Goal: Task Accomplishment & Management: Manage account settings

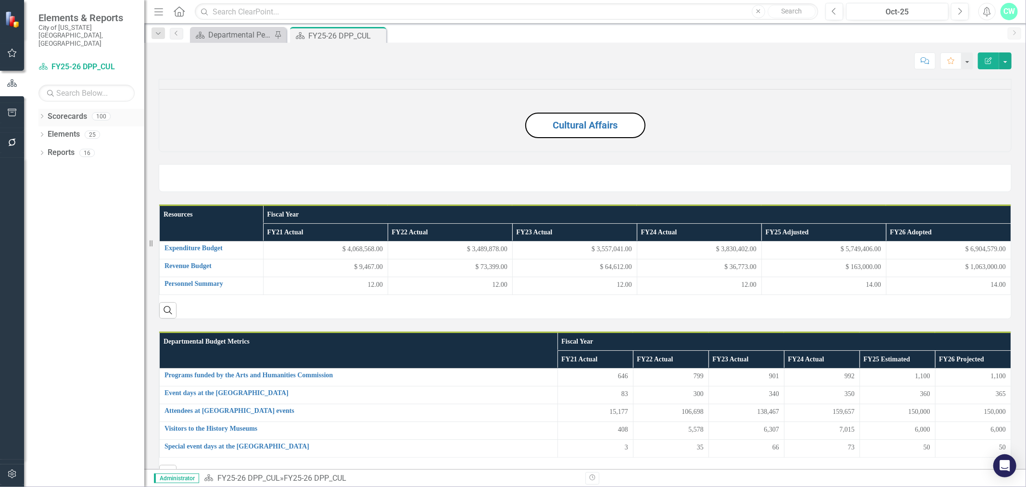
click at [41, 114] on icon "Dropdown" at bounding box center [41, 116] width 7 height 5
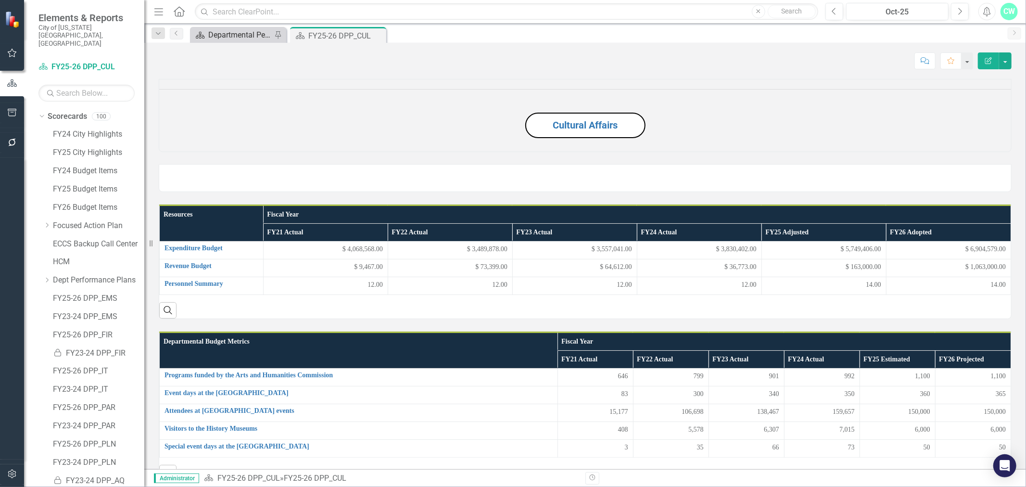
click at [215, 35] on div "Departmental Performance Plans" at bounding box center [239, 35] width 63 height 12
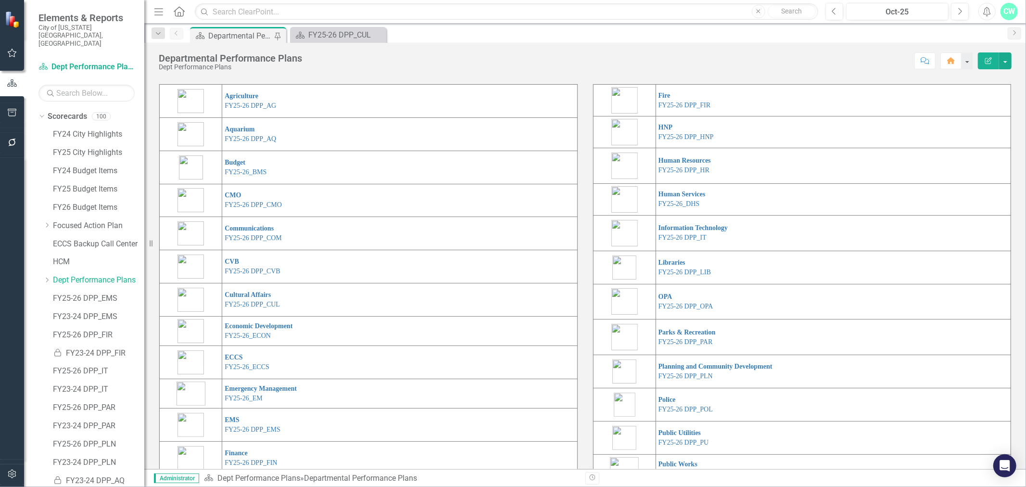
scroll to position [35, 0]
click at [678, 174] on link "FY25-26 DPP_HR" at bounding box center [683, 170] width 51 height 7
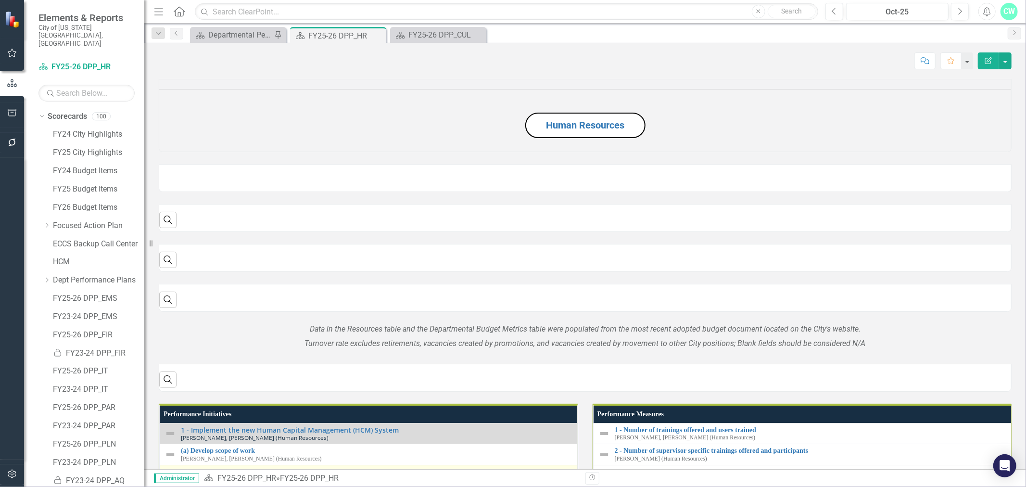
scroll to position [320, 0]
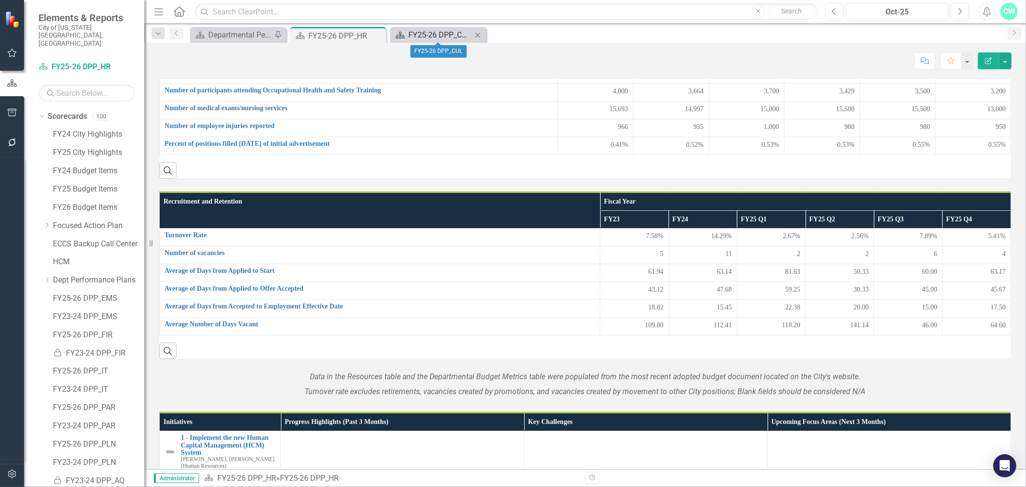
click at [443, 29] on div "FY25-26 DPP_CUL" at bounding box center [439, 35] width 63 height 12
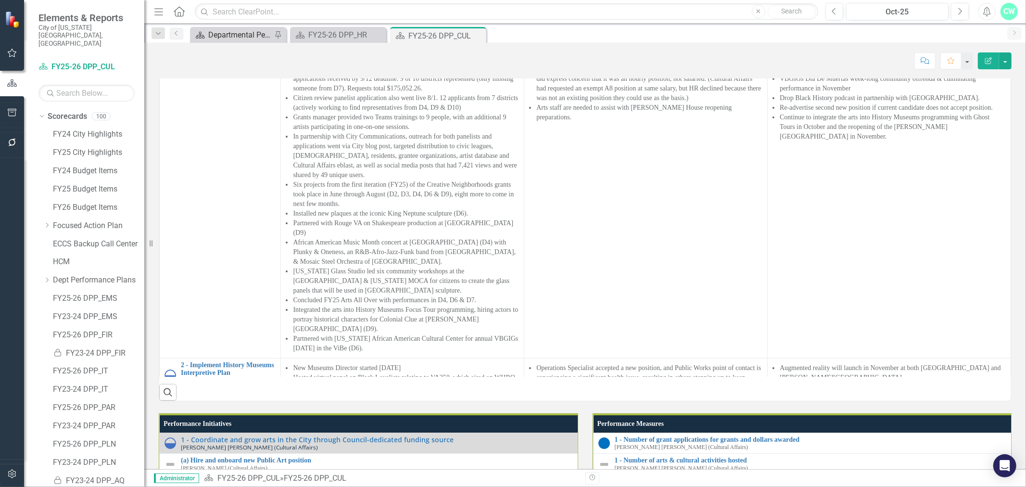
scroll to position [641, 0]
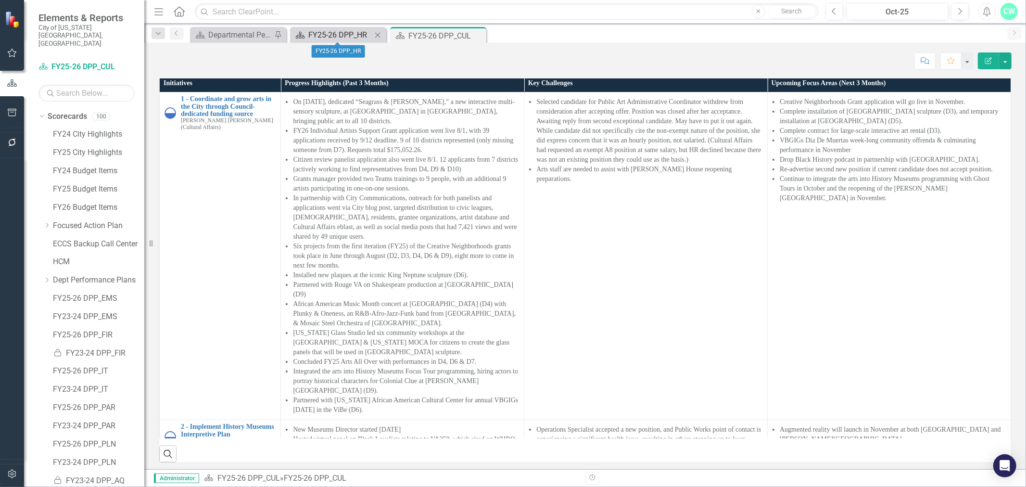
click at [315, 31] on div "FY25-26 DPP_HR" at bounding box center [339, 35] width 63 height 12
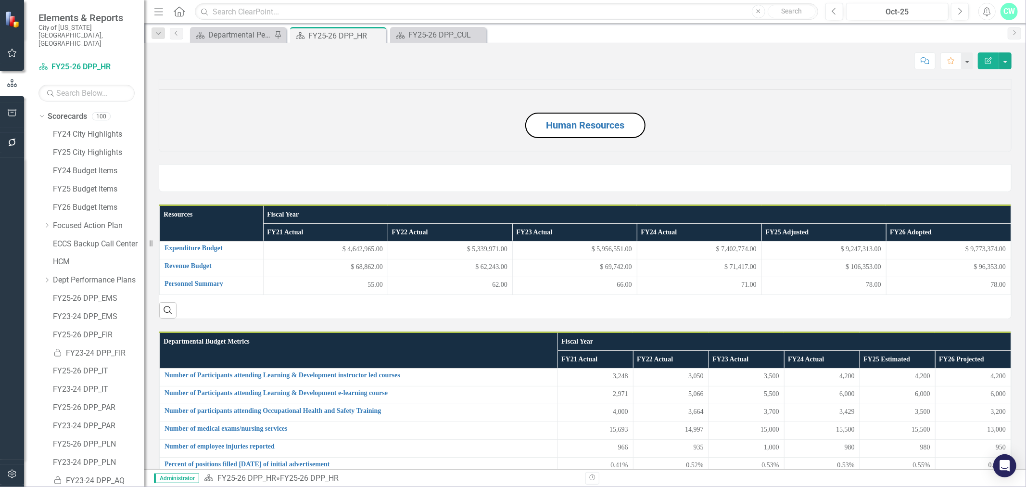
click at [680, 64] on div "Score: N/A Oct-25 Completed Comment Favorite Edit Report" at bounding box center [585, 60] width 853 height 16
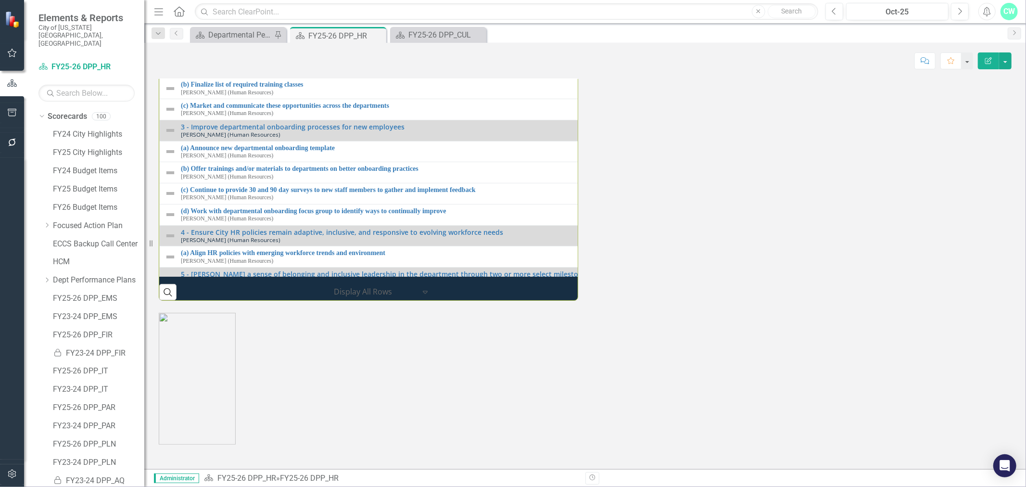
scroll to position [976, 0]
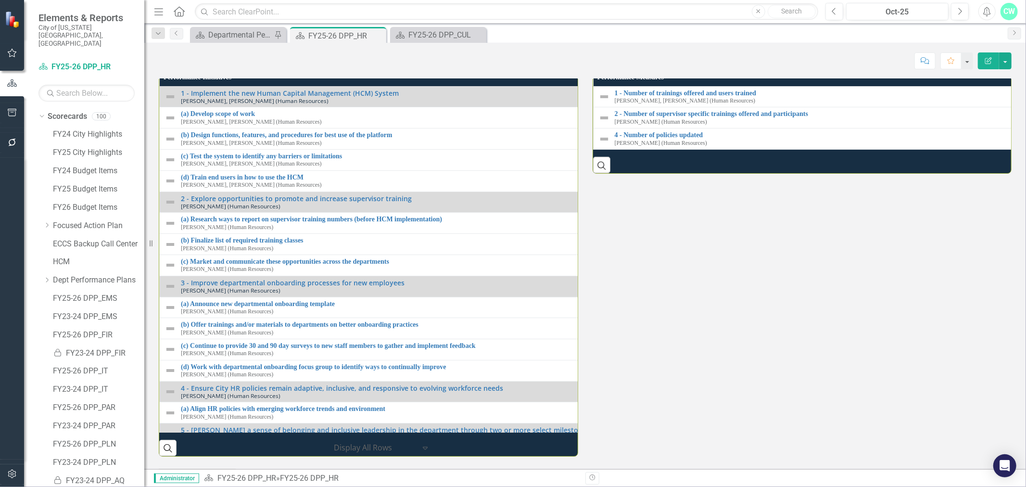
click at [824, 9] on div "Previous Oct-25 Next Alerts CW User Edit Profile Disable Sound Silence Alerts H…" at bounding box center [918, 11] width 204 height 17
click at [830, 9] on button "Previous" at bounding box center [834, 11] width 18 height 17
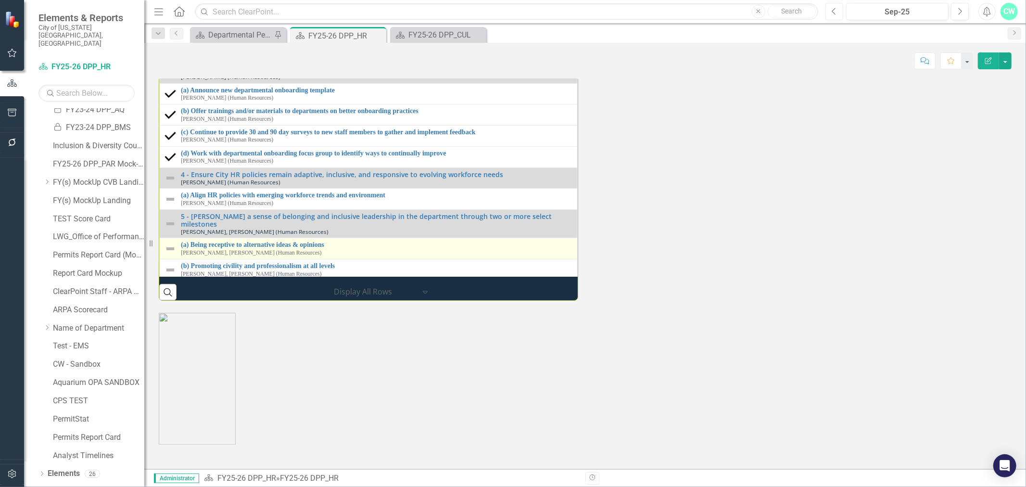
scroll to position [4, 0]
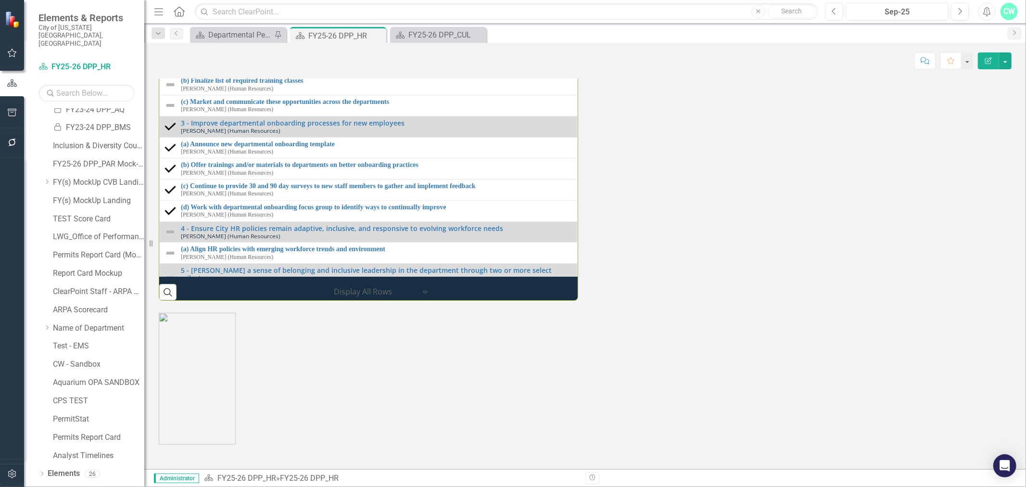
click at [275, 42] on link "2 - Explore opportunities to promote and increase supervisor training" at bounding box center [376, 38] width 391 height 7
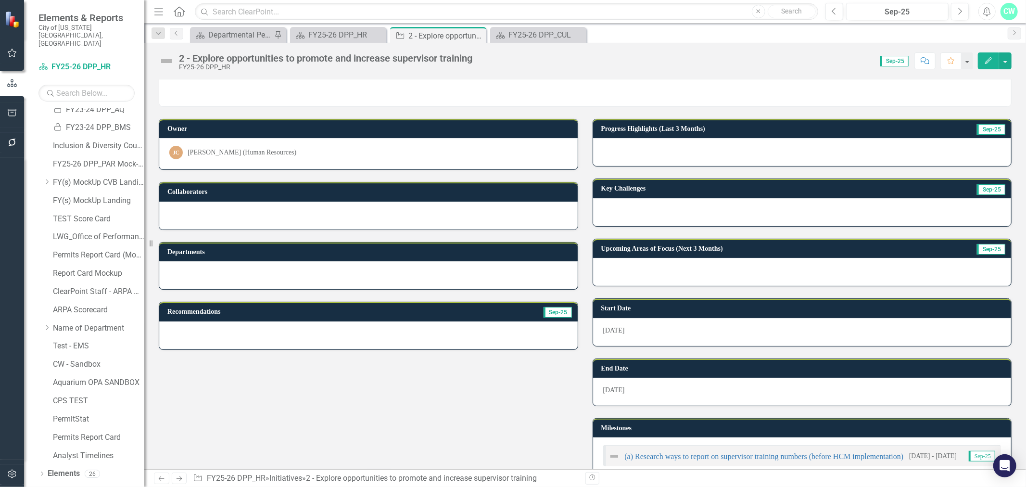
click at [983, 60] on button "Edit" at bounding box center [988, 60] width 21 height 17
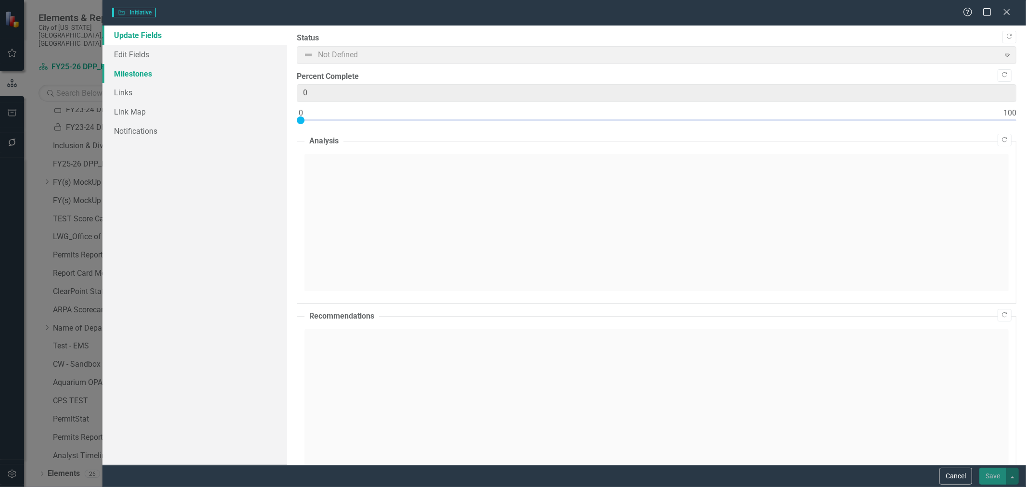
click at [179, 78] on link "Milestones" at bounding box center [194, 73] width 185 height 19
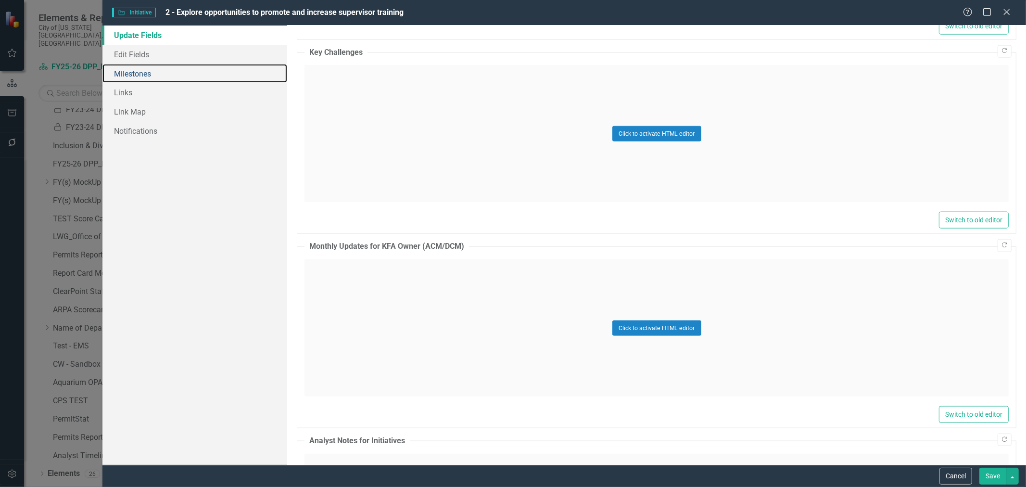
scroll to position [1076, 0]
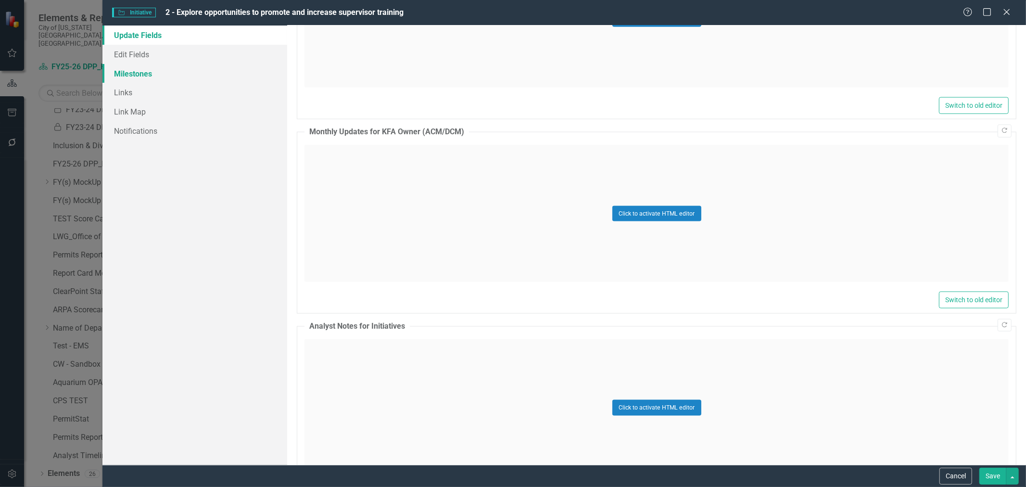
click at [163, 72] on link "Milestones" at bounding box center [194, 73] width 185 height 19
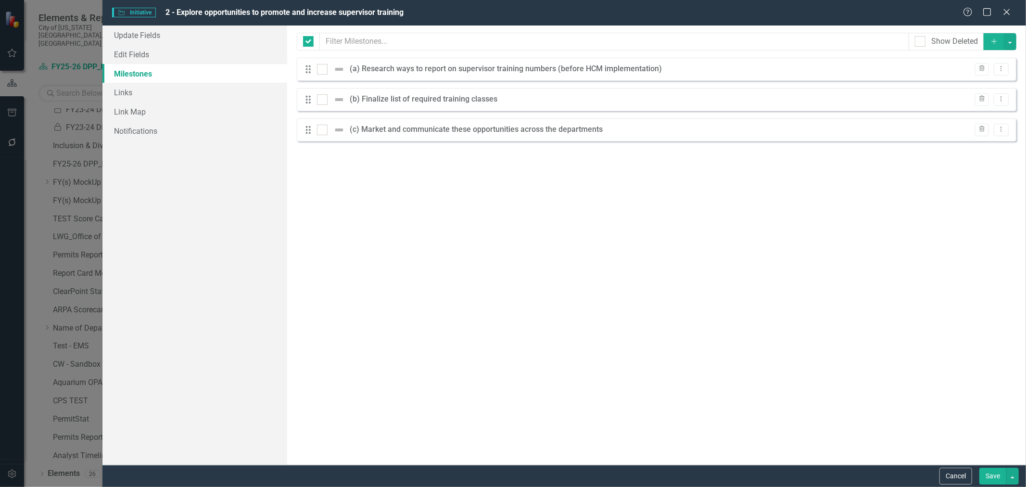
checkbox input "false"
click at [1003, 66] on icon "Dropdown Menu" at bounding box center [1001, 68] width 8 height 6
click at [982, 83] on link "Edit Edit Milestone" at bounding box center [963, 85] width 90 height 18
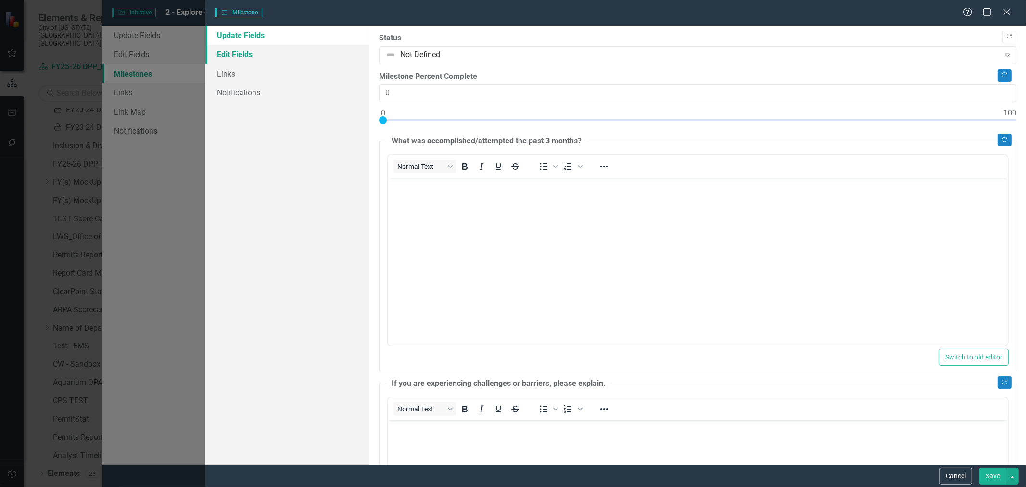
click at [252, 51] on link "Edit Fields" at bounding box center [287, 54] width 164 height 19
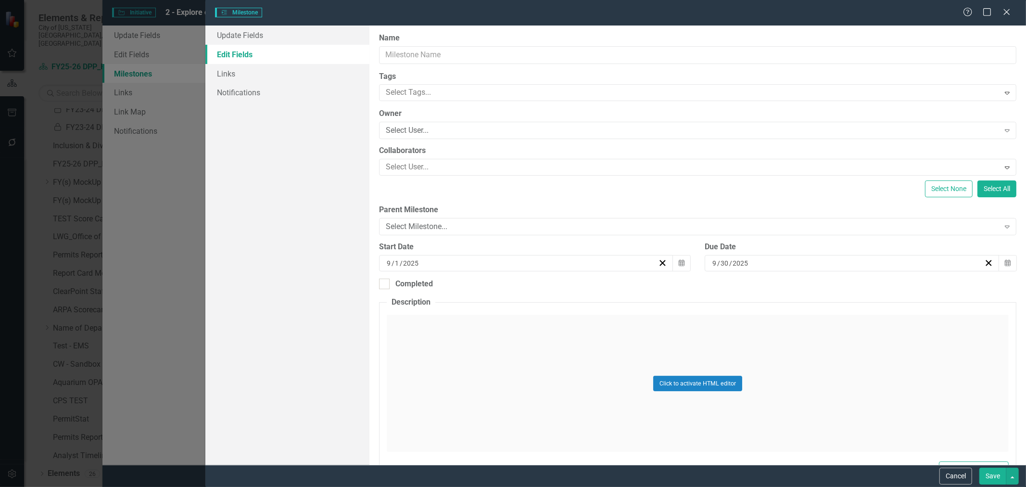
type input "(a) Research ways to report on supervisor training numbers (before HCM implemen…"
type input "7"
type input "2024"
type input "6"
type input "2026"
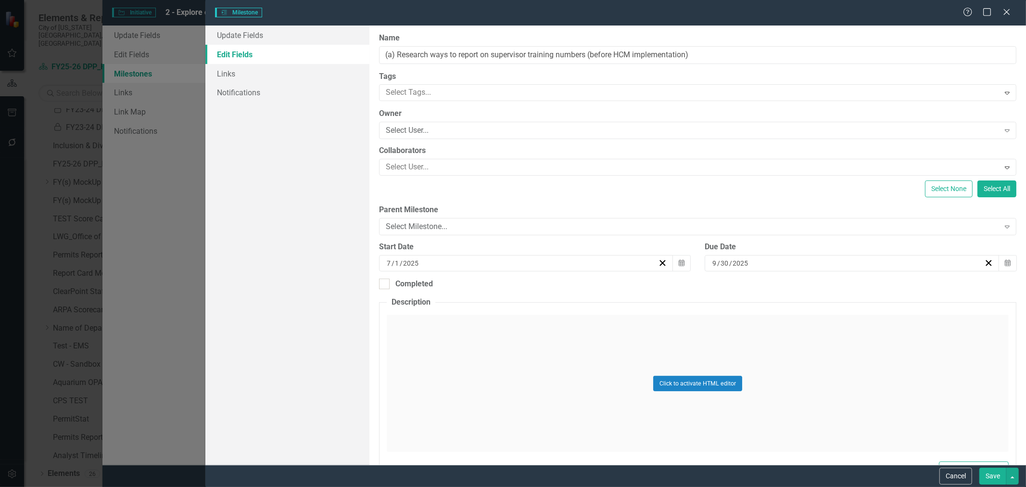
type input "0"
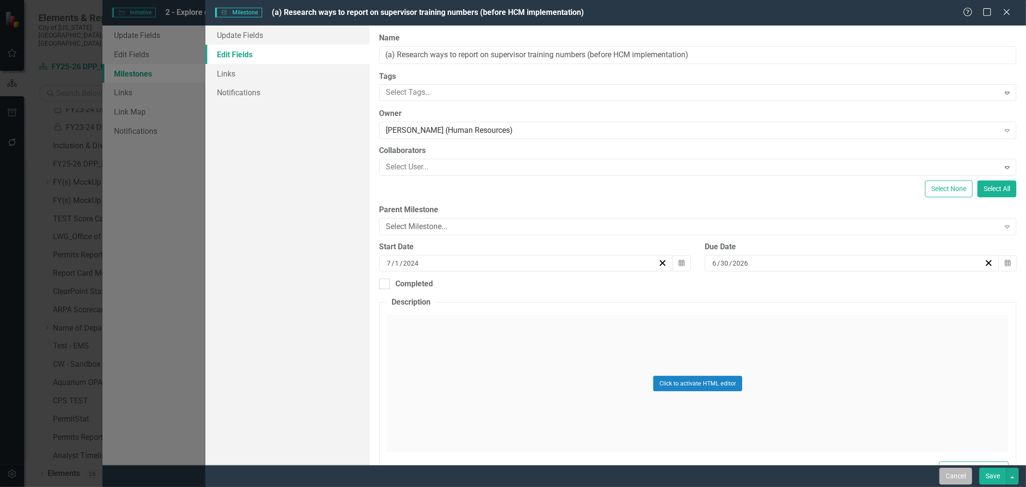
click at [945, 475] on button "Cancel" at bounding box center [955, 475] width 33 height 17
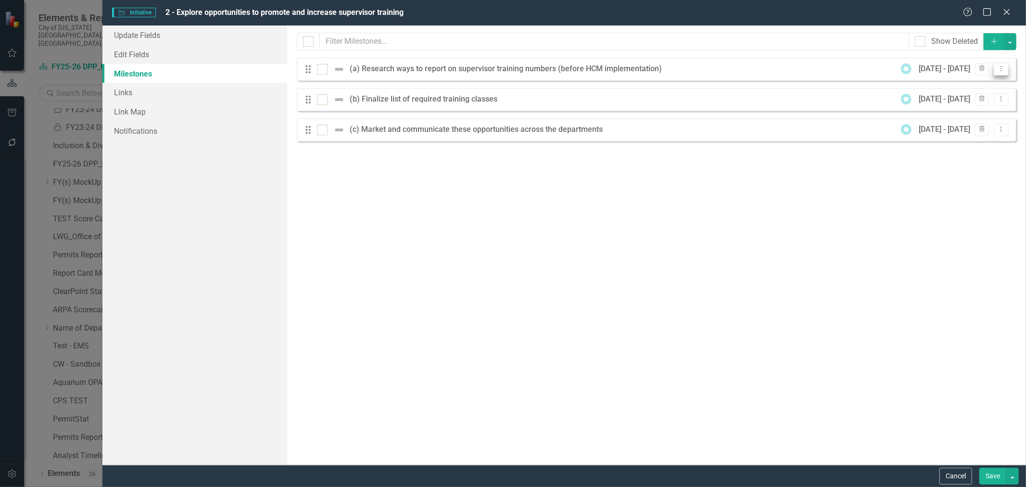
click at [997, 72] on button "Dropdown Menu" at bounding box center [1001, 69] width 15 height 13
click at [974, 86] on link "Edit Edit Milestone" at bounding box center [963, 85] width 90 height 18
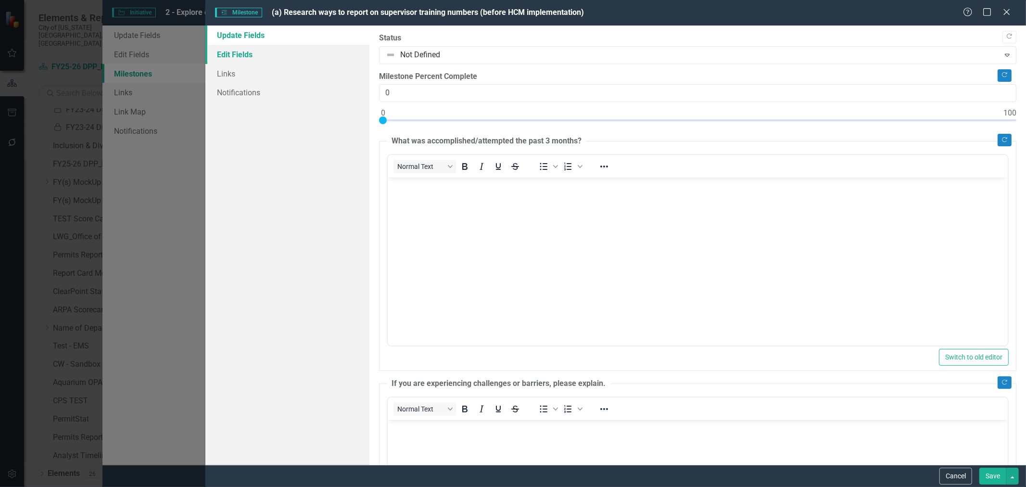
click at [248, 56] on link "Edit Fields" at bounding box center [287, 54] width 164 height 19
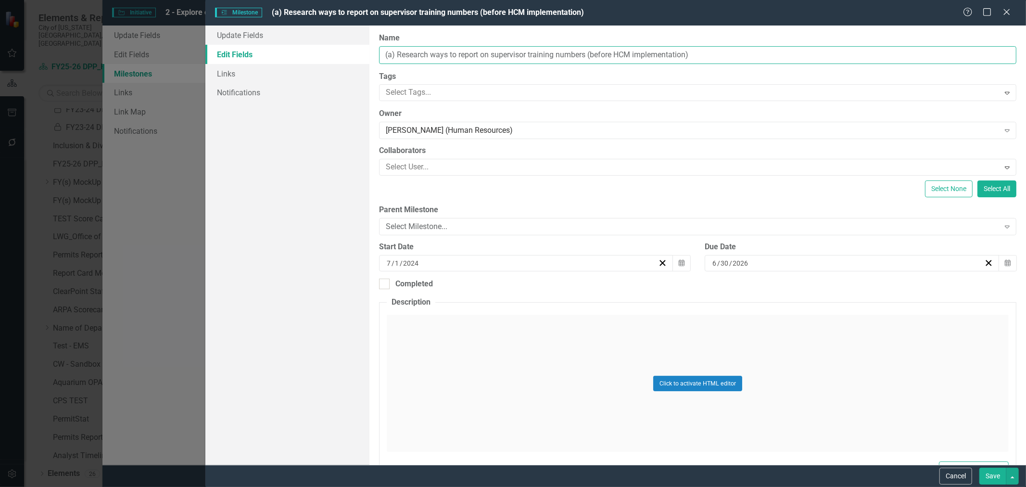
click at [695, 54] on input "(a) Research ways to report on supervisor training numbers (before HCM implemen…" at bounding box center [697, 55] width 637 height 18
drag, startPoint x: 700, startPoint y: 53, endPoint x: 398, endPoint y: 67, distance: 302.3
click at [398, 67] on div "ClearPoint Can Do More! How ClearPoint Can Help Close Enterprise plans can auto…" at bounding box center [697, 244] width 656 height 439
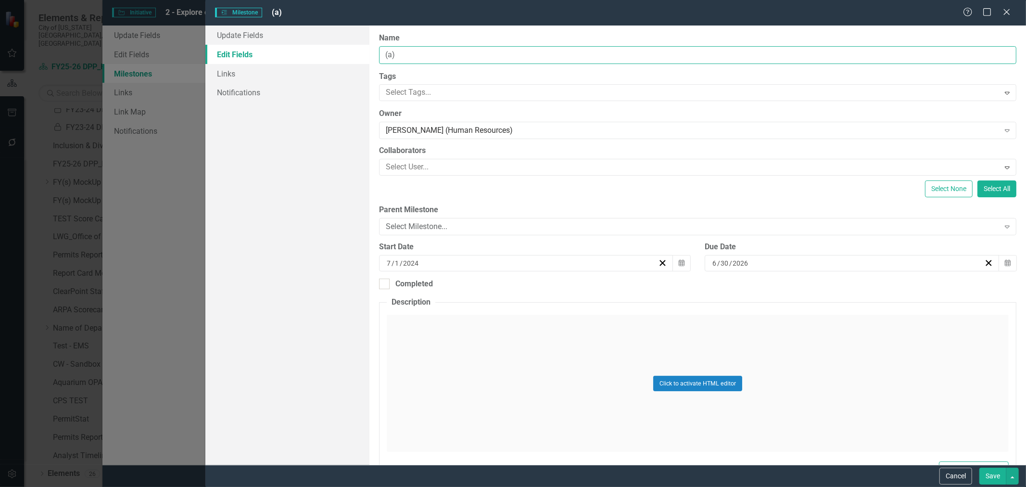
click at [435, 54] on input "(a)" at bounding box center [697, 55] width 637 height 18
paste input "Develop approaches to increase supervisor training participation"
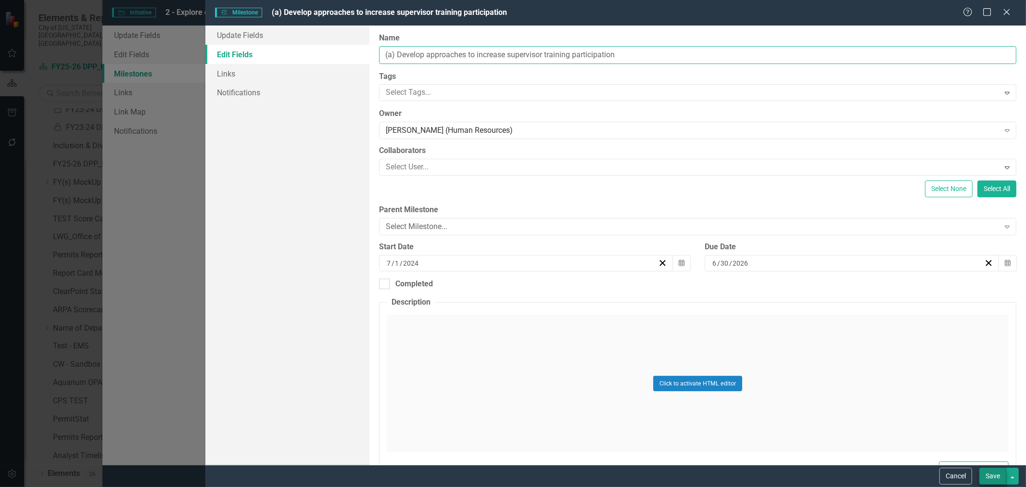
type input "(a) Develop approaches to increase supervisor training participation"
click at [982, 472] on button "Save" at bounding box center [992, 475] width 27 height 17
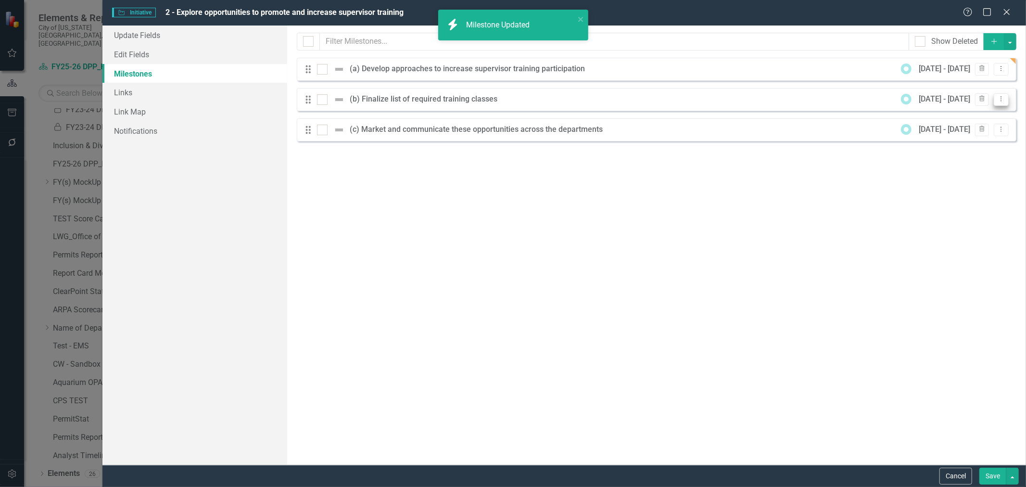
click at [1000, 97] on icon "Dropdown Menu" at bounding box center [1001, 99] width 8 height 6
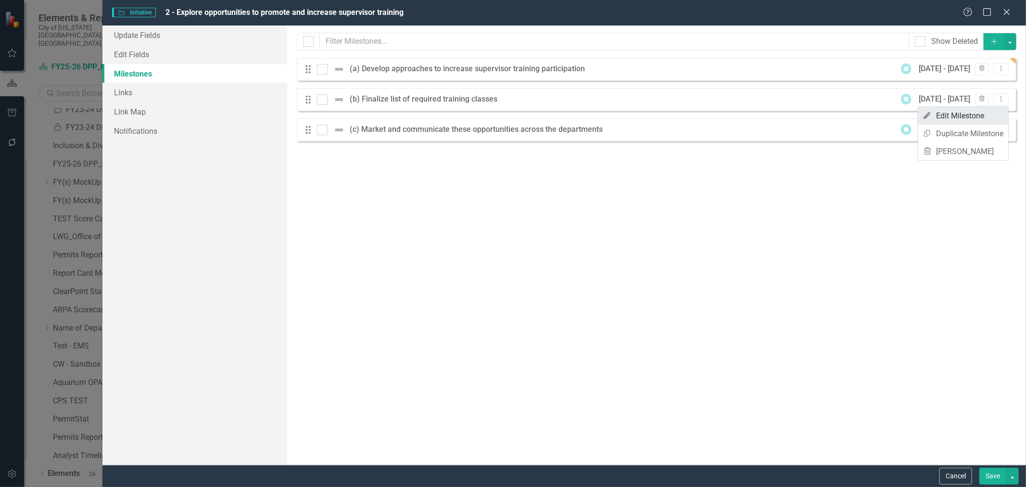
click at [986, 116] on link "Edit Edit Milestone" at bounding box center [963, 116] width 90 height 18
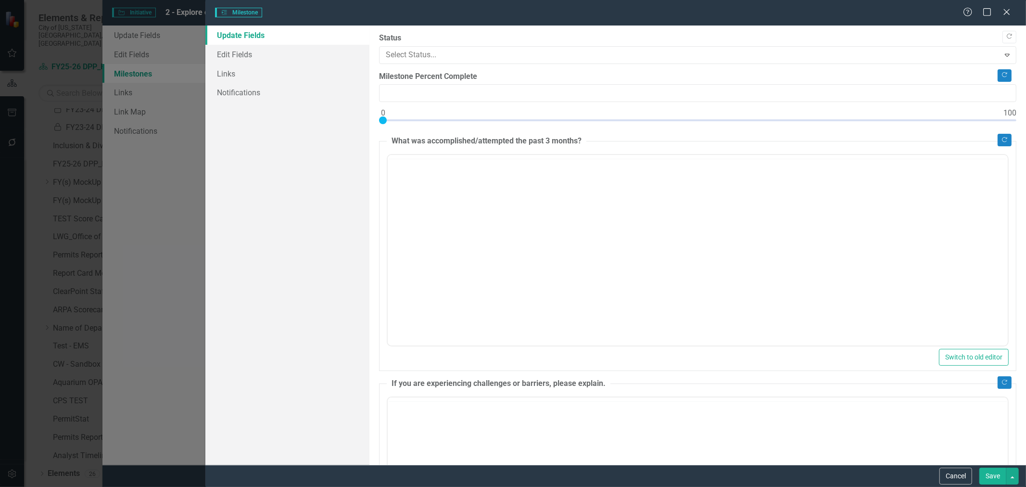
type input "0"
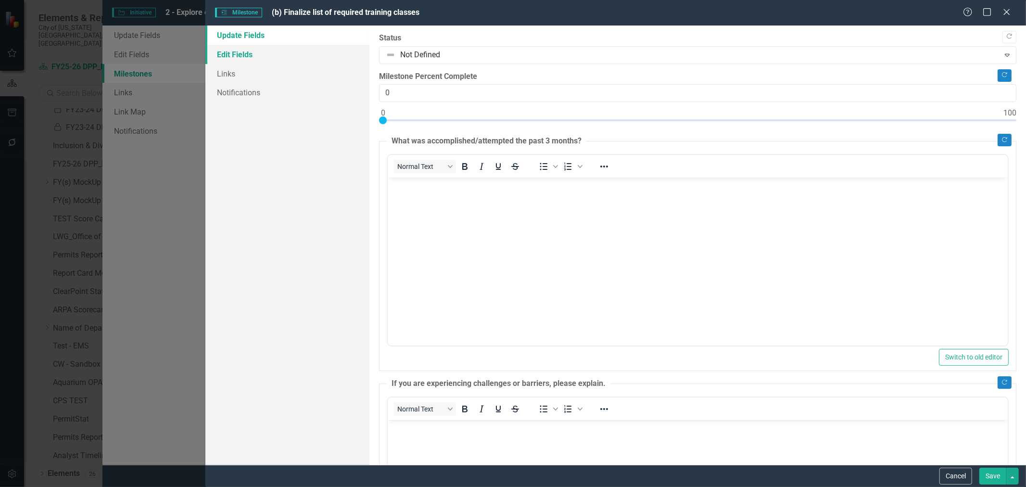
click at [301, 49] on link "Edit Fields" at bounding box center [287, 54] width 164 height 19
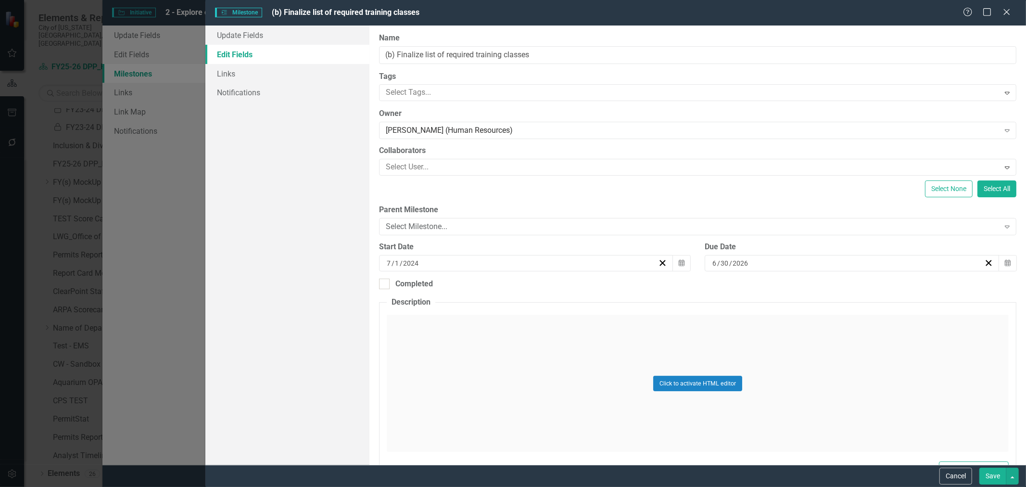
drag, startPoint x: 503, startPoint y: 64, endPoint x: 521, endPoint y: 55, distance: 20.2
click at [503, 64] on div "ClearPoint Can Do More! How ClearPoint Can Help Close Enterprise plans can auto…" at bounding box center [697, 244] width 656 height 439
drag, startPoint x: 540, startPoint y: 51, endPoint x: 397, endPoint y: 53, distance: 142.8
click at [397, 53] on input "(b) Finalize list of required training classes" at bounding box center [697, 55] width 637 height 18
paste input "supervisor pathways per level of management (i.e. entry, mid, senior)"
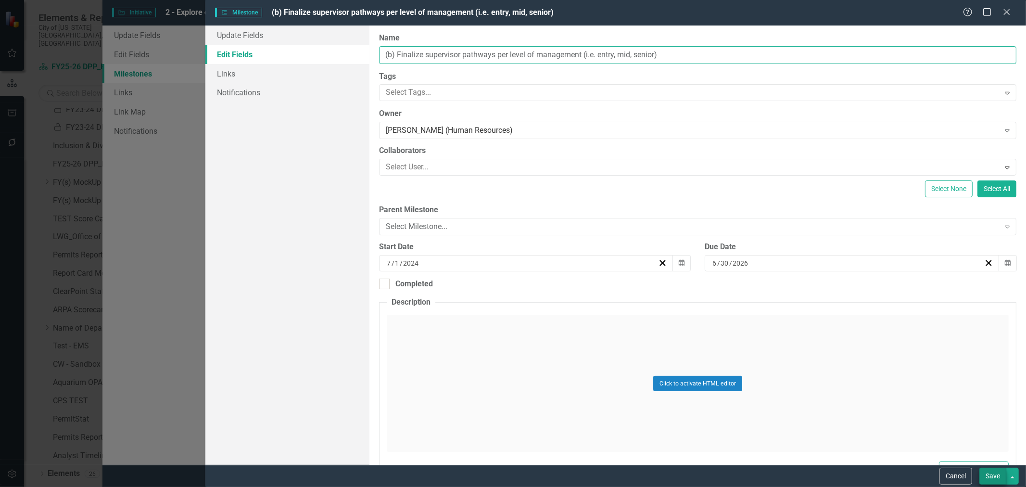
type input "(b) Finalize supervisor pathways per level of management (i.e. entry, mid, seni…"
click at [996, 470] on button "Save" at bounding box center [992, 475] width 27 height 17
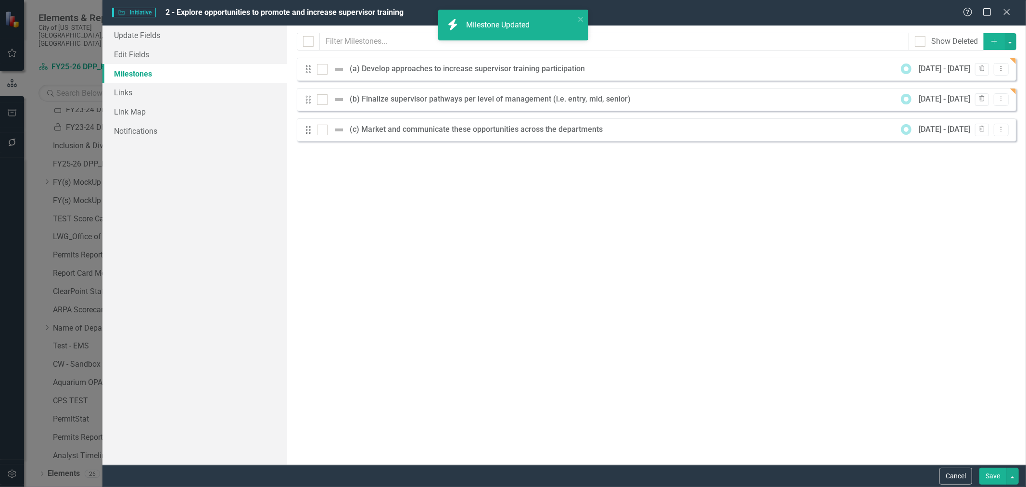
click at [991, 40] on icon "Add" at bounding box center [994, 41] width 9 height 7
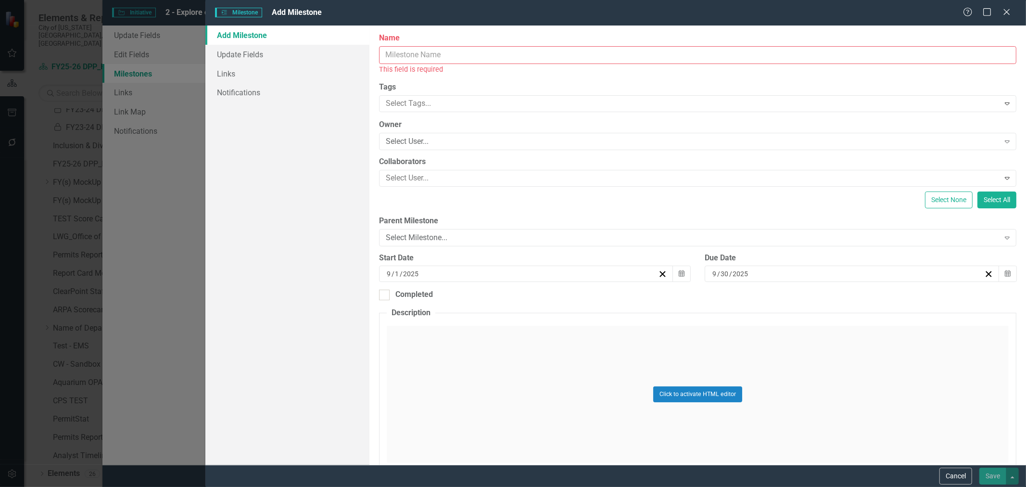
click at [402, 54] on input "Name" at bounding box center [697, 55] width 637 height 18
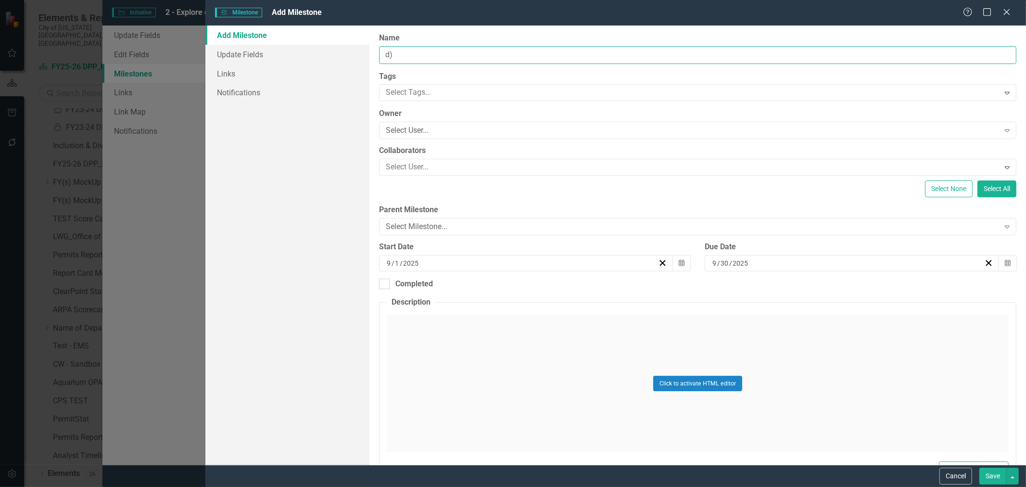
type input "d"
paste input "Examine methods to improve City's mentorship program"
type input "(d) Examine methods to improve City's mentorship program"
click at [415, 128] on div "Select User..." at bounding box center [693, 130] width 614 height 11
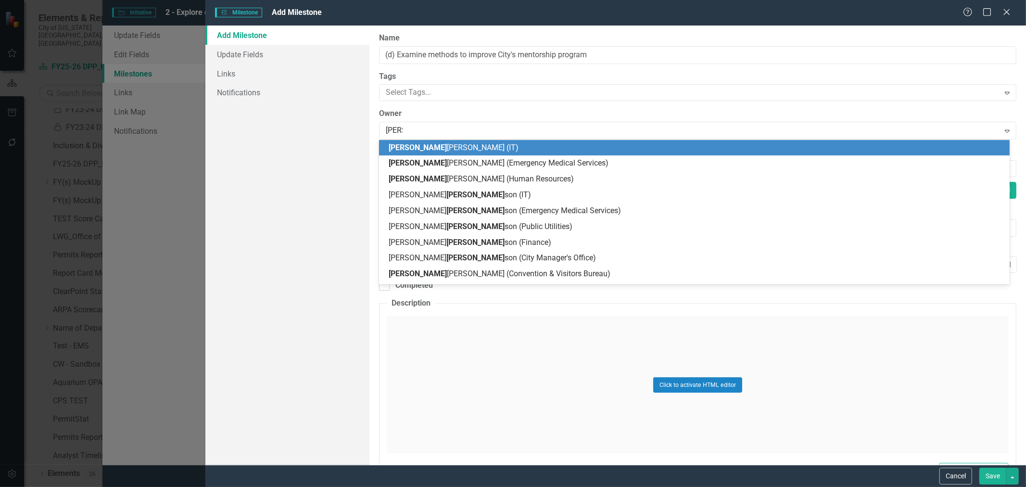
type input "[PERSON_NAME]"
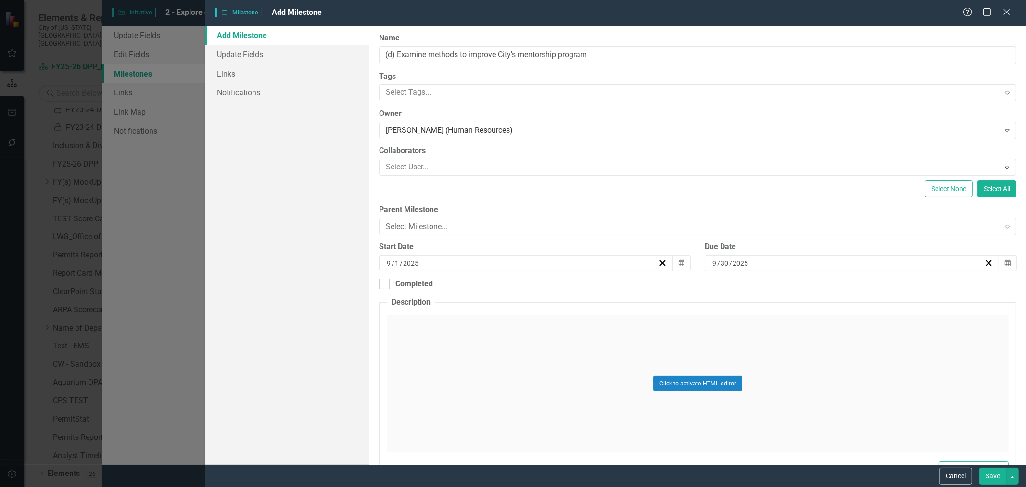
click at [767, 258] on div "[DATE]" at bounding box center [847, 263] width 273 height 10
click at [903, 294] on button "›" at bounding box center [898, 287] width 21 height 21
click at [904, 294] on button "›" at bounding box center [898, 287] width 21 height 21
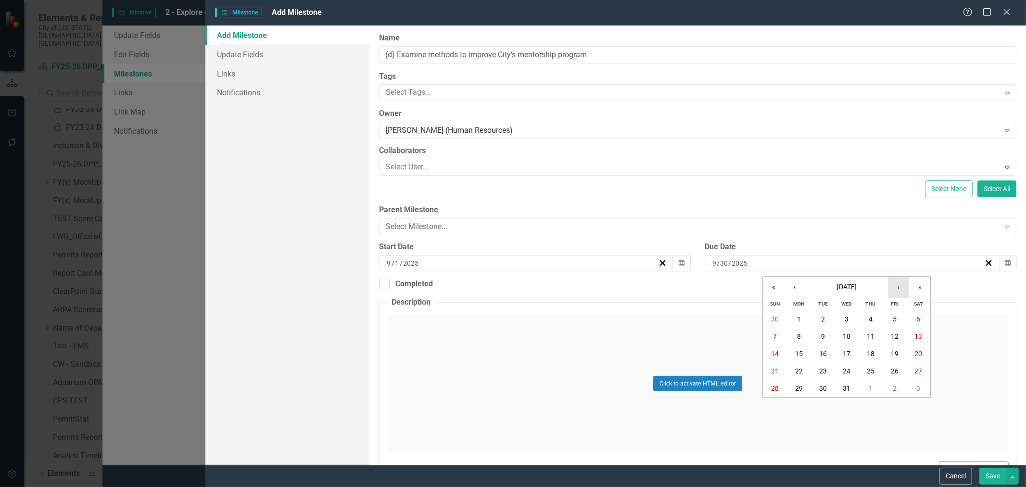
click at [904, 294] on button "›" at bounding box center [898, 287] width 21 height 21
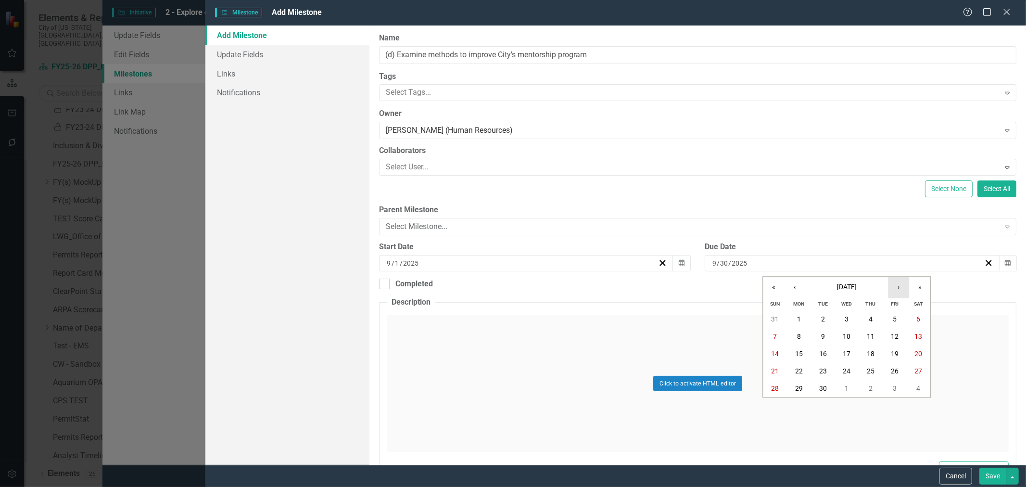
click at [904, 294] on button "›" at bounding box center [898, 287] width 21 height 21
click at [823, 316] on abbr "30" at bounding box center [823, 319] width 8 height 8
click at [993, 478] on button "Save" at bounding box center [992, 475] width 27 height 17
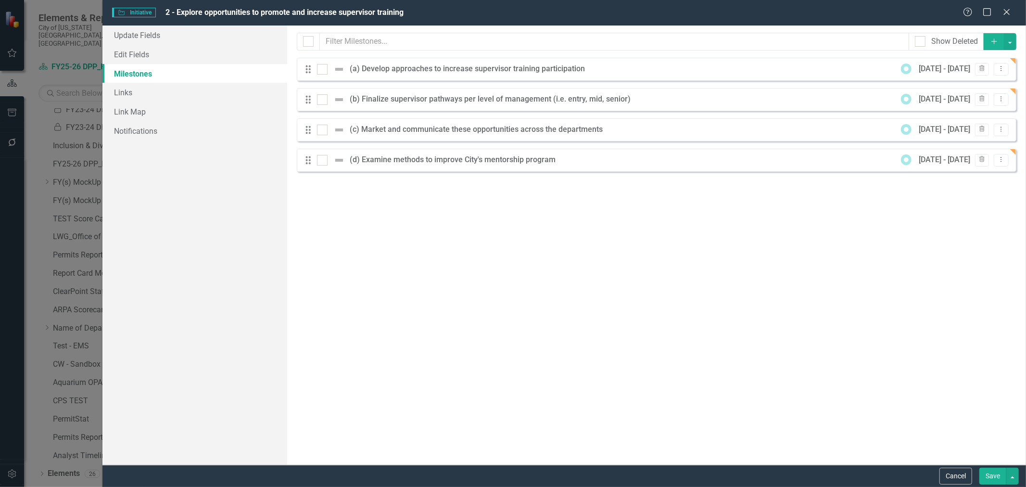
click at [985, 473] on button "Save" at bounding box center [992, 475] width 27 height 17
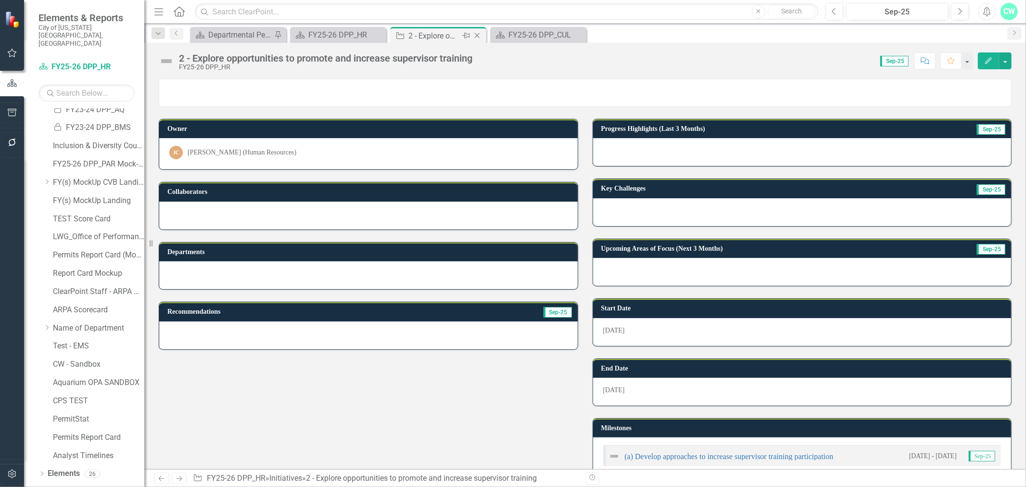
click at [480, 34] on icon "Close" at bounding box center [477, 36] width 10 height 8
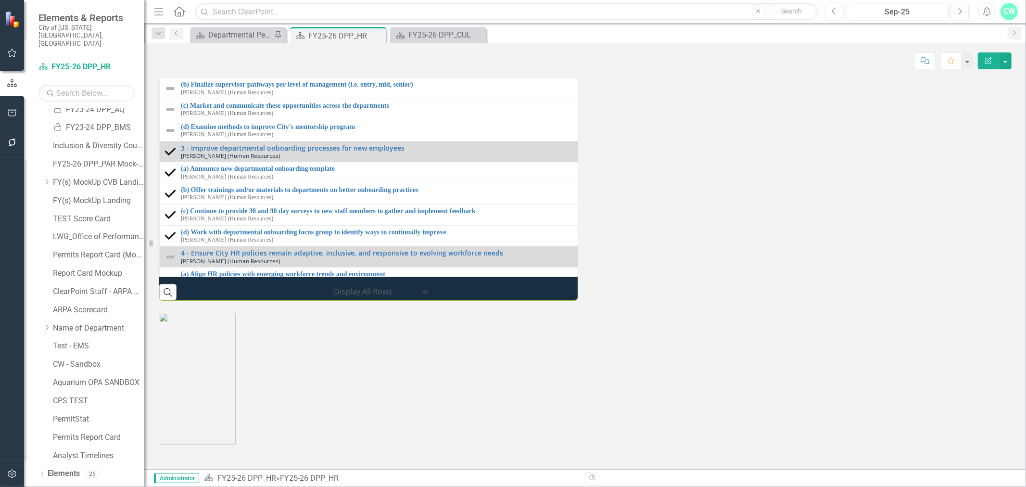
click at [177, 75] on div "(a) Develop approaches to increase supervisor training participation [PERSON_NA…" at bounding box center [582, 67] width 836 height 15
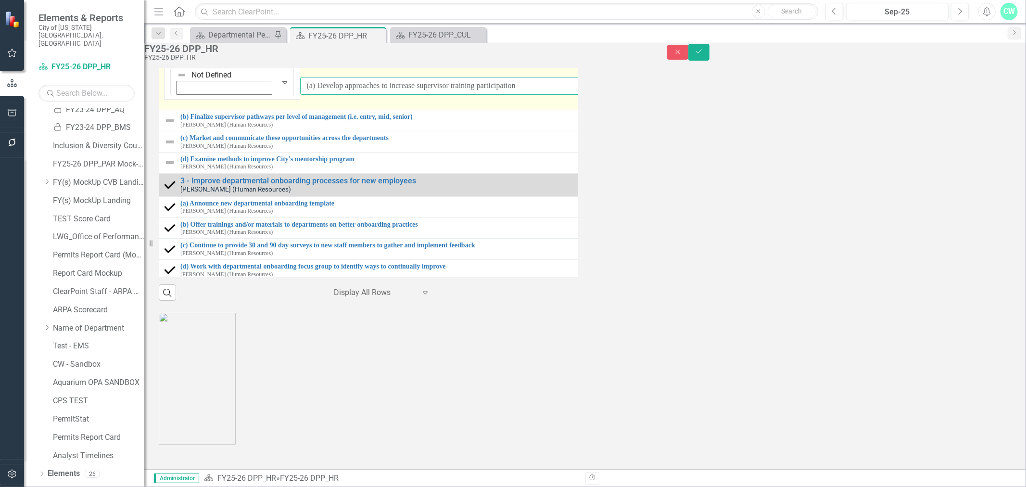
click at [300, 95] on input "(a) Develop approaches to increase supervisor training participation" at bounding box center [650, 86] width 701 height 18
click at [300, 95] on input "(a) Develop approaches to increase supervisor training participation" at bounding box center [651, 86] width 702 height 18
click at [373, 95] on input "(a) Develop approaches to increase supervisor training participation" at bounding box center [651, 86] width 702 height 18
drag, startPoint x: 429, startPoint y: 277, endPoint x: 218, endPoint y: 282, distance: 210.7
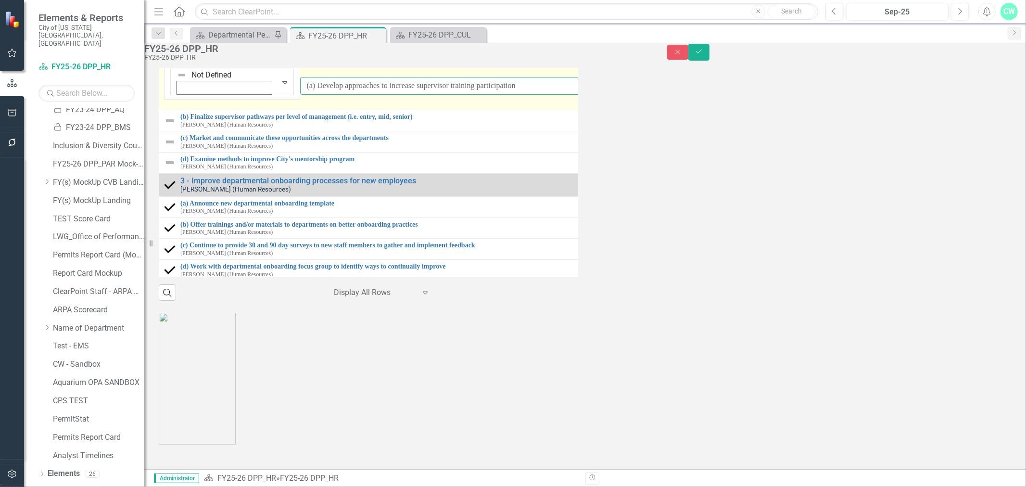
click at [300, 95] on input "(a) Develop approaches to increase supervisor training participation" at bounding box center [651, 86] width 702 height 18
drag, startPoint x: 219, startPoint y: 275, endPoint x: 413, endPoint y: 277, distance: 193.3
click at [413, 95] on input "(a) Develop approaches to increase supervisor training participation" at bounding box center [651, 86] width 702 height 18
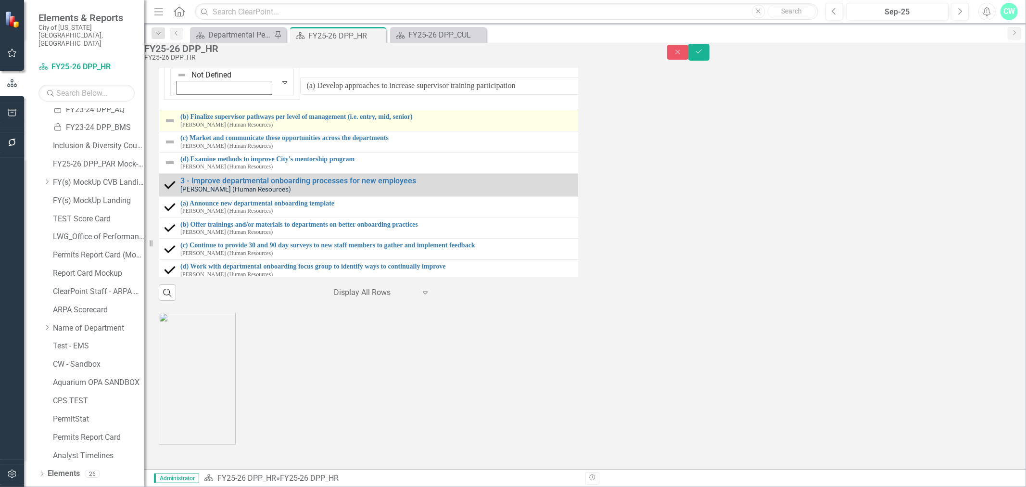
click at [188, 128] on div "(b) Finalize supervisor pathways per level of management (i.e. entry, mid, seni…" at bounding box center [583, 120] width 839 height 15
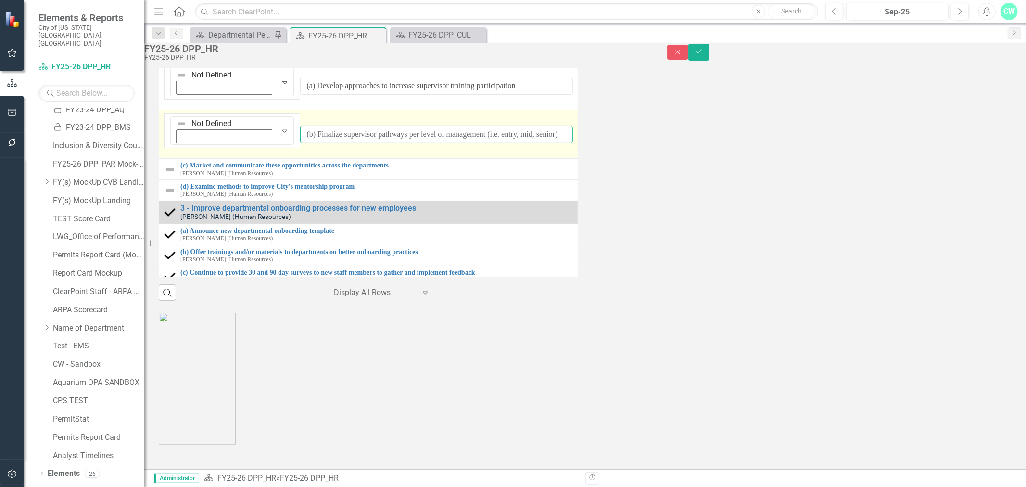
drag, startPoint x: 482, startPoint y: 301, endPoint x: 217, endPoint y: 310, distance: 265.6
click at [300, 143] on input "(b) Finalize supervisor pathways per level of management (i.e. entry, mid, seni…" at bounding box center [436, 135] width 272 height 18
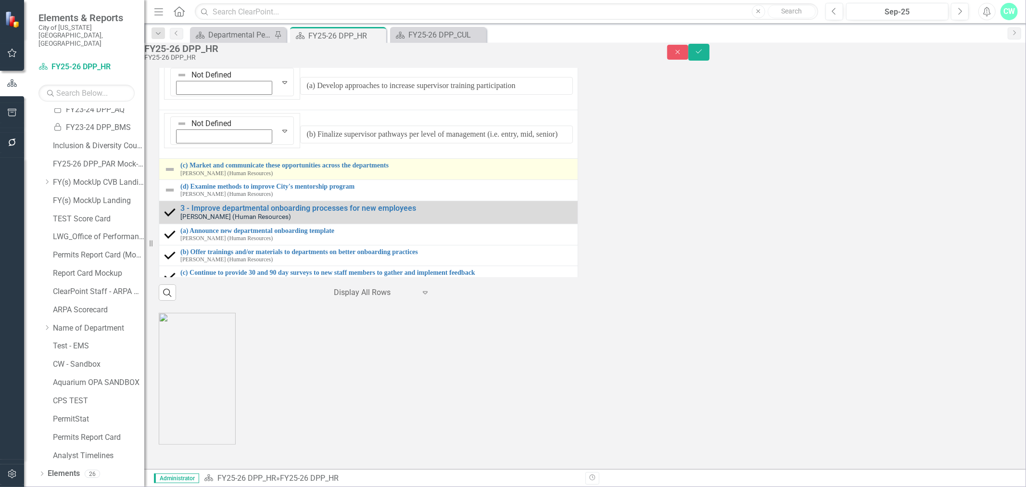
click at [176, 175] on img at bounding box center [170, 170] width 12 height 12
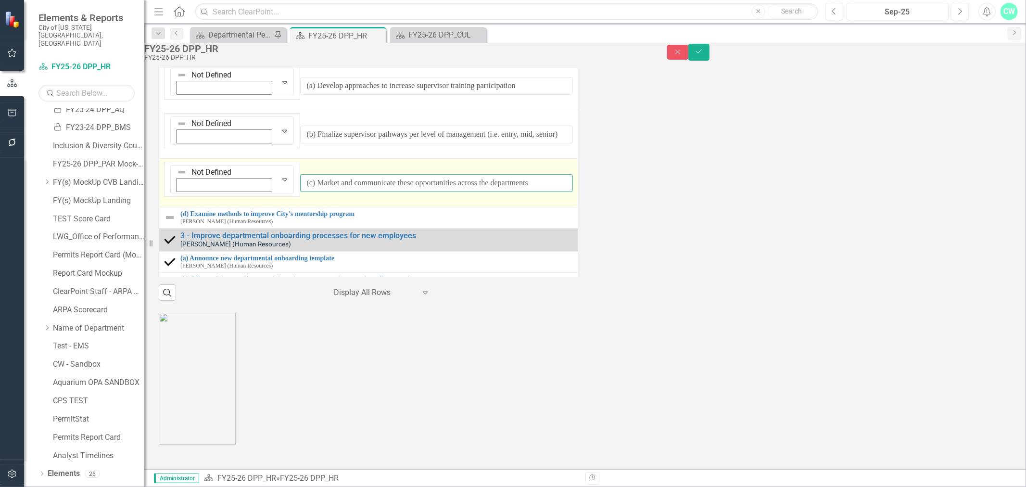
drag, startPoint x: 217, startPoint y: 327, endPoint x: 466, endPoint y: 315, distance: 248.4
click at [466, 207] on td "Not Defined Expand (c) Market and communicate these opportunities across the de…" at bounding box center [368, 183] width 419 height 49
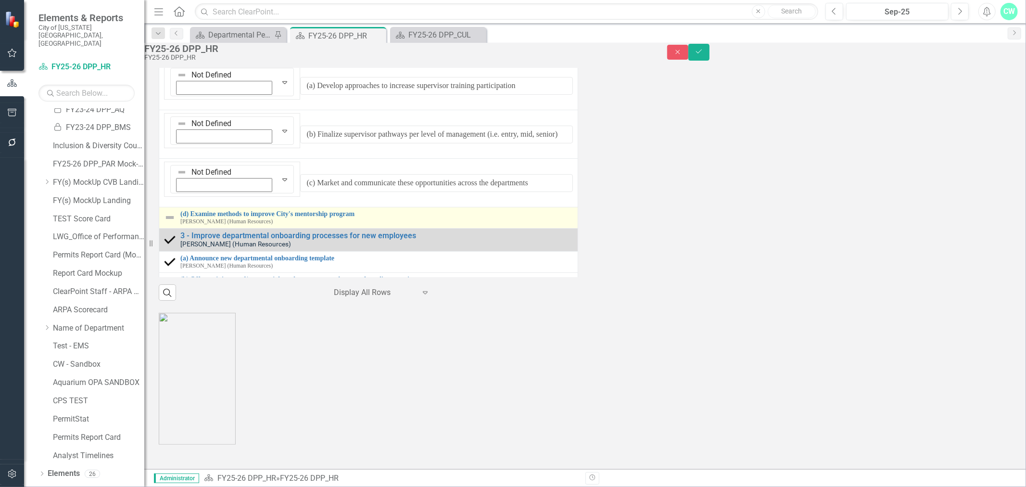
click at [186, 225] on div "(d) Examine methods to improve City's mentorship program [PERSON_NAME] (Human R…" at bounding box center [368, 217] width 409 height 15
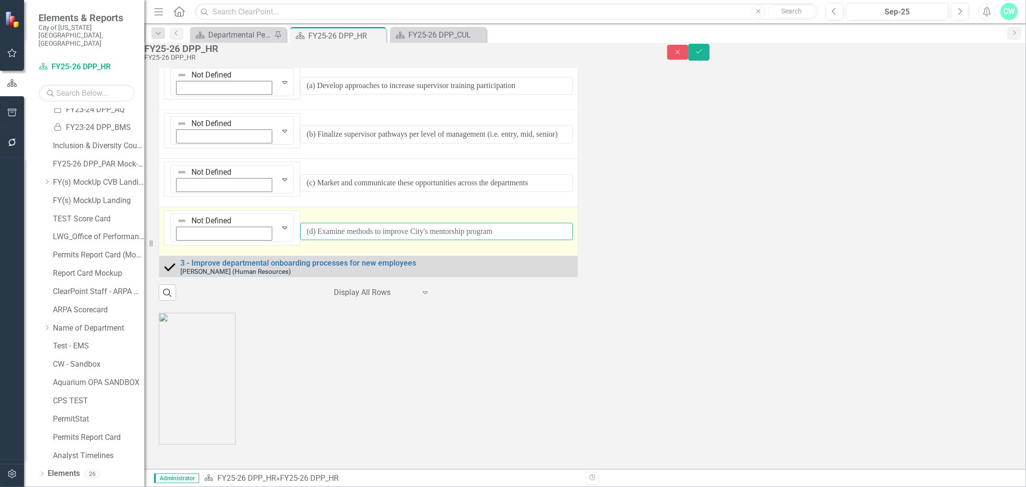
drag, startPoint x: 411, startPoint y: 351, endPoint x: 218, endPoint y: 358, distance: 193.0
click at [218, 256] on td "Not Defined Expand (d) Examine methods to improve City's mentorship program Lin…" at bounding box center [368, 231] width 419 height 49
click at [300, 240] on input "(d) Examine methods to improve City's mentorship program" at bounding box center [436, 232] width 272 height 18
drag, startPoint x: 416, startPoint y: 345, endPoint x: 218, endPoint y: 352, distance: 198.3
click at [300, 240] on input "(d) Examine methods to improve City's mentorship program" at bounding box center [436, 232] width 272 height 18
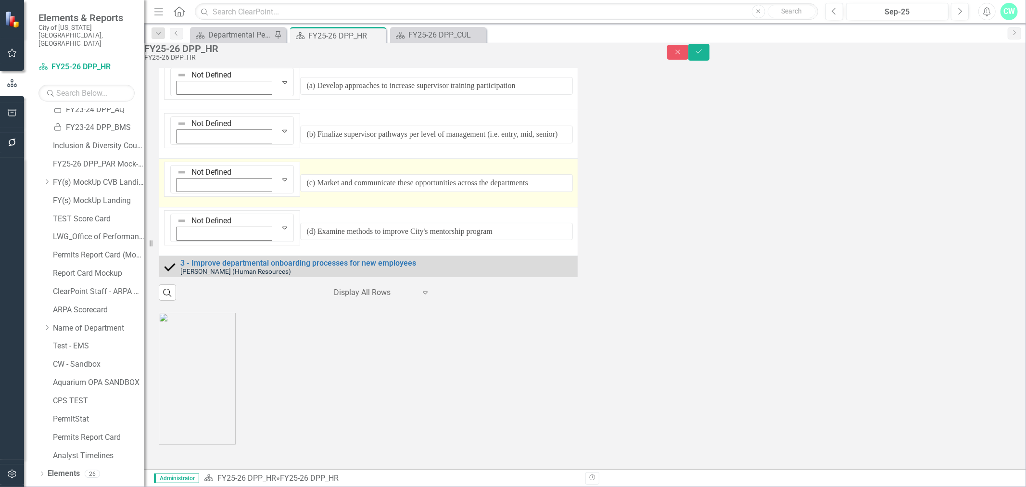
scroll to position [1122, 0]
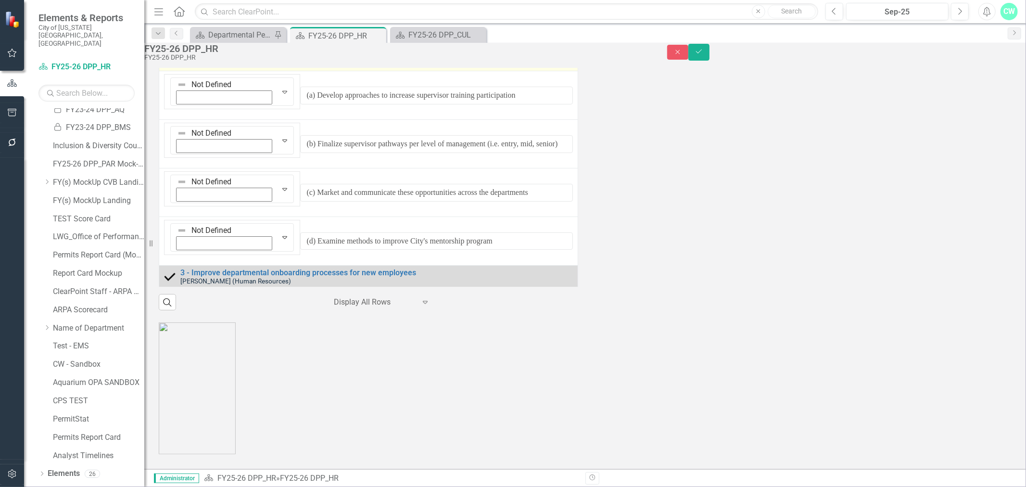
click at [189, 68] on div "2 - Explore opportunities to promote and increase supervisor training [PERSON_N…" at bounding box center [368, 59] width 409 height 17
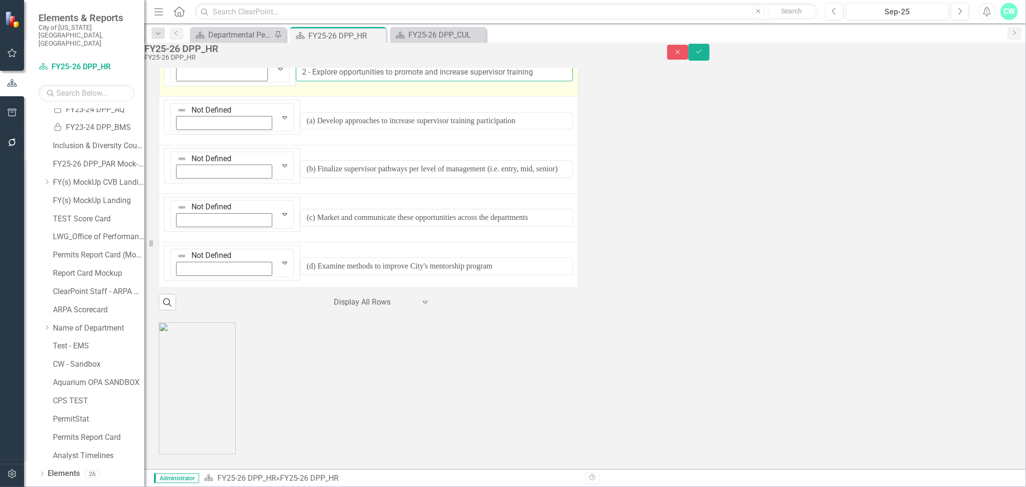
click at [419, 81] on input "2 - Explore opportunities to promote and increase supervisor training" at bounding box center [434, 72] width 277 height 18
click at [412, 81] on input "2 - Explore opportunities to promote and increase supervisor training" at bounding box center [434, 72] width 277 height 18
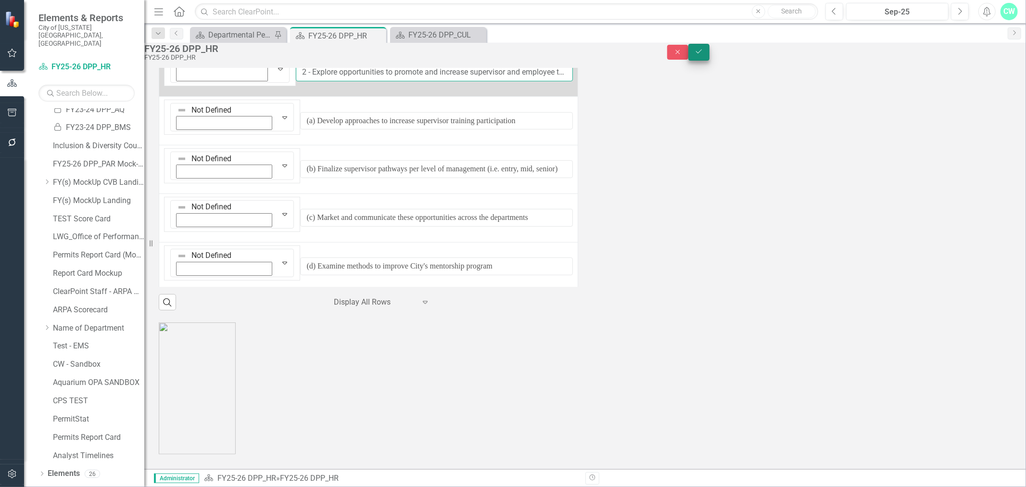
type input "2 - Explore opportunities to promote and increase supervisor and employee train…"
click at [709, 56] on button "Save" at bounding box center [698, 52] width 21 height 17
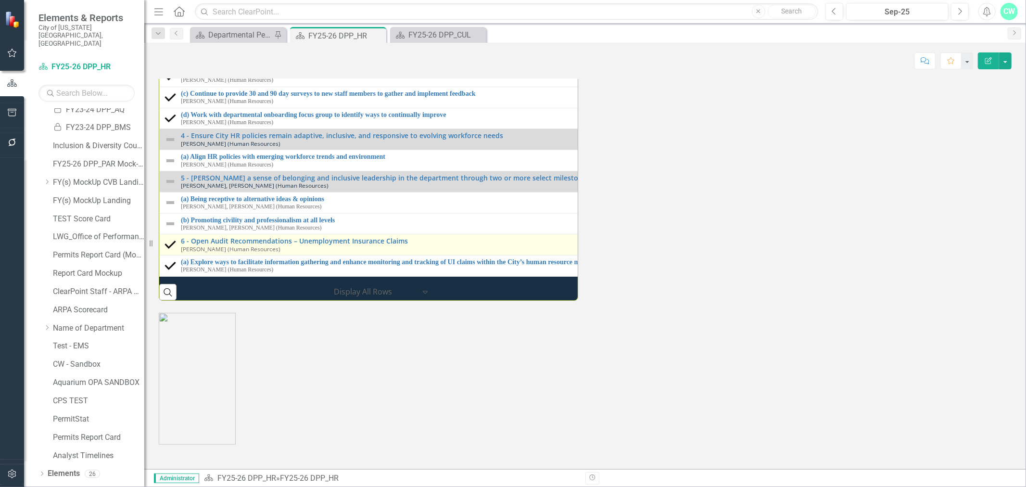
scroll to position [1229, 0]
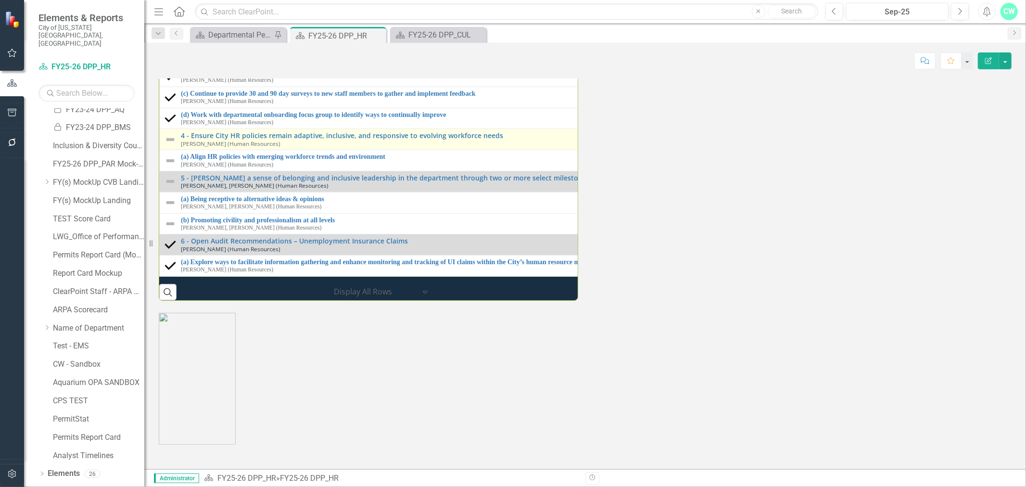
click at [181, 147] on small "[PERSON_NAME] (Human Resources)" at bounding box center [231, 143] width 100 height 6
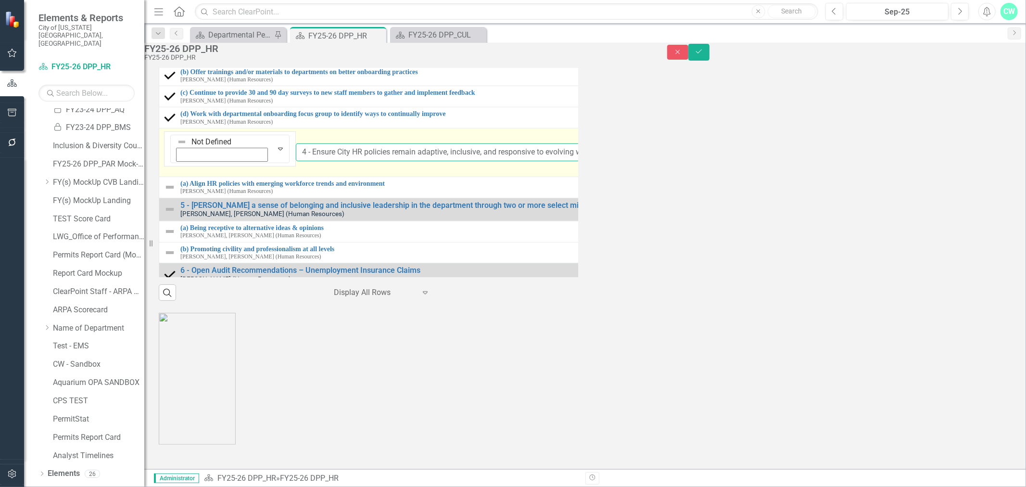
click at [296, 161] on input "4 - Ensure City HR policies remain adaptive, inclusive, and responsive to evolv…" at bounding box center [649, 152] width 707 height 18
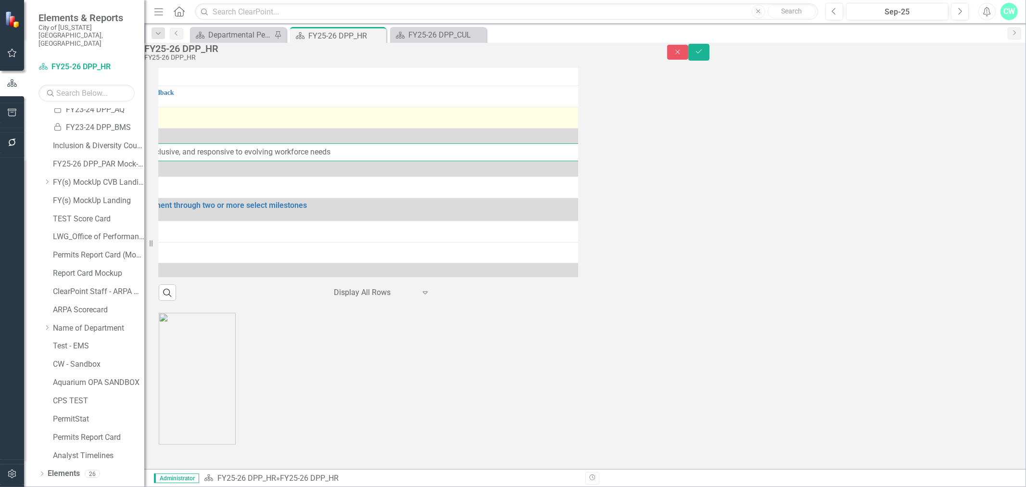
drag, startPoint x: 219, startPoint y: 293, endPoint x: 478, endPoint y: 277, distance: 260.2
click at [533, 161] on input "4 - Ensure City HR policies remain adaptive, inclusive, and responsive to evolv…" at bounding box center [348, 152] width 707 height 18
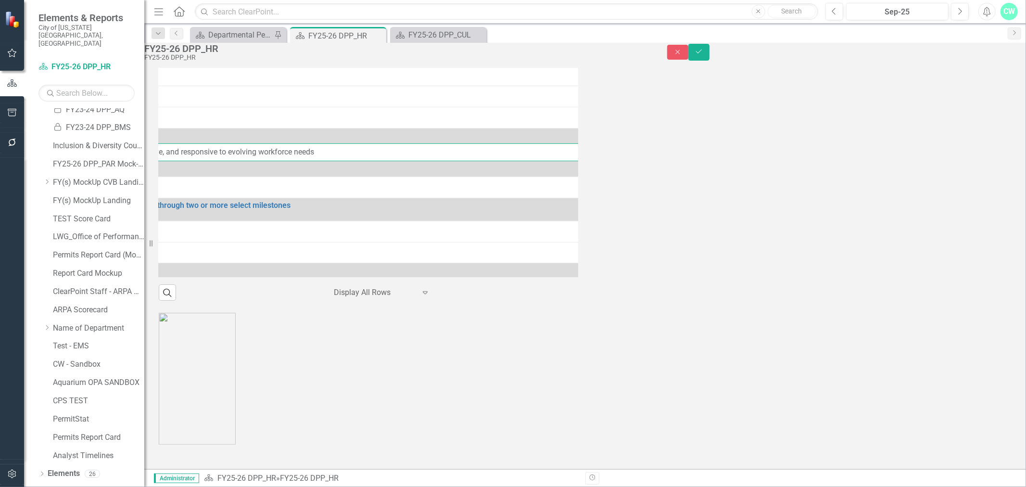
click at [151, 278] on div "Resize" at bounding box center [148, 243] width 8 height 487
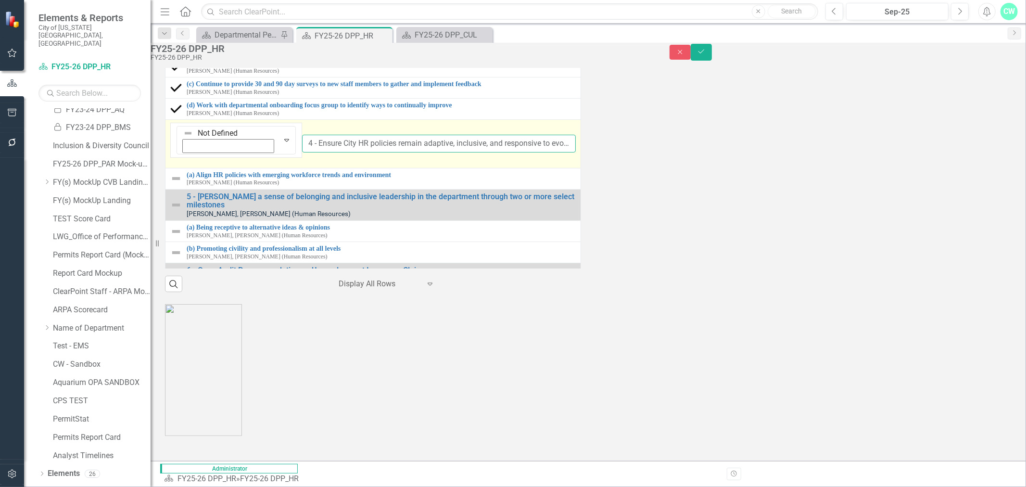
scroll to position [1234, 0]
click at [302, 152] on input "4 - Ensure City HR policies remain adaptive, inclusive, and responsive to evolv…" at bounding box center [439, 144] width 274 height 18
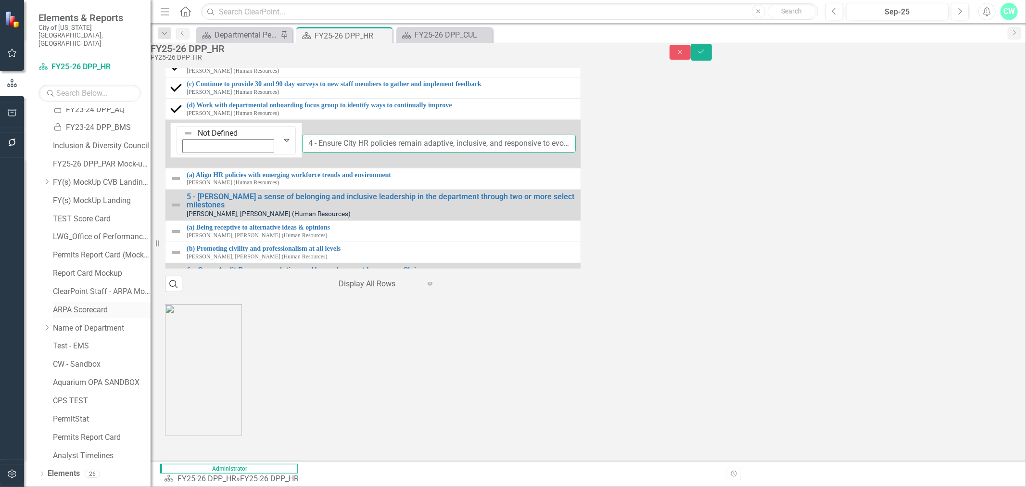
scroll to position [125, 0]
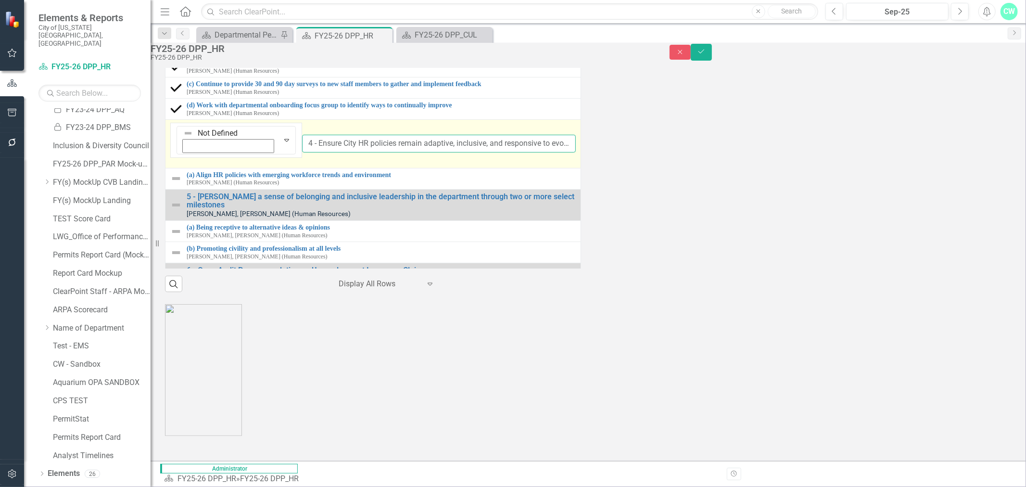
drag, startPoint x: 256, startPoint y: 294, endPoint x: 227, endPoint y: 296, distance: 28.9
click at [302, 152] on input "4 - Ensure City HR policies remain adaptive, inclusive, and responsive to evolv…" at bounding box center [439, 144] width 274 height 18
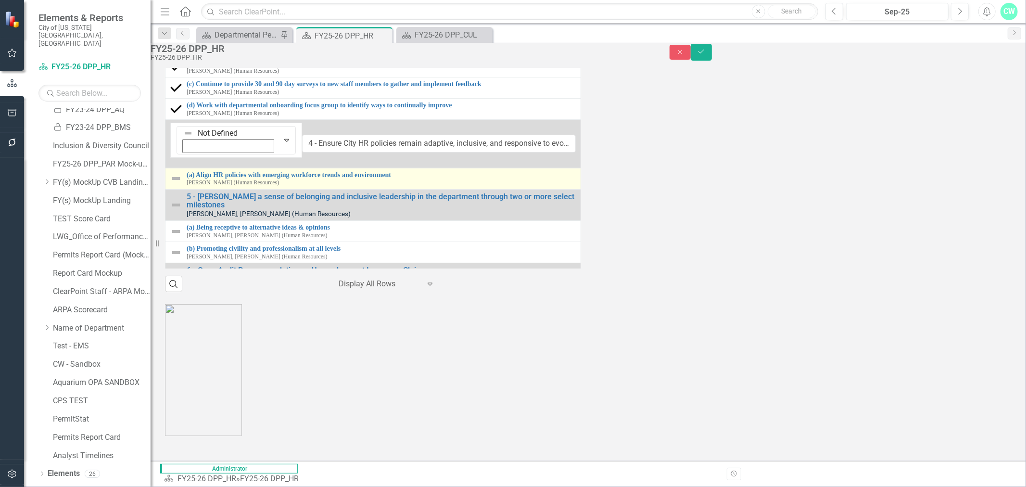
click at [181, 184] on img at bounding box center [176, 179] width 12 height 12
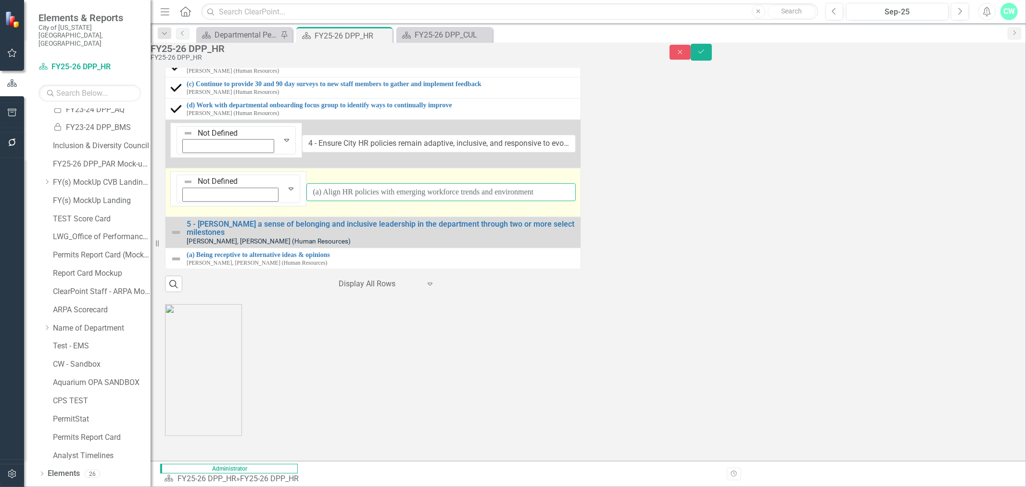
drag, startPoint x: 225, startPoint y: 315, endPoint x: 506, endPoint y: 306, distance: 281.9
click at [510, 201] on input "(a) Align HR policies with emerging workforce trends and environment" at bounding box center [440, 192] width 269 height 18
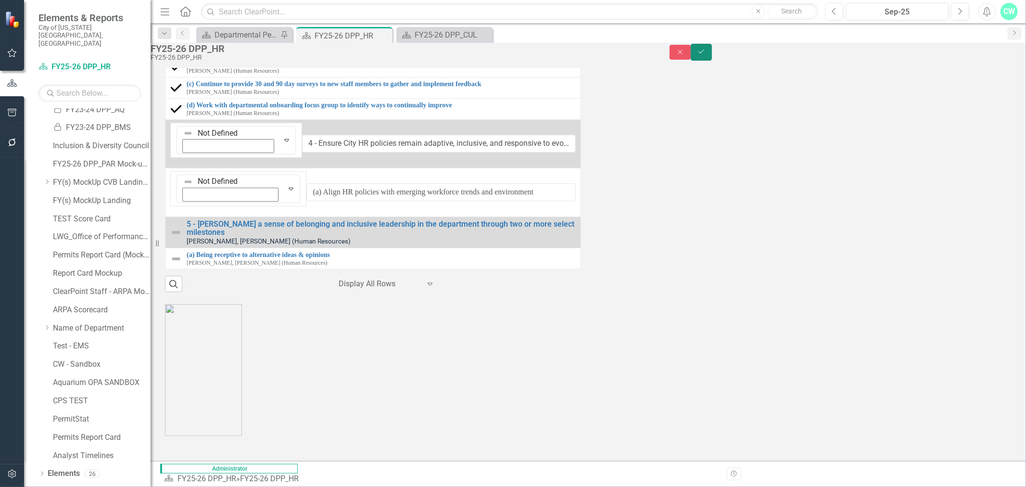
drag, startPoint x: 1001, startPoint y: 57, endPoint x: 946, endPoint y: 63, distance: 54.7
click at [945, 61] on div "Close Save" at bounding box center [847, 52] width 356 height 17
click at [691, 56] on button "Close" at bounding box center [679, 52] width 21 height 15
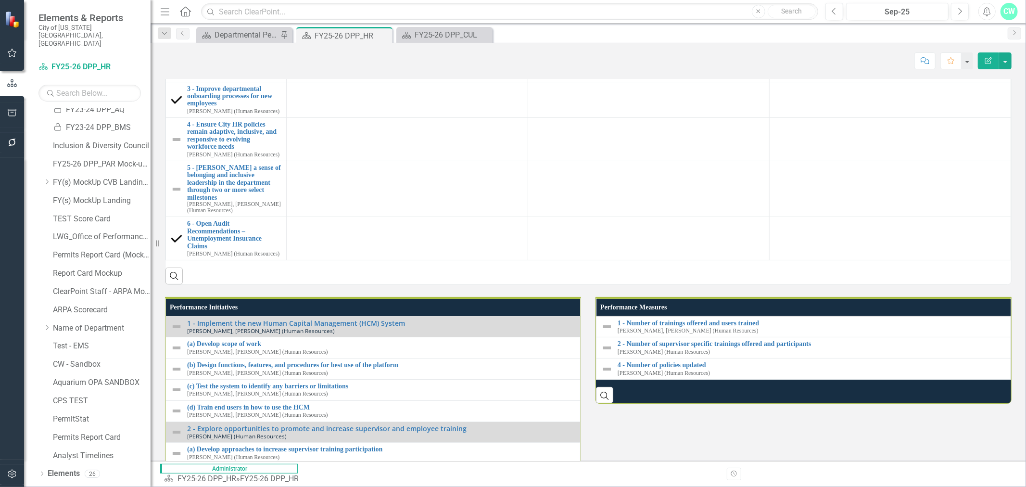
scroll to position [754, 0]
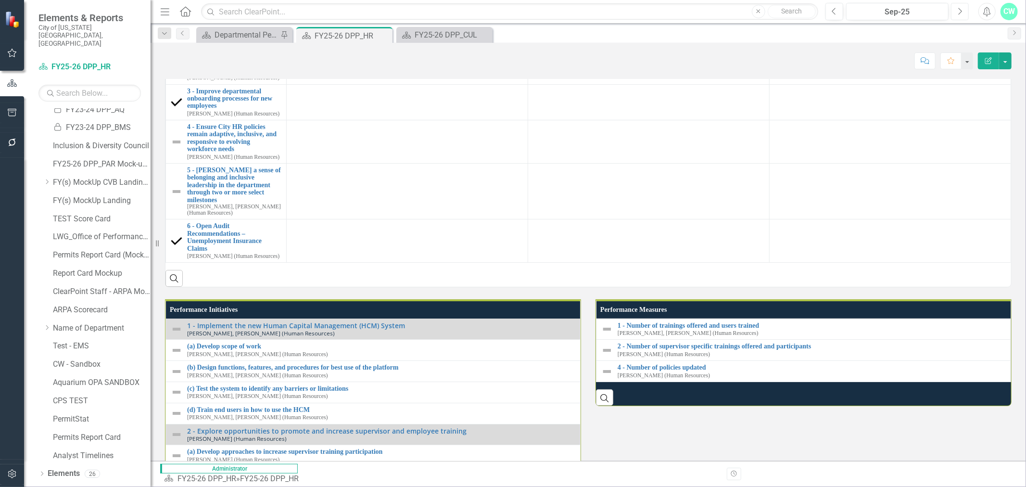
click at [954, 9] on button "Next" at bounding box center [960, 11] width 18 height 17
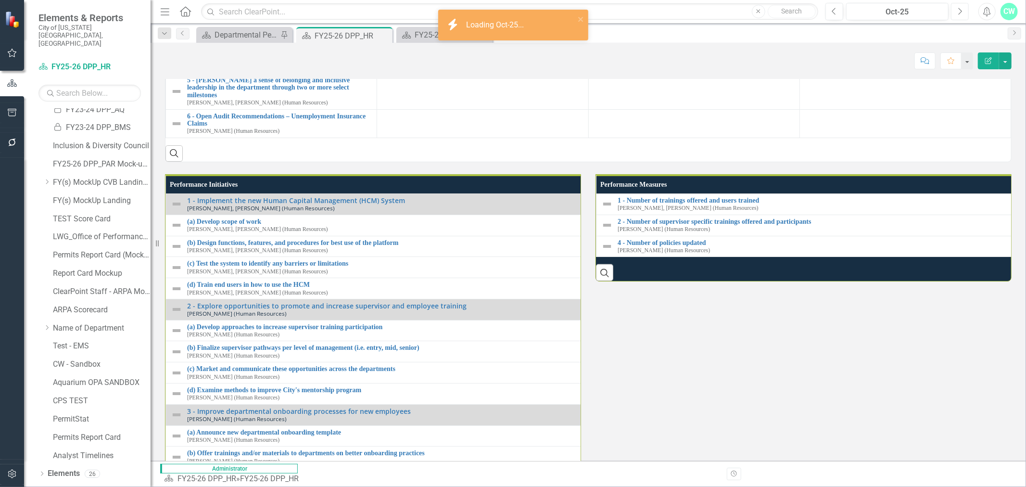
scroll to position [908, 0]
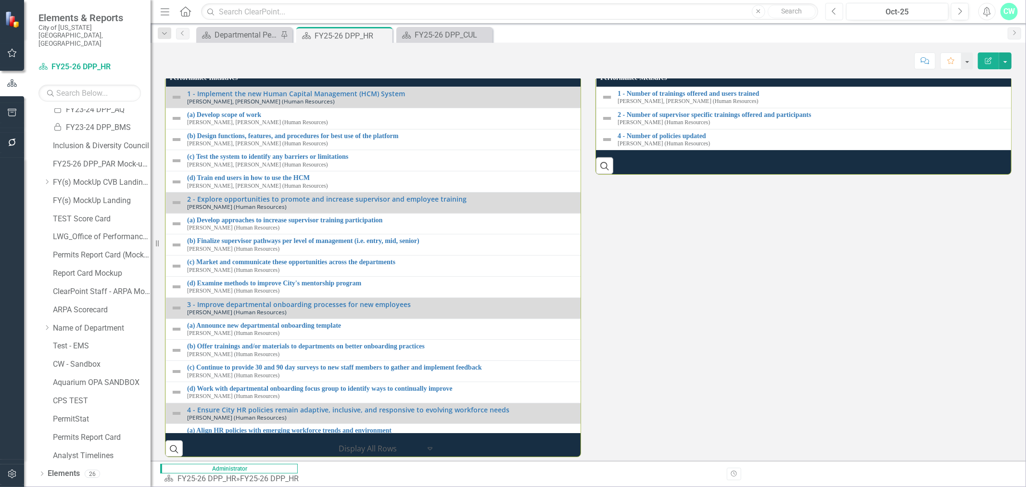
click at [842, 16] on button "Previous" at bounding box center [834, 11] width 18 height 17
click at [839, 16] on button "Previous" at bounding box center [834, 11] width 18 height 17
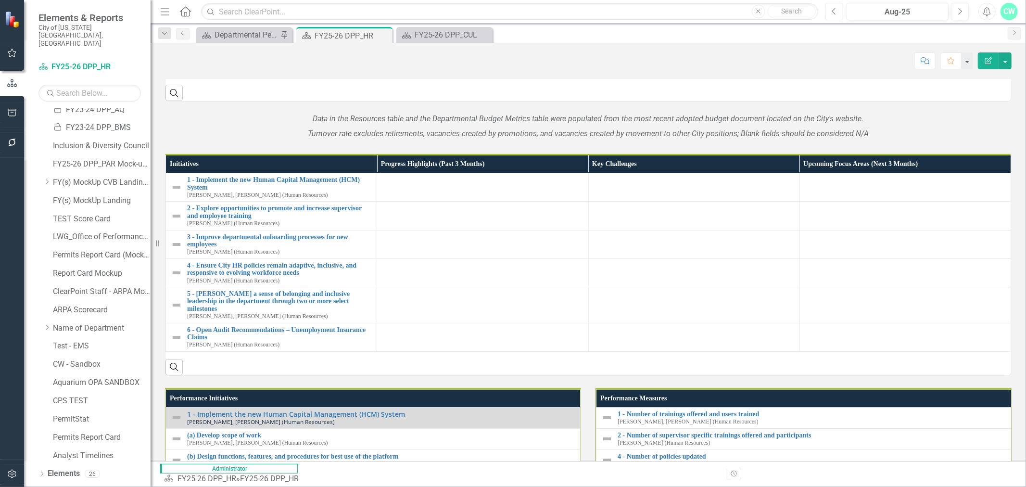
scroll to position [374, 0]
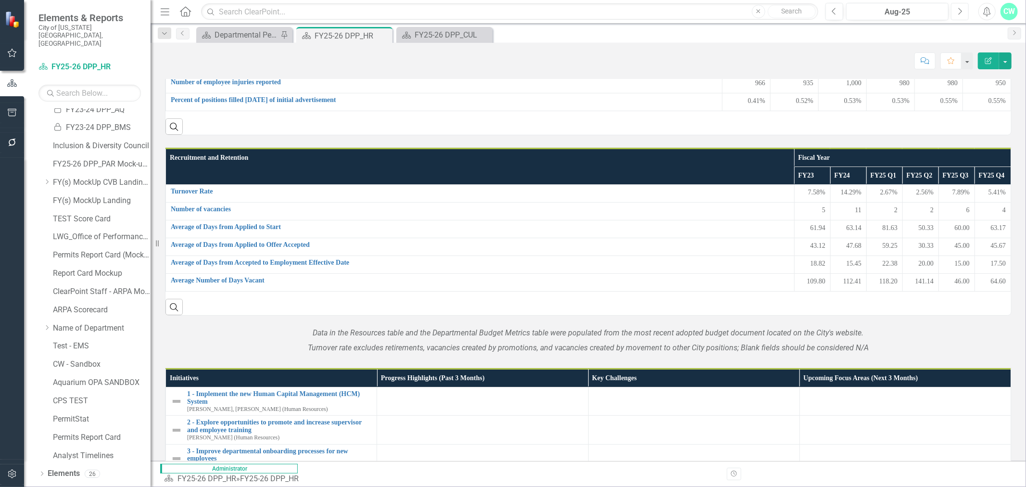
click at [957, 12] on icon "Next" at bounding box center [959, 11] width 5 height 9
click at [957, 11] on icon "Next" at bounding box center [959, 11] width 5 height 9
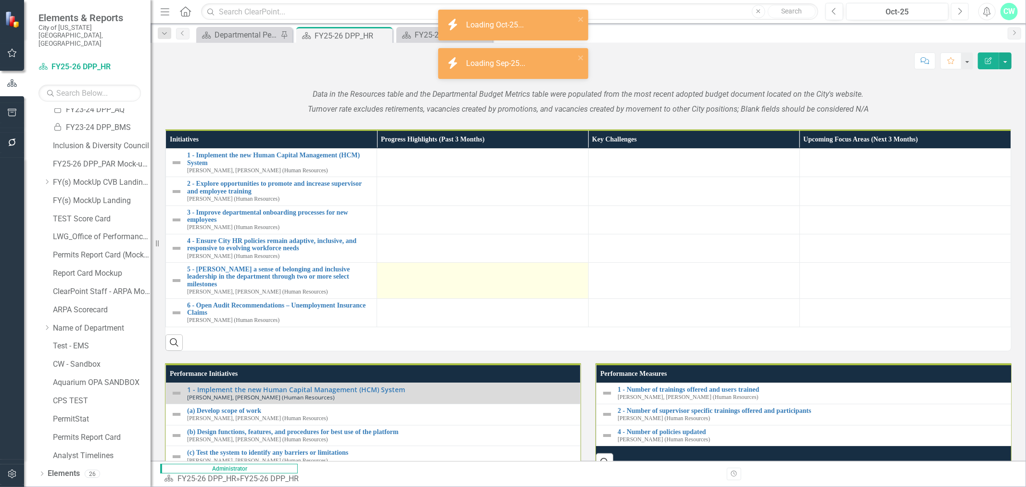
scroll to position [801, 0]
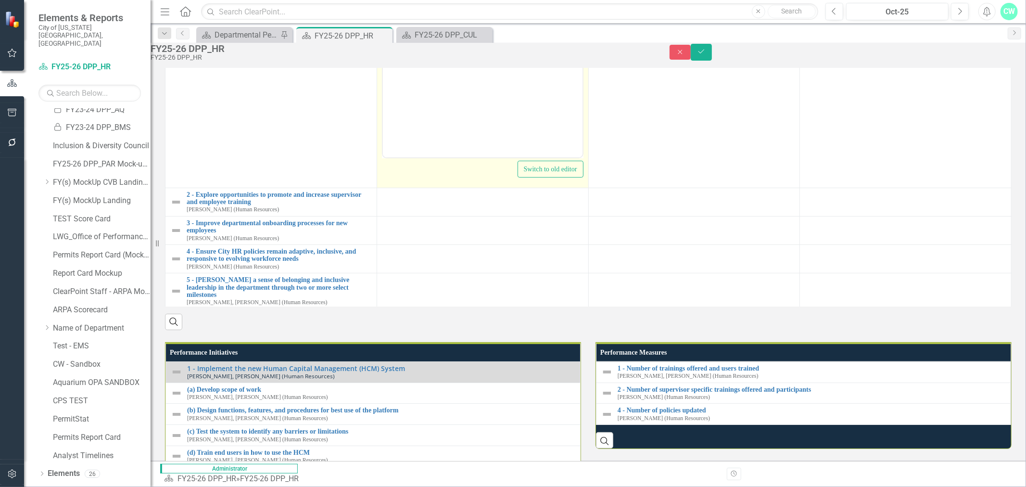
scroll to position [0, 0]
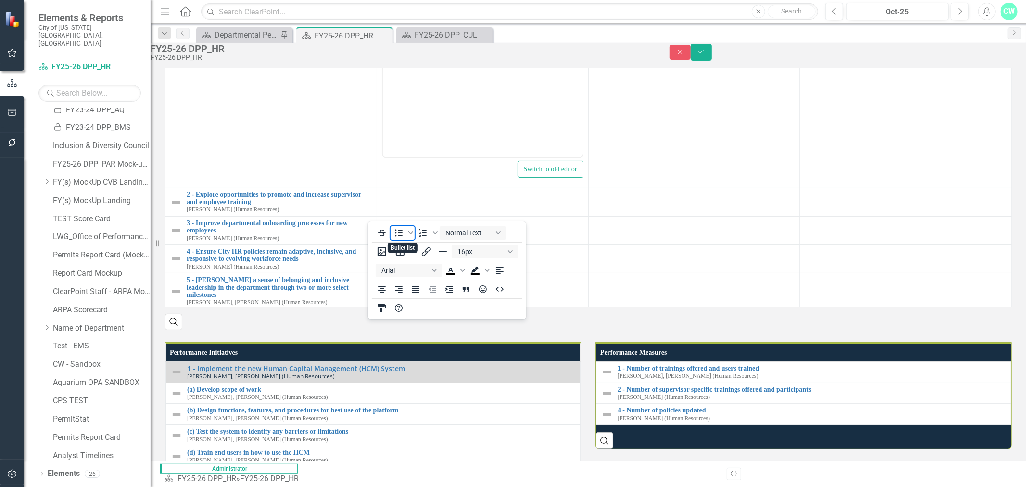
click at [398, 236] on icon "Bullet list" at bounding box center [399, 233] width 12 height 12
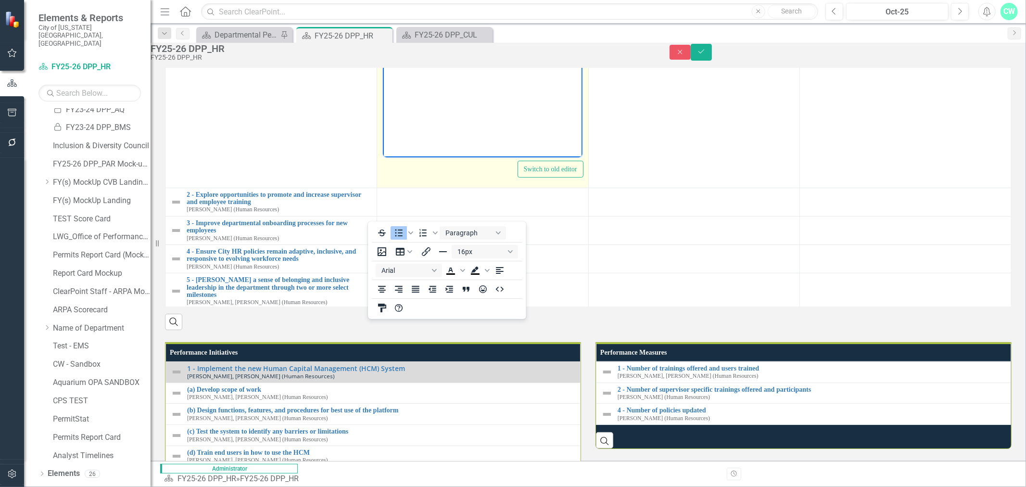
click at [416, 20] on body "Rich Text Area. Press ALT-0 for help." at bounding box center [482, 61] width 200 height 144
drag, startPoint x: 415, startPoint y: 24, endPoint x: 411, endPoint y: 8, distance: 16.4
click at [415, 24] on body "No" at bounding box center [482, 61] width 200 height 144
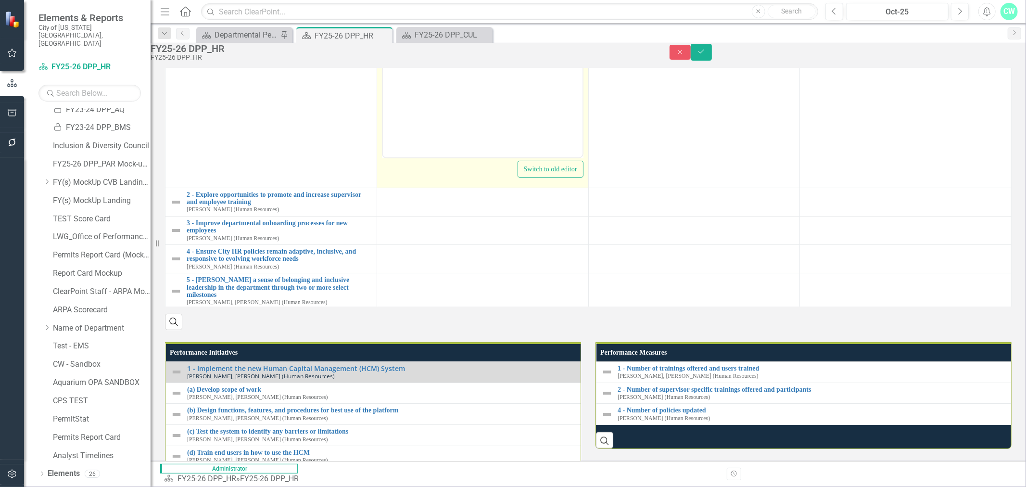
click at [432, 10] on body "No" at bounding box center [482, 61] width 200 height 144
click at [430, 10] on body "No updates provided at this time." at bounding box center [482, 61] width 200 height 144
copy li "No updates provided at this time."
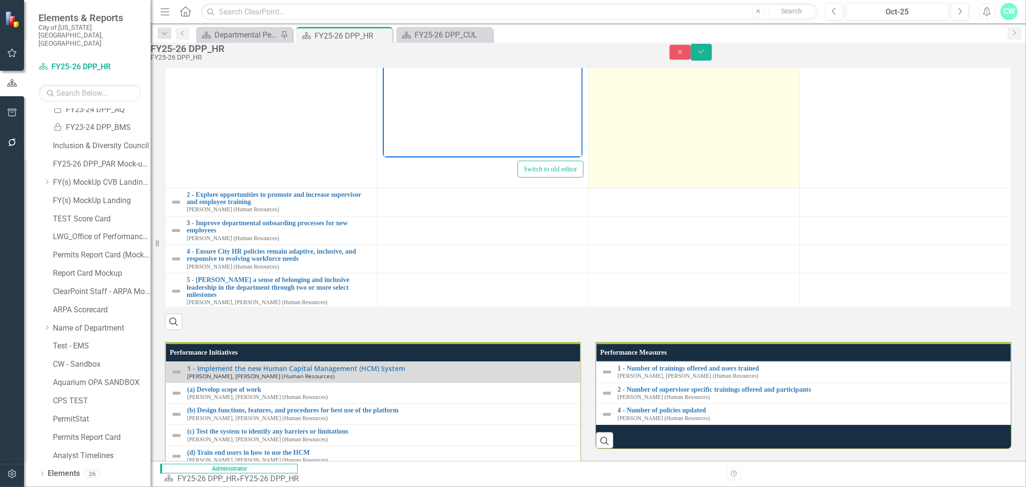
click at [725, 188] on td at bounding box center [694, 73] width 212 height 227
click at [723, 188] on td at bounding box center [694, 73] width 212 height 227
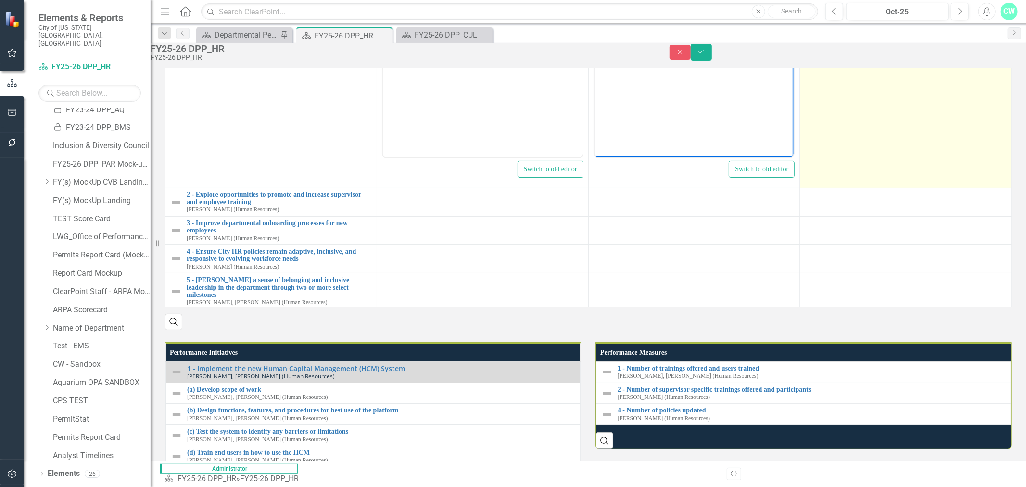
click at [831, 188] on td at bounding box center [906, 73] width 212 height 227
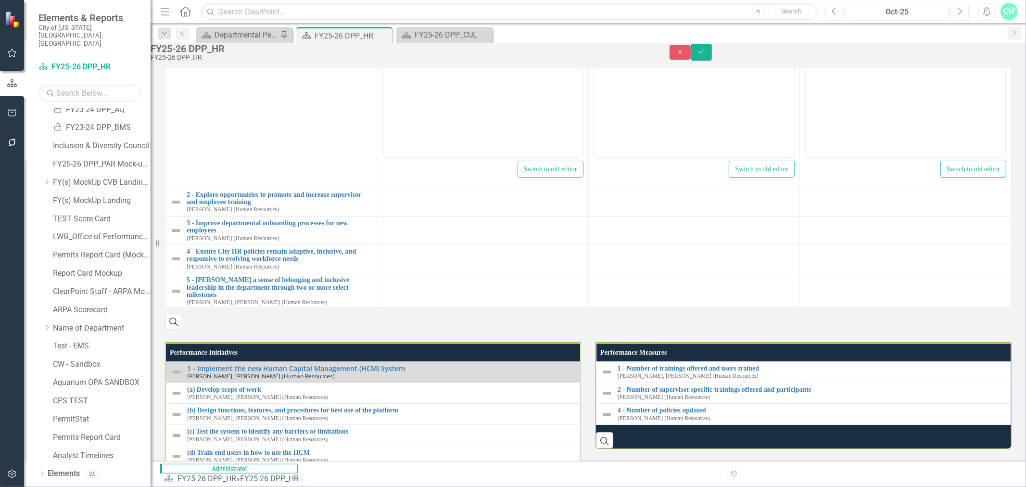
click at [861, 51] on body "Rich Text Area. Press ALT-0 for help." at bounding box center [905, 61] width 200 height 144
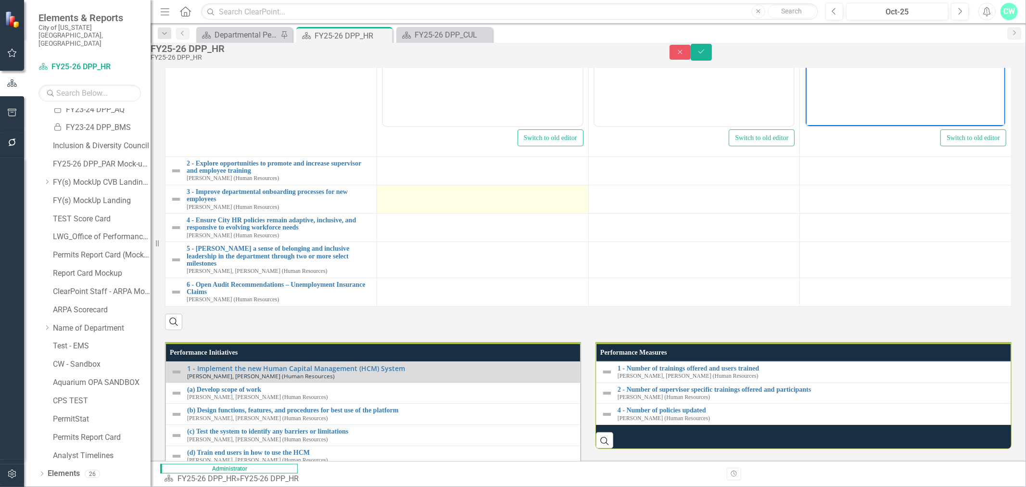
scroll to position [109, 0]
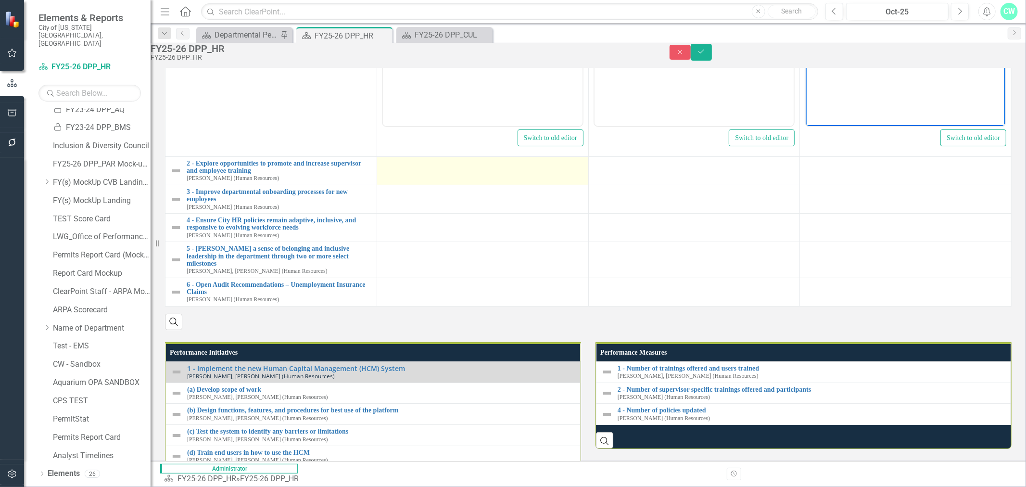
click at [425, 185] on td at bounding box center [483, 170] width 212 height 28
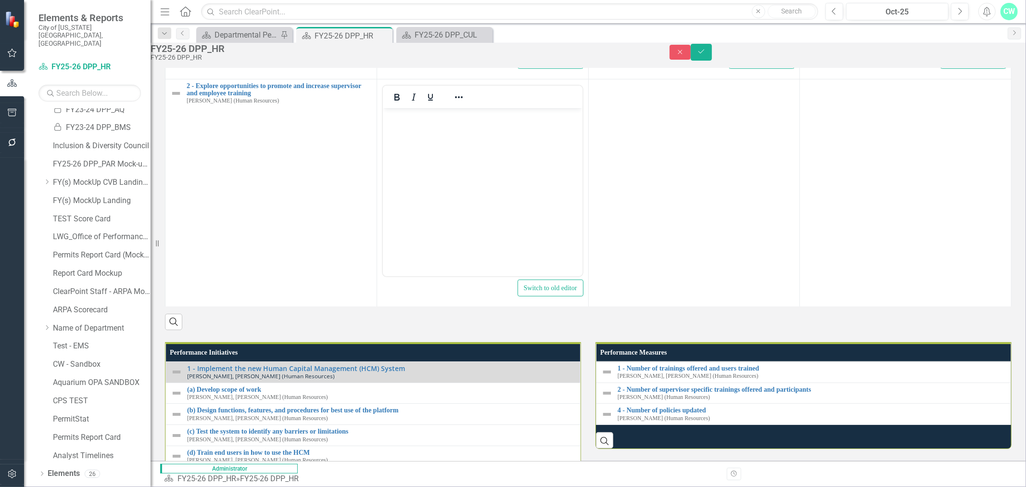
scroll to position [0, 0]
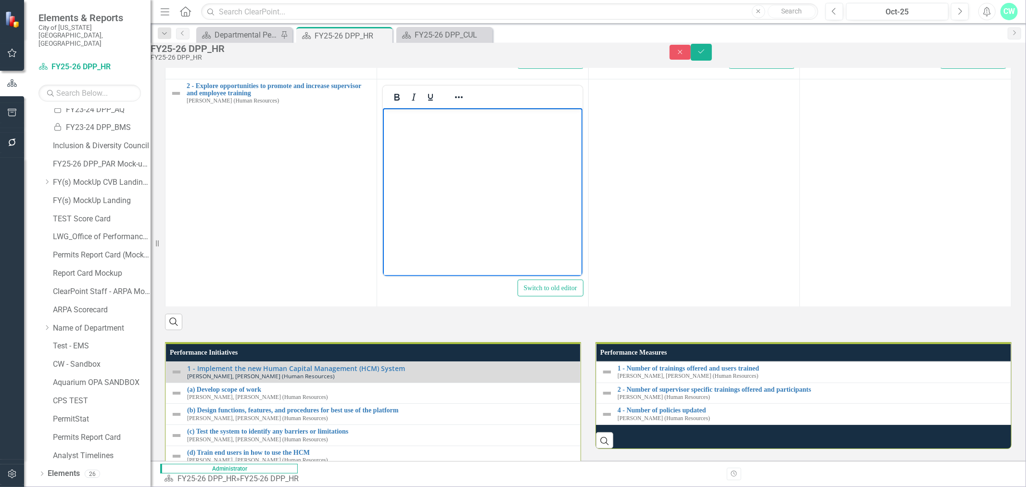
click at [493, 137] on body "Rich Text Area. Press ALT-0 for help." at bounding box center [482, 180] width 200 height 144
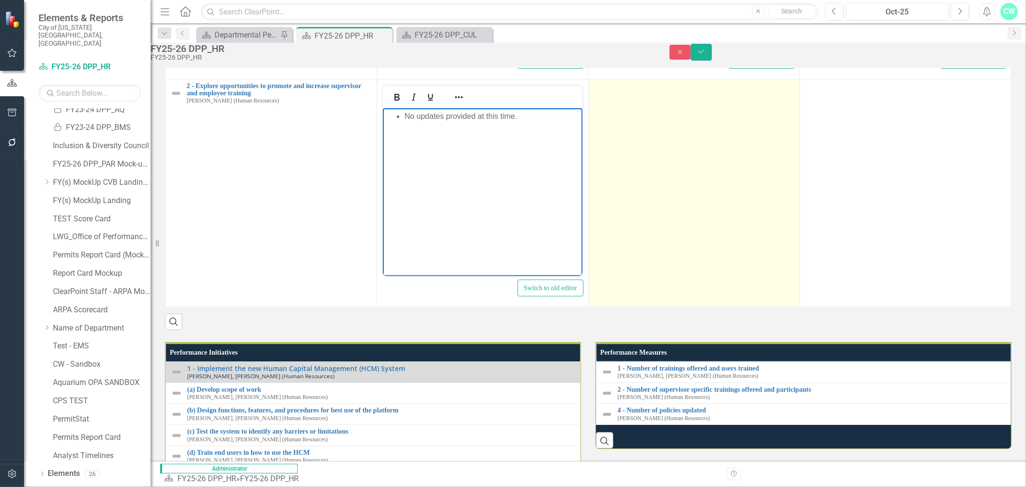
click at [650, 306] on td at bounding box center [694, 192] width 212 height 227
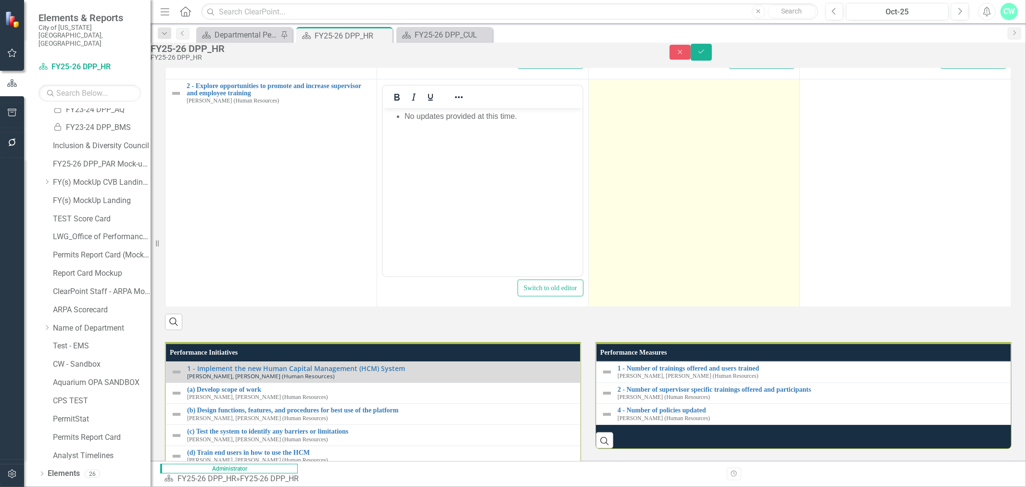
click at [650, 306] on td at bounding box center [694, 192] width 212 height 227
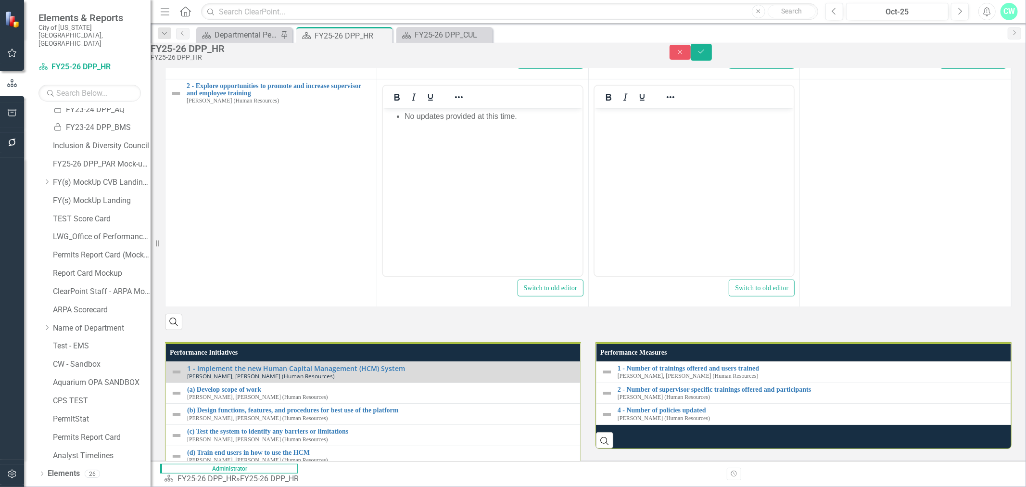
click at [692, 166] on body "Rich Text Area. Press ALT-0 for help." at bounding box center [694, 180] width 200 height 144
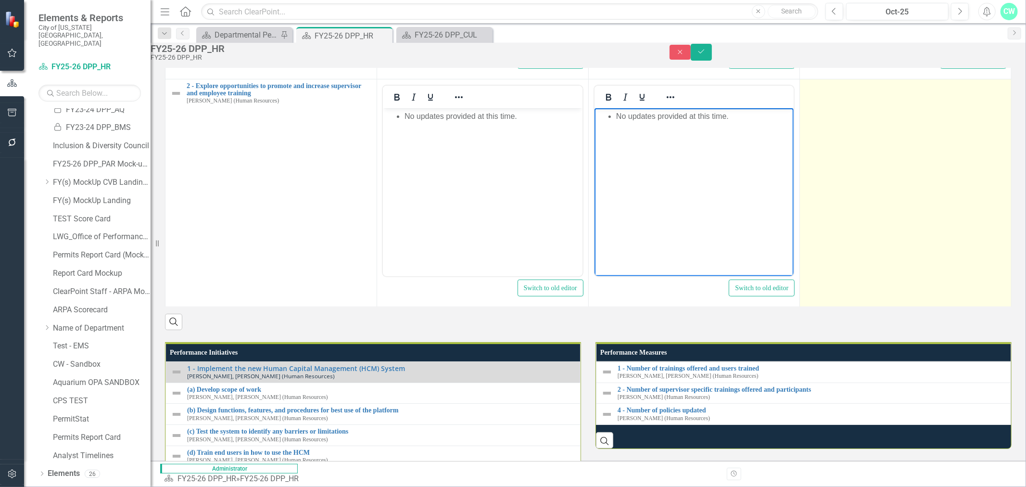
click at [856, 306] on td at bounding box center [906, 192] width 212 height 227
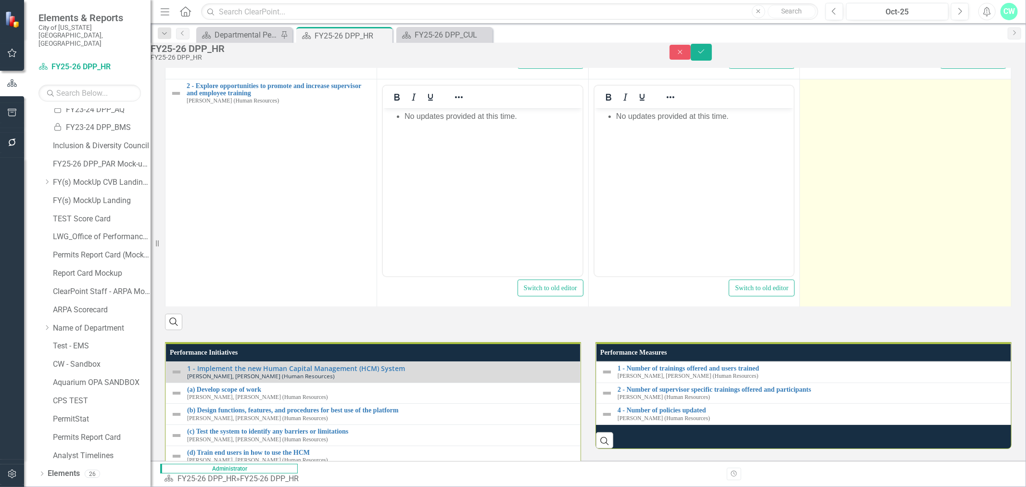
click at [856, 306] on td at bounding box center [906, 192] width 212 height 227
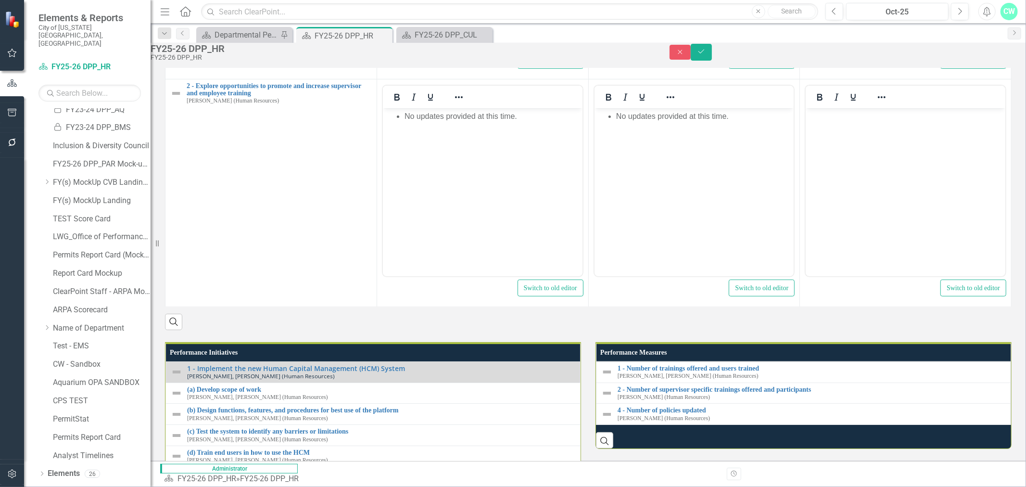
click at [875, 171] on body "Rich Text Area. Press ALT-0 for help." at bounding box center [905, 180] width 200 height 144
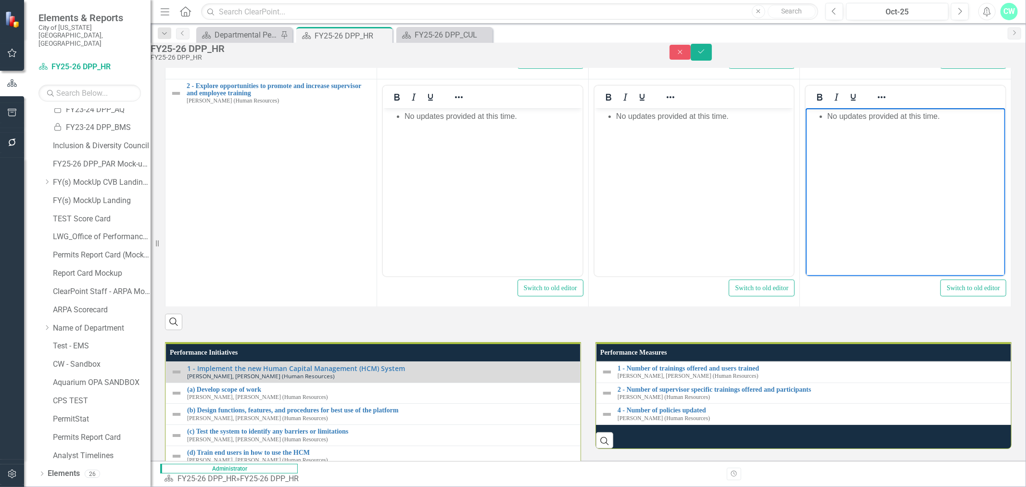
scroll to position [287, 0]
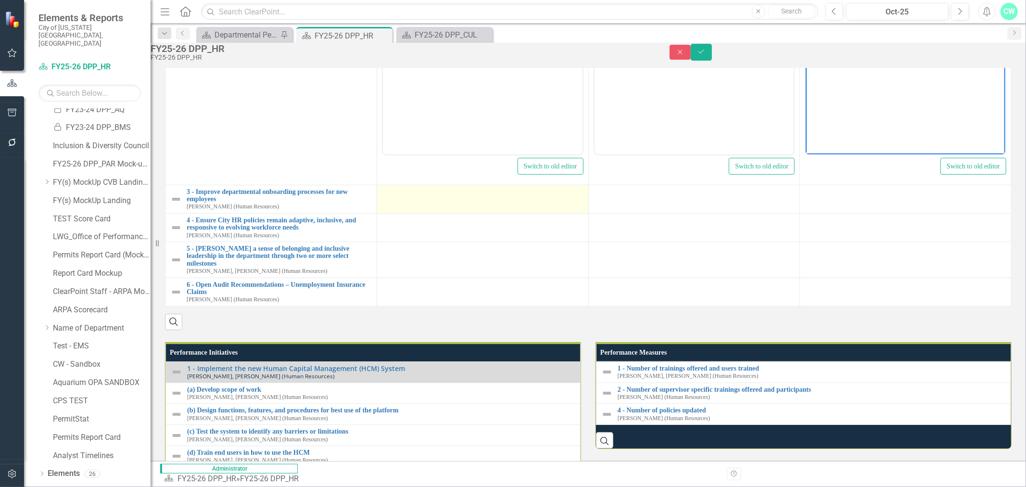
click at [439, 213] on td at bounding box center [483, 199] width 212 height 28
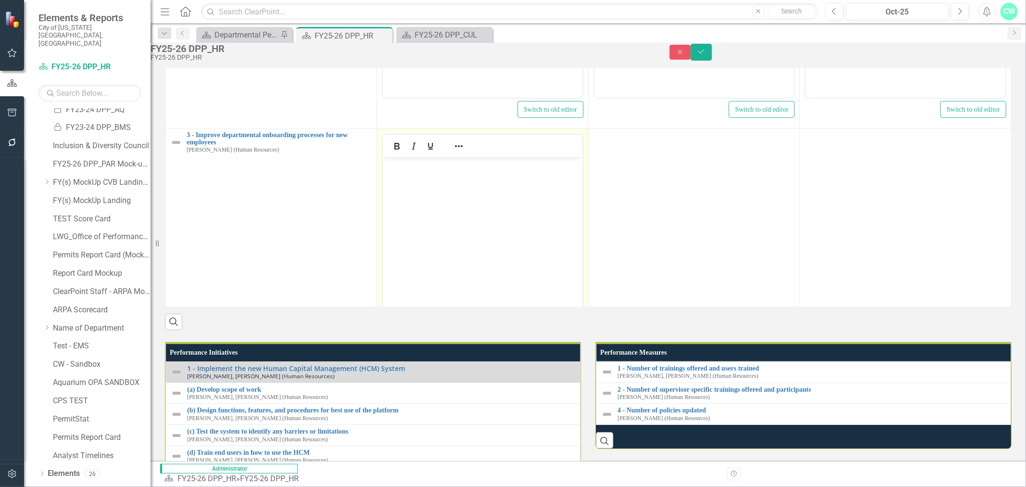
scroll to position [0, 0]
click at [521, 168] on p "Rich Text Area. Press ALT-0 for help." at bounding box center [482, 165] width 195 height 12
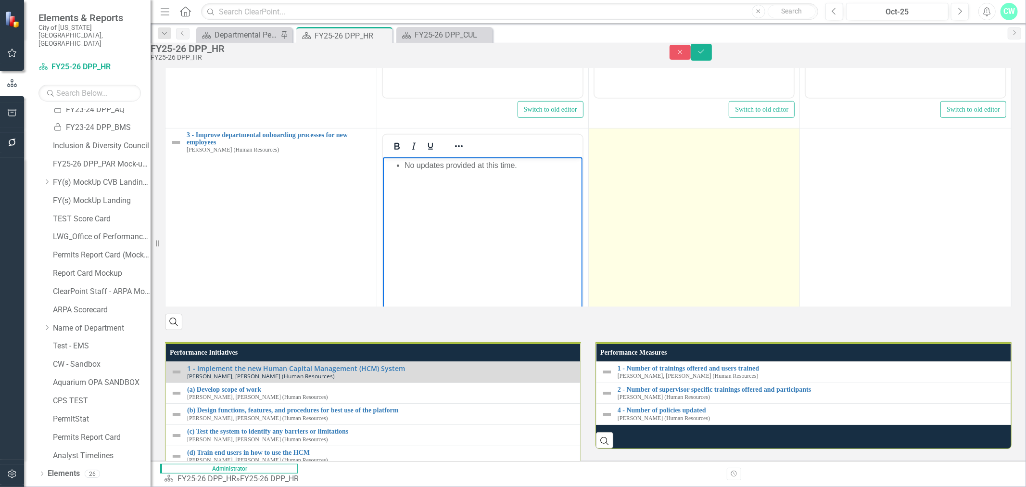
click at [704, 355] on td at bounding box center [694, 241] width 212 height 227
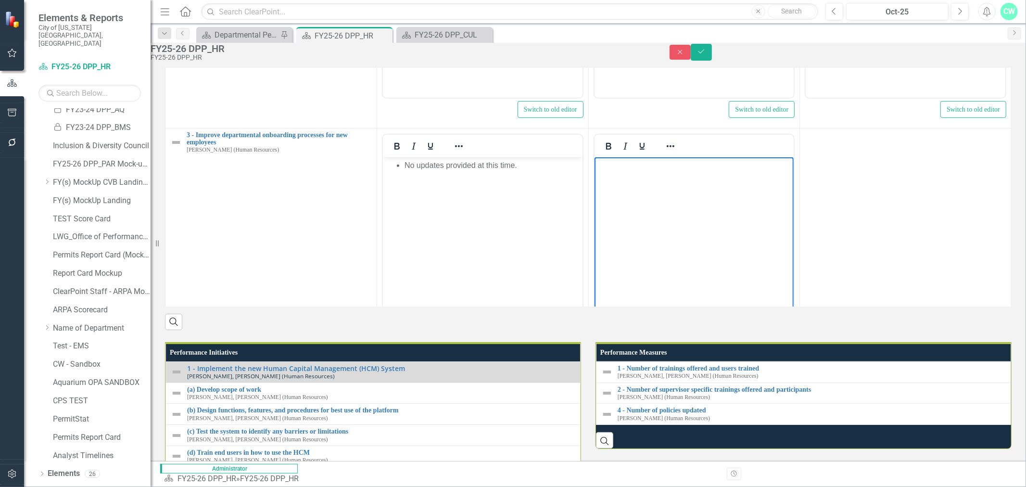
click at [708, 194] on body "Rich Text Area. Press ALT-0 for help." at bounding box center [694, 229] width 200 height 144
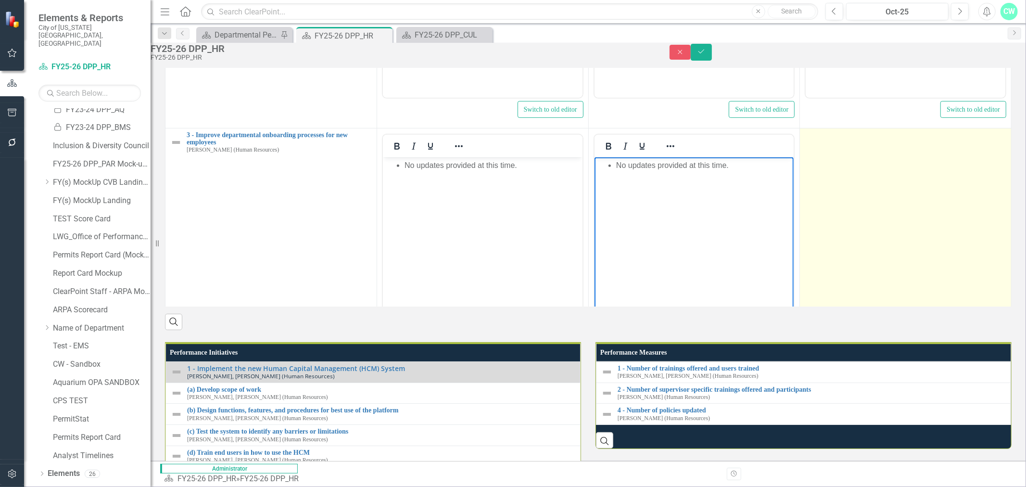
click at [850, 355] on td at bounding box center [906, 241] width 212 height 227
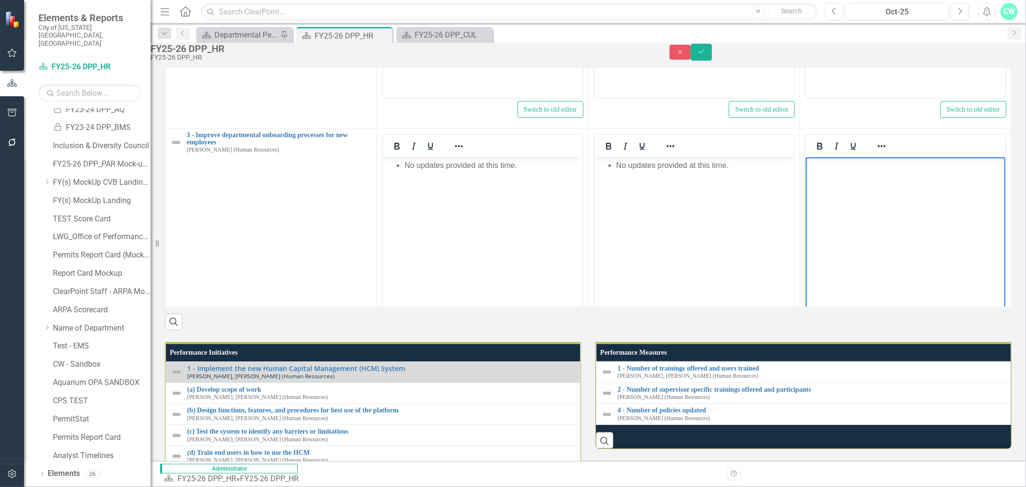
click at [868, 193] on body "Rich Text Area. Press ALT-0 for help." at bounding box center [905, 229] width 200 height 144
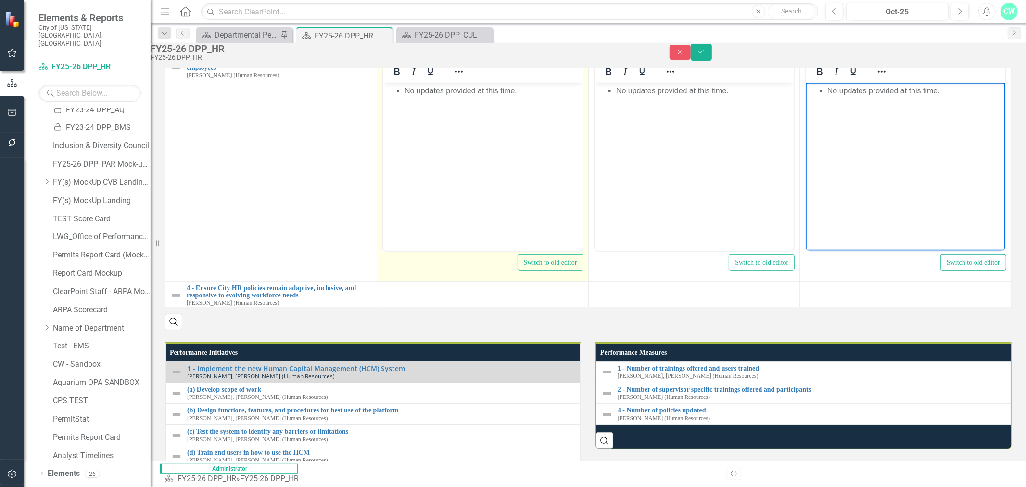
scroll to position [479, 0]
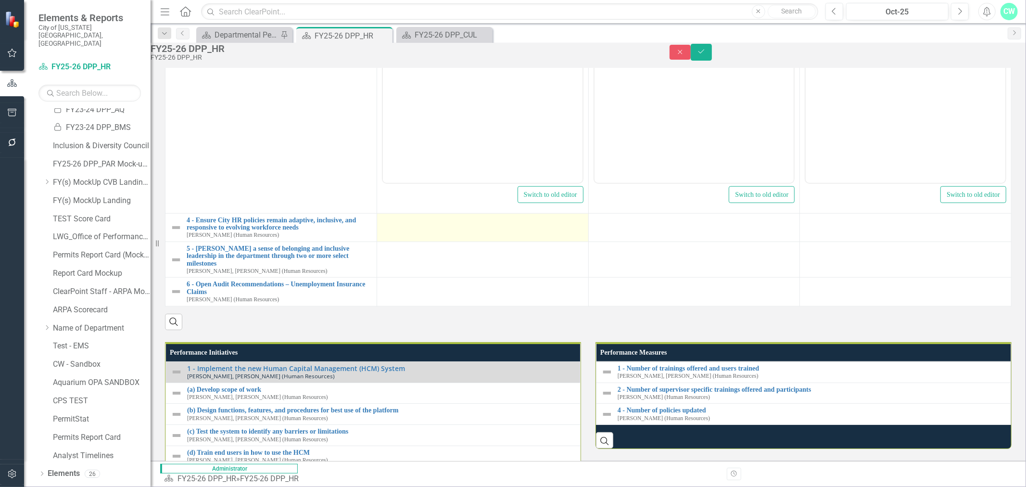
click at [415, 241] on td at bounding box center [483, 227] width 212 height 28
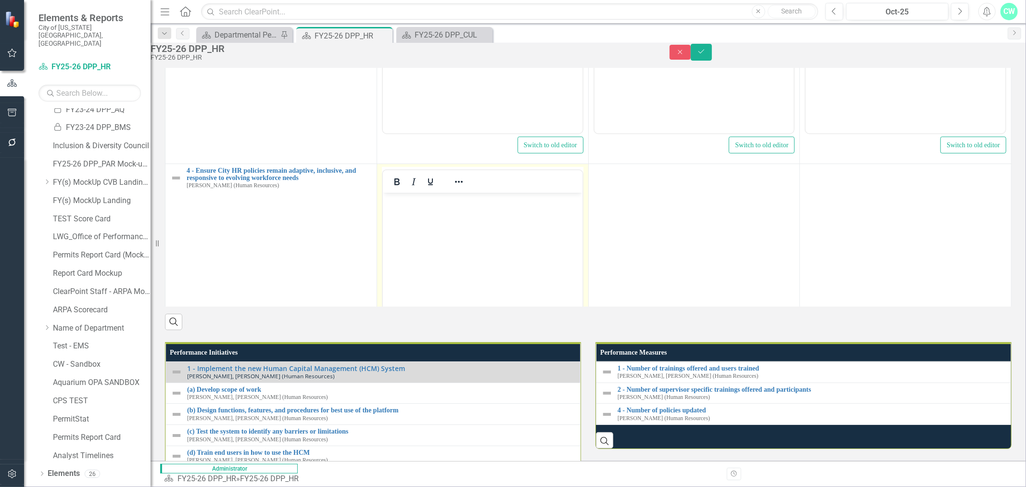
scroll to position [0, 0]
click at [484, 201] on p "Rich Text Area. Press ALT-0 for help." at bounding box center [482, 201] width 195 height 12
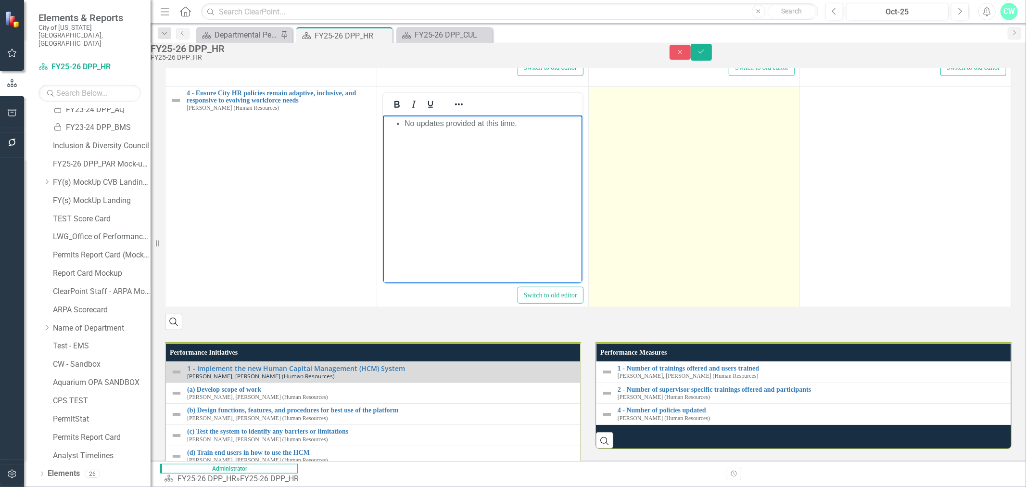
scroll to position [640, 0]
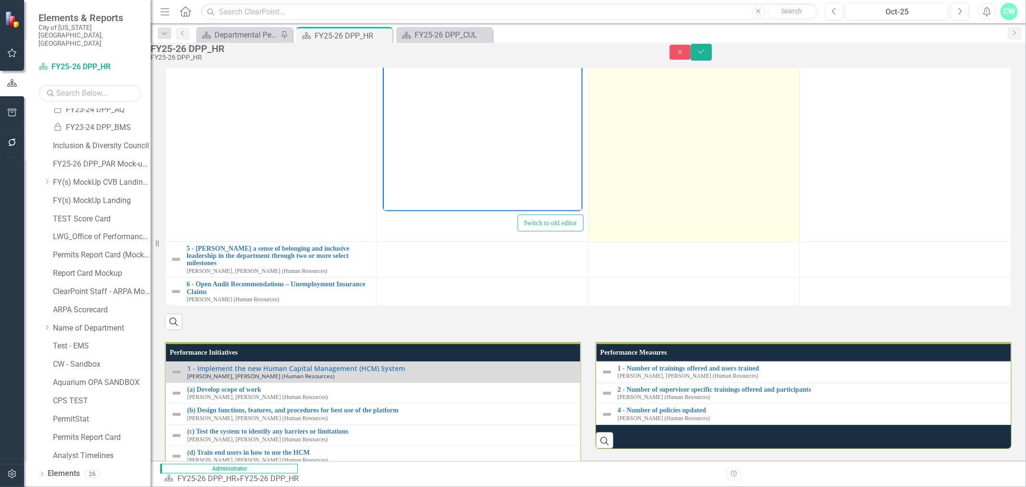
click at [623, 241] on td at bounding box center [694, 127] width 212 height 227
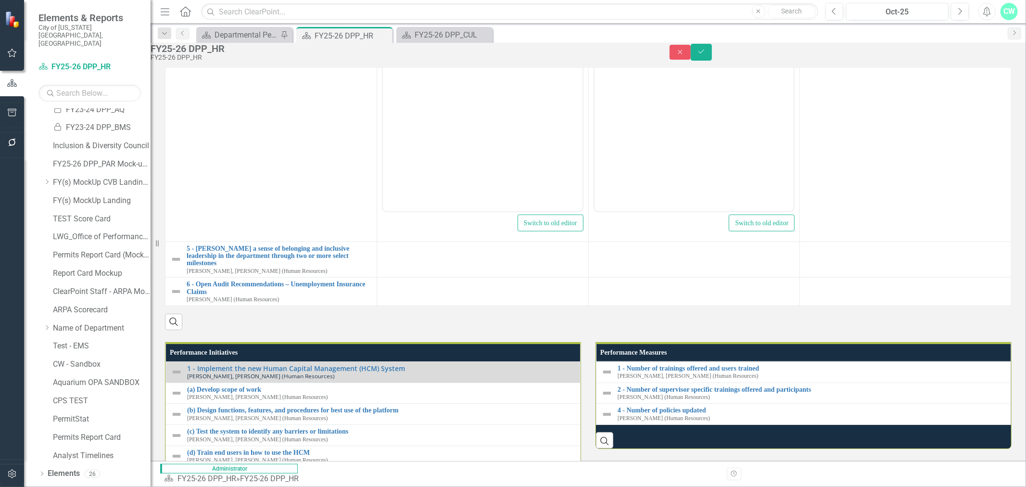
scroll to position [0, 0]
click at [662, 106] on body "Rich Text Area. Press ALT-0 for help." at bounding box center [694, 115] width 200 height 144
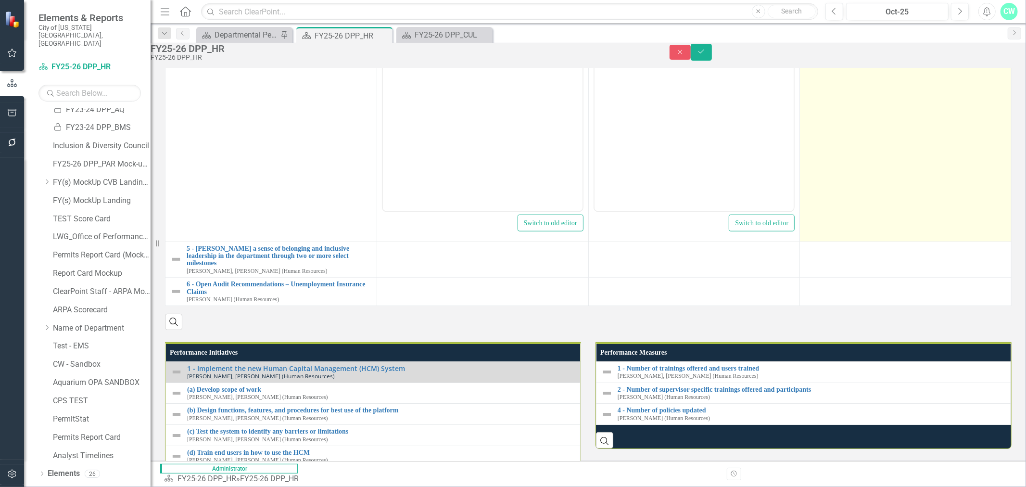
click at [906, 241] on td at bounding box center [906, 127] width 212 height 227
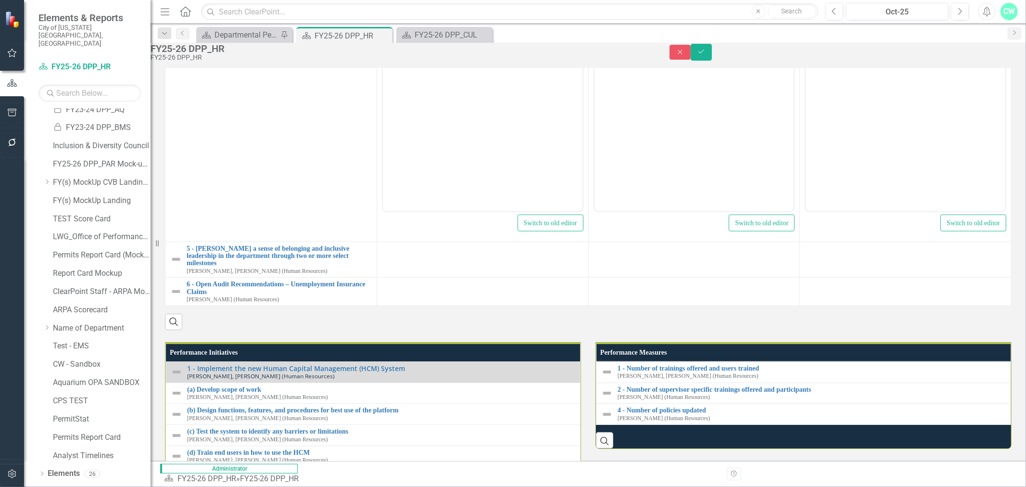
click at [870, 122] on body "Rich Text Area. Press ALT-0 for help." at bounding box center [905, 115] width 200 height 144
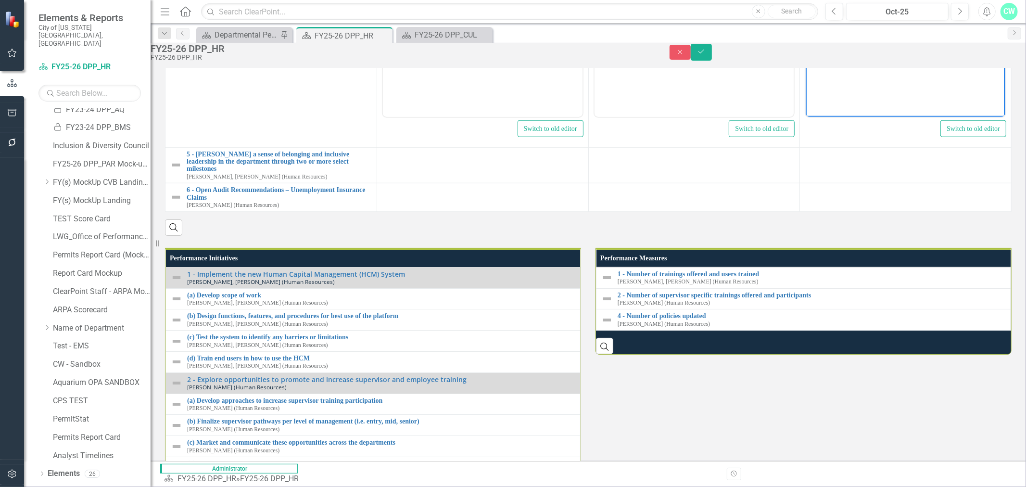
scroll to position [962, 0]
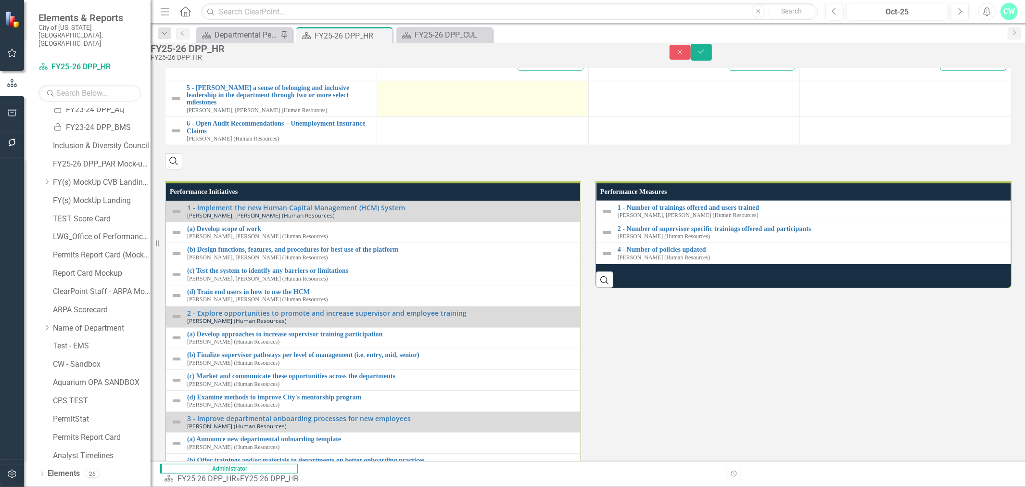
click at [377, 117] on td at bounding box center [483, 99] width 212 height 36
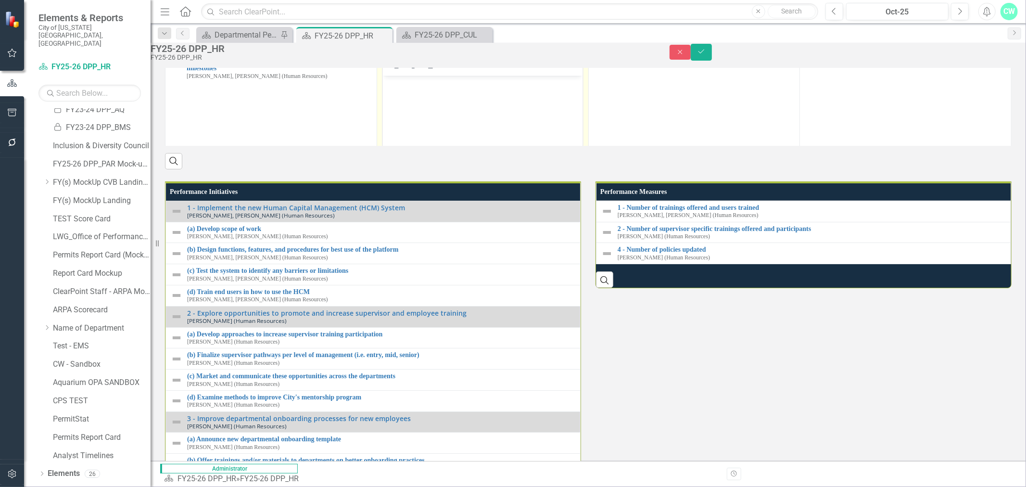
drag, startPoint x: 331, startPoint y: 310, endPoint x: 26, endPoint y: 13, distance: 425.8
click at [383, 74] on div at bounding box center [414, 64] width 62 height 19
click at [415, 94] on body "Rich Text Area. Press ALT-0 for help." at bounding box center [482, 148] width 200 height 144
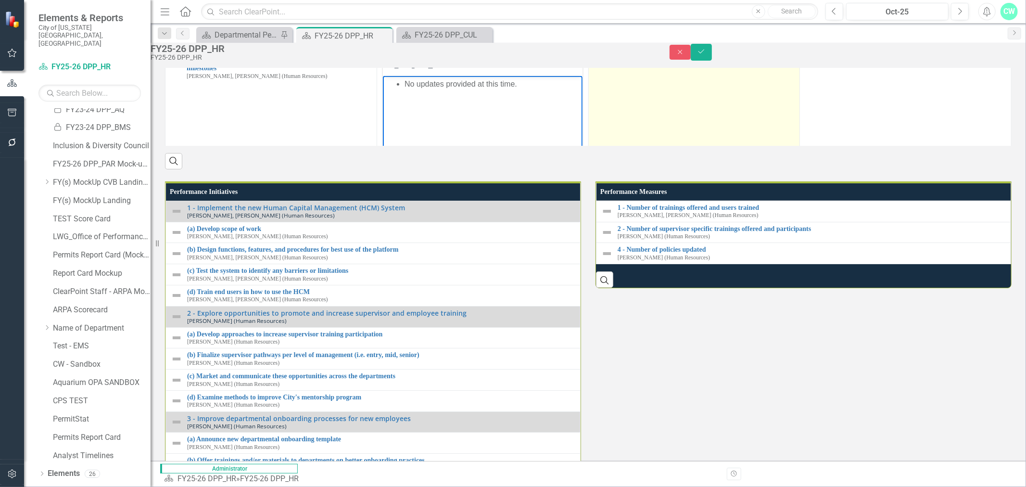
click at [712, 274] on td at bounding box center [694, 160] width 212 height 227
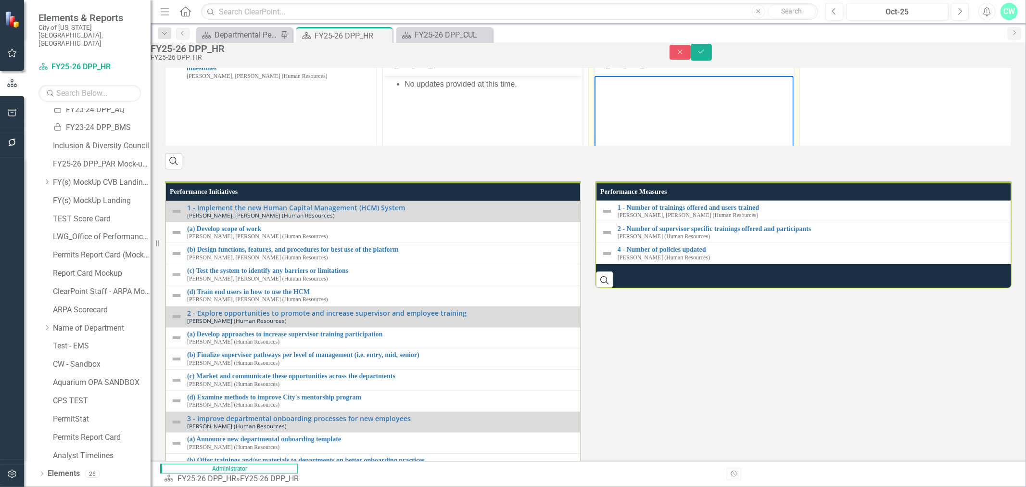
click at [716, 113] on body "Rich Text Area. Press ALT-0 for help." at bounding box center [694, 148] width 200 height 144
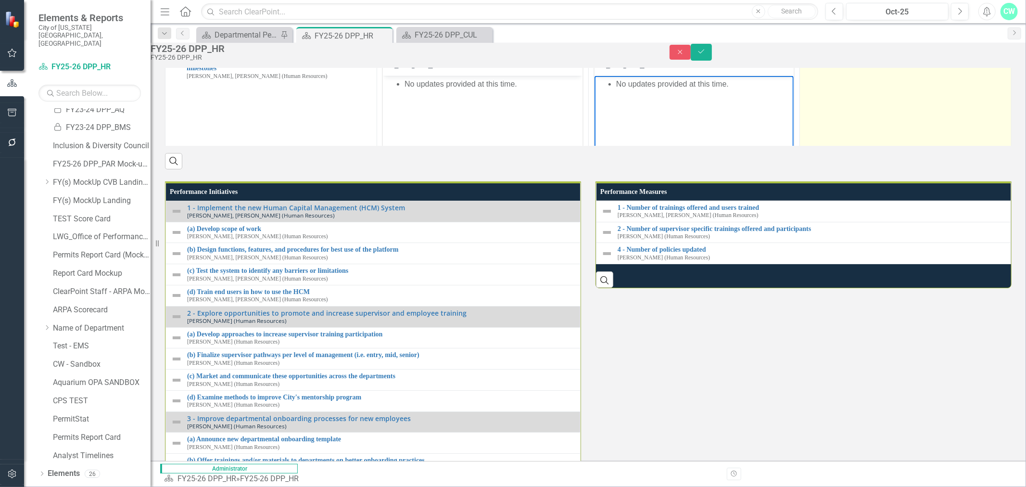
click at [882, 274] on td at bounding box center [906, 160] width 212 height 227
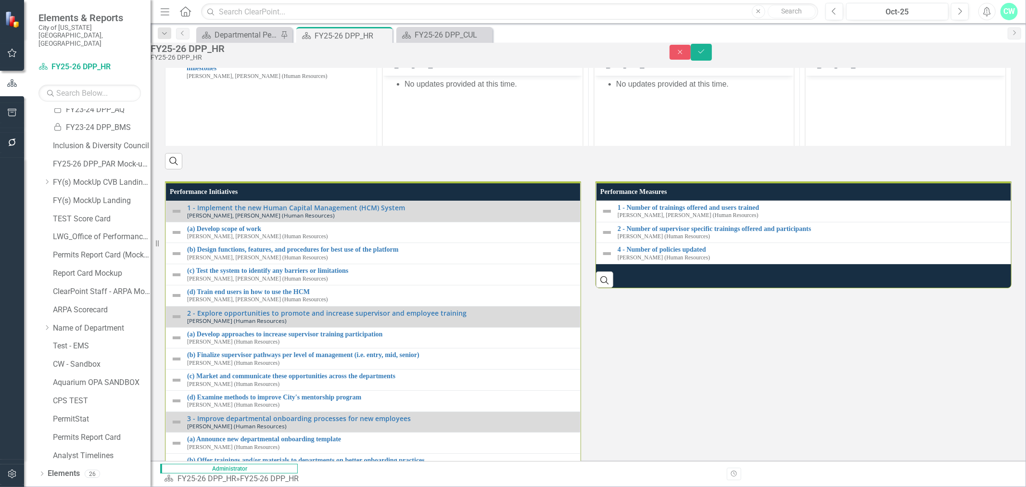
click at [876, 106] on body "Rich Text Area. Press ALT-0 for help." at bounding box center [905, 148] width 200 height 144
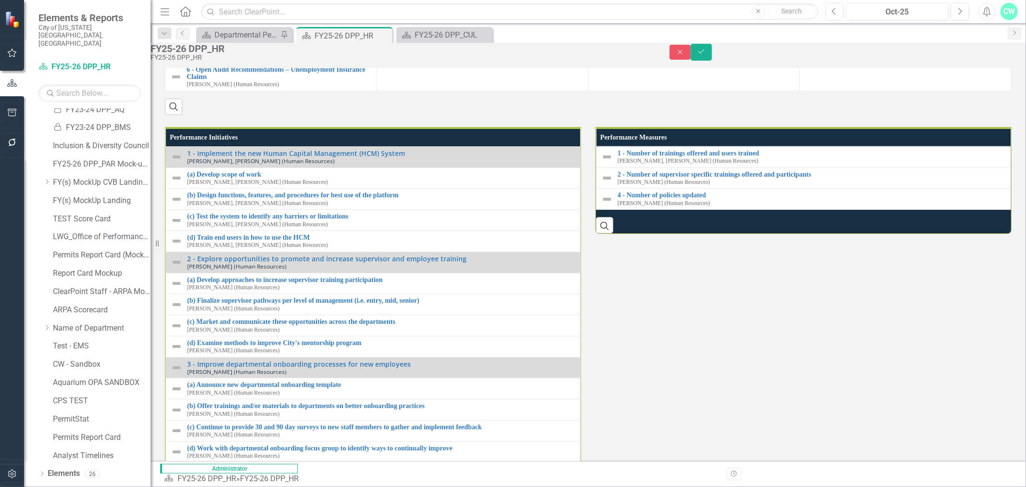
scroll to position [1069, 0]
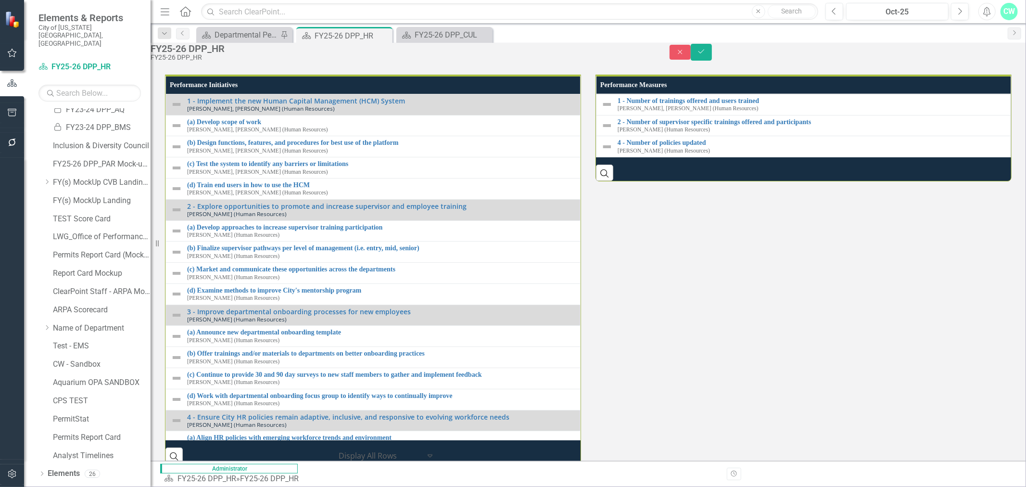
click at [377, 38] on td at bounding box center [483, 24] width 212 height 28
click at [449, 21] on p "Rich Text Area. Press ALT-0 for help." at bounding box center [482, 25] width 195 height 12
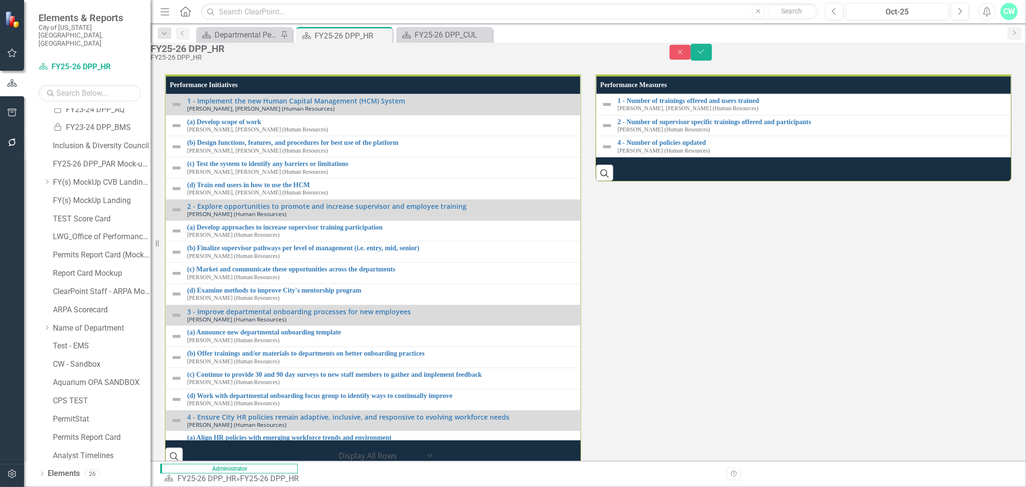
click at [712, 48] on button "Save" at bounding box center [701, 52] width 21 height 17
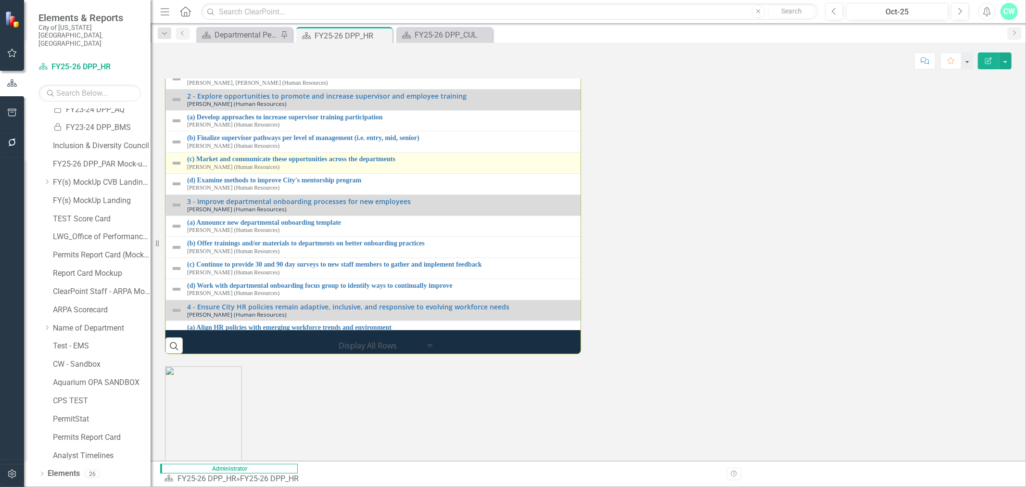
scroll to position [1122, 0]
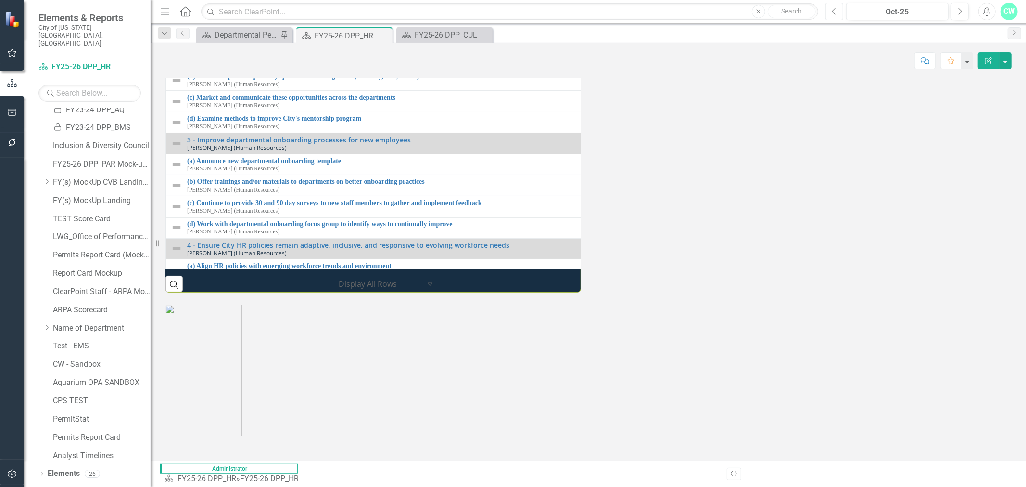
click at [830, 10] on button "Previous" at bounding box center [834, 11] width 18 height 17
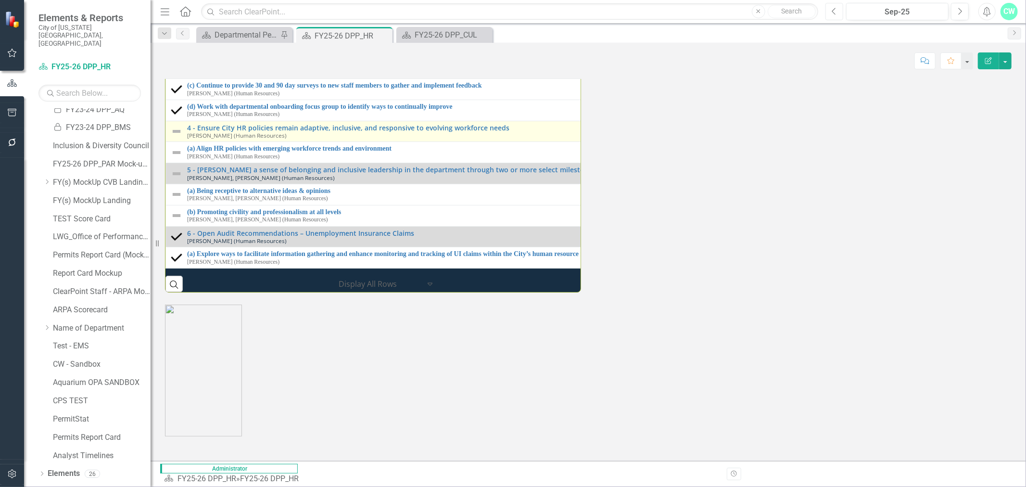
scroll to position [124, 0]
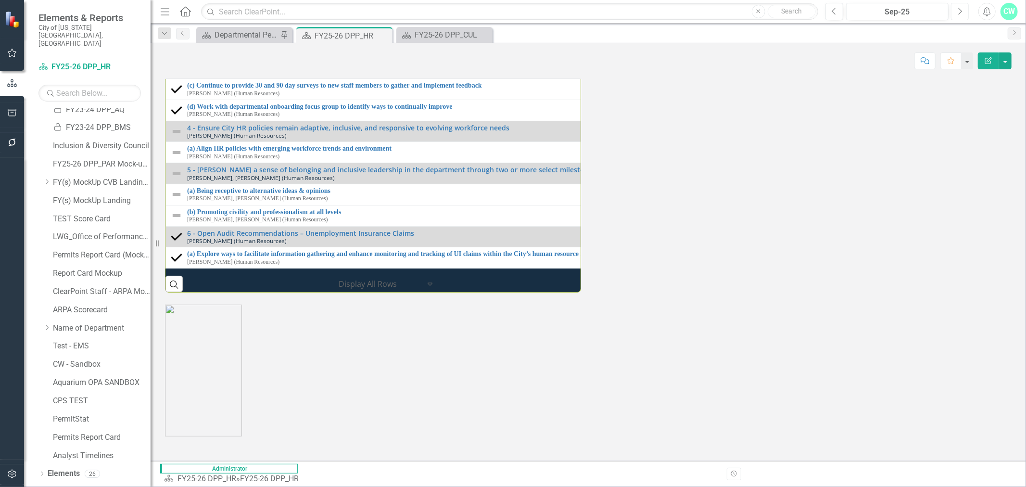
click at [959, 13] on icon "Next" at bounding box center [959, 11] width 5 height 9
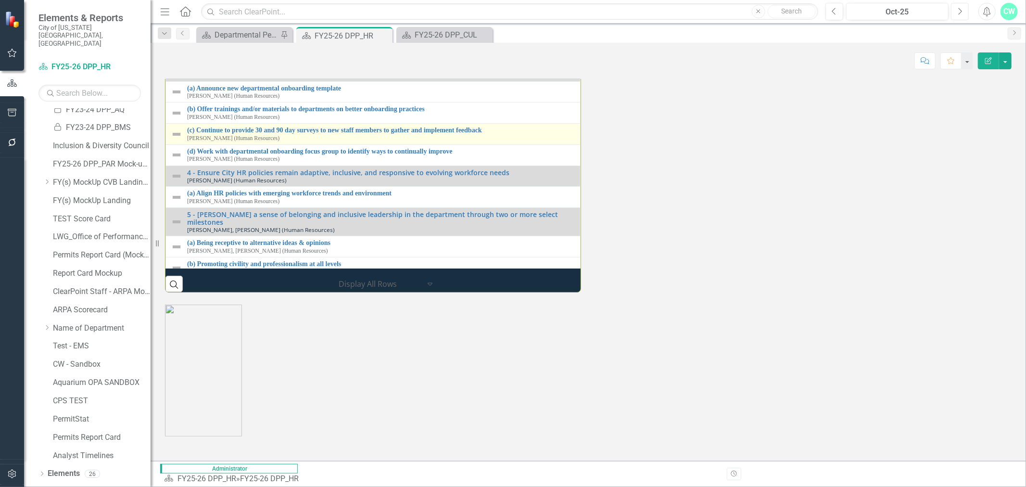
scroll to position [124, 0]
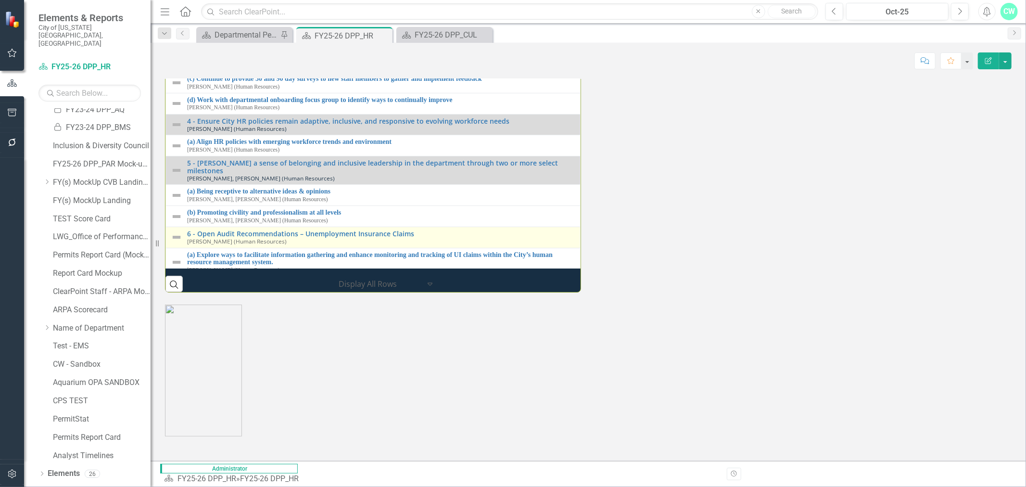
click at [176, 243] on img at bounding box center [177, 237] width 12 height 12
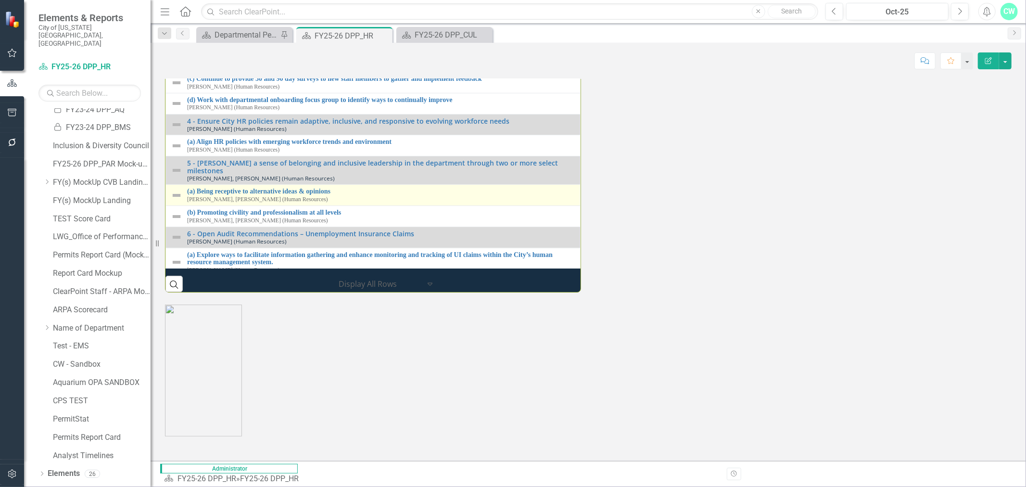
click at [176, 206] on td "(a) Being receptive to alternative ideas & opinions [PERSON_NAME], [PERSON_NAME…" at bounding box center [373, 195] width 415 height 21
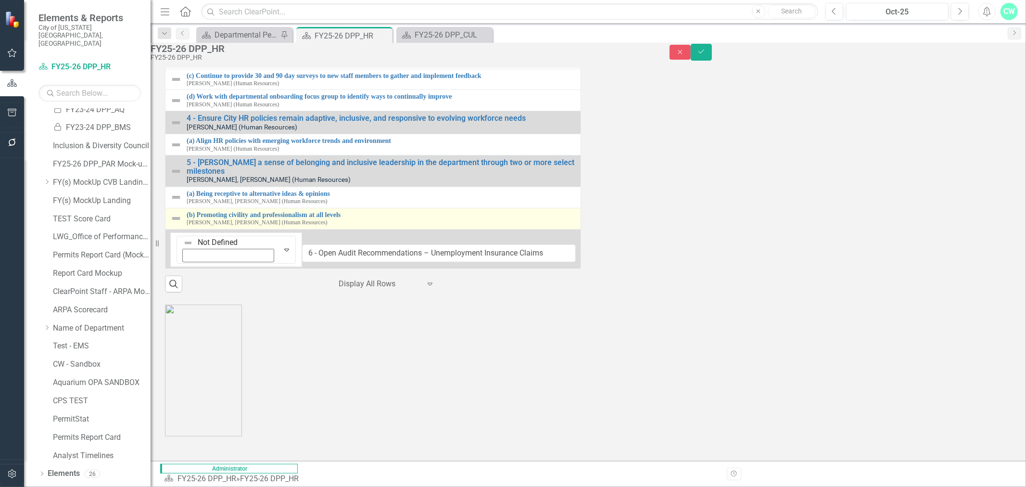
scroll to position [138, 0]
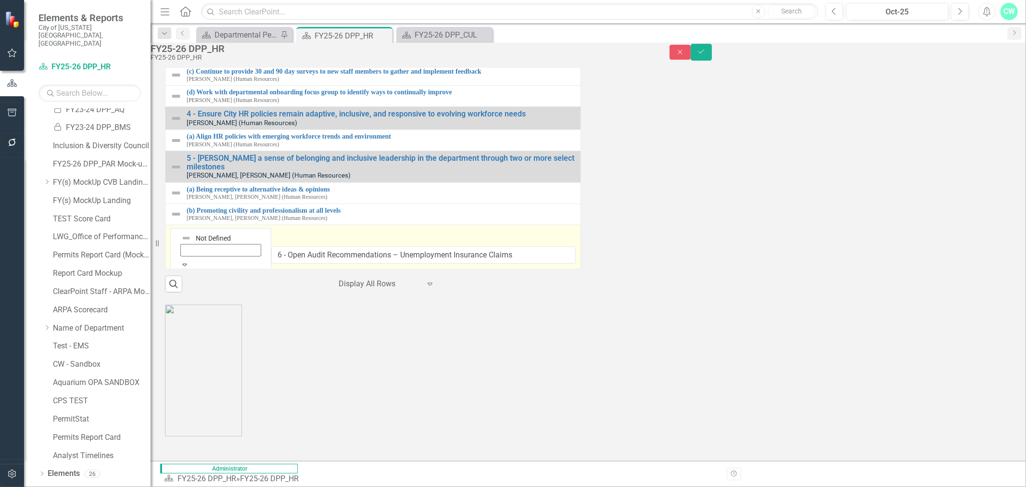
click at [197, 272] on div "Expand" at bounding box center [220, 264] width 88 height 14
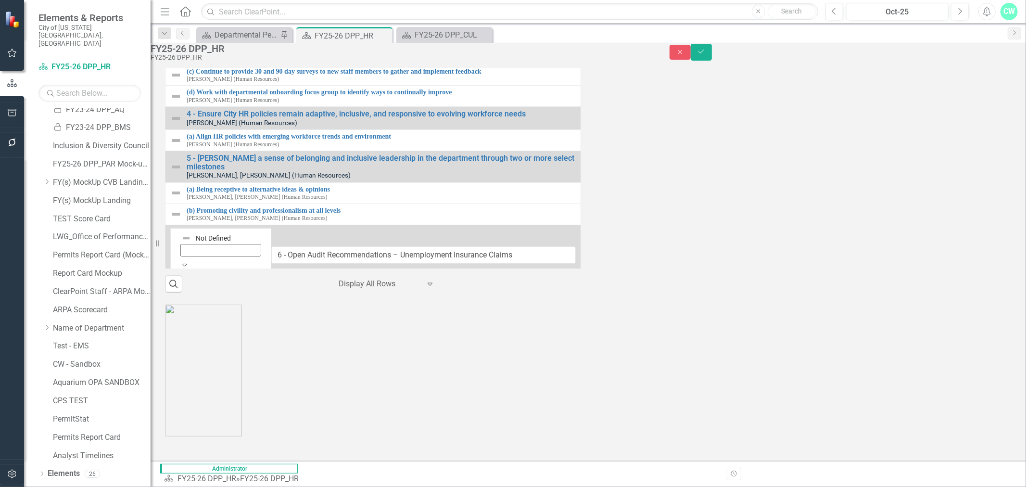
click at [182, 294] on img at bounding box center [176, 300] width 12 height 12
click at [182, 281] on img at bounding box center [176, 287] width 12 height 12
click at [184, 281] on img at bounding box center [186, 286] width 10 height 10
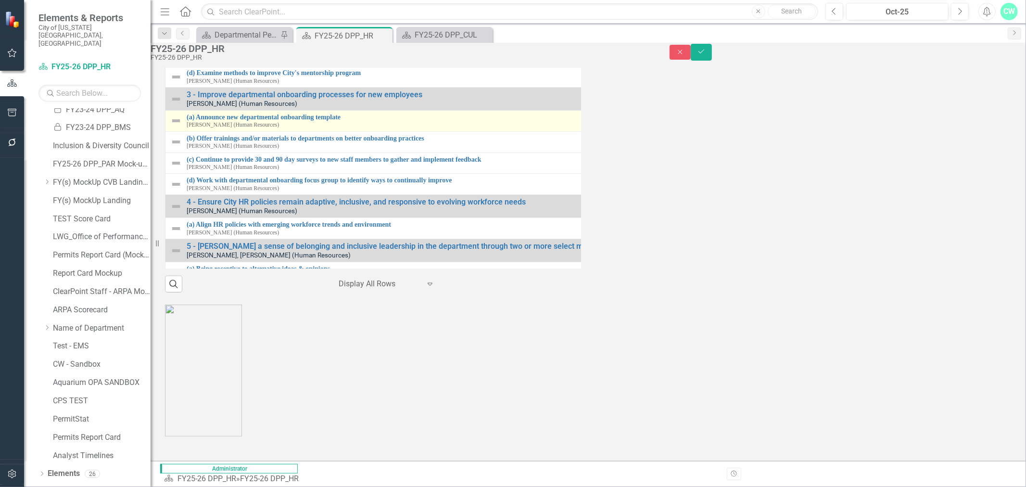
scroll to position [31, 0]
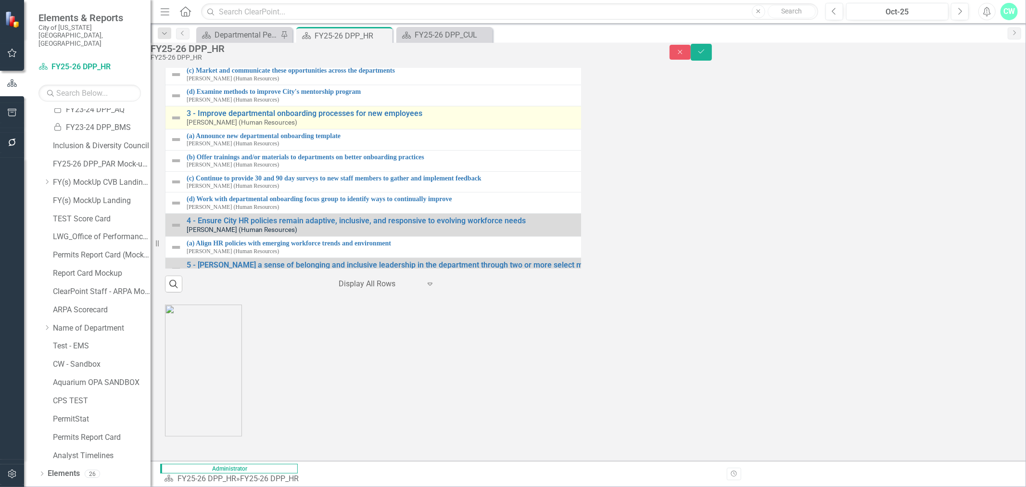
click at [182, 124] on img at bounding box center [176, 118] width 12 height 12
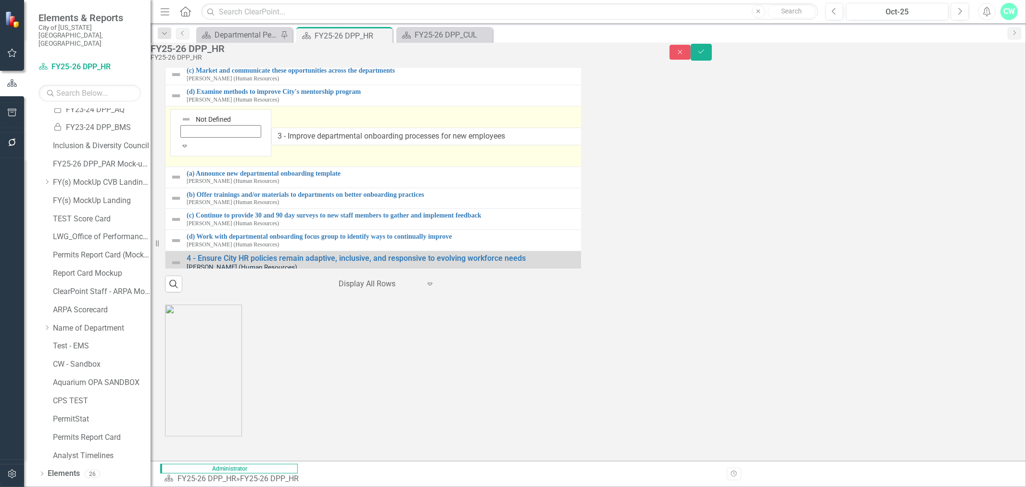
click at [190, 124] on img at bounding box center [186, 119] width 10 height 10
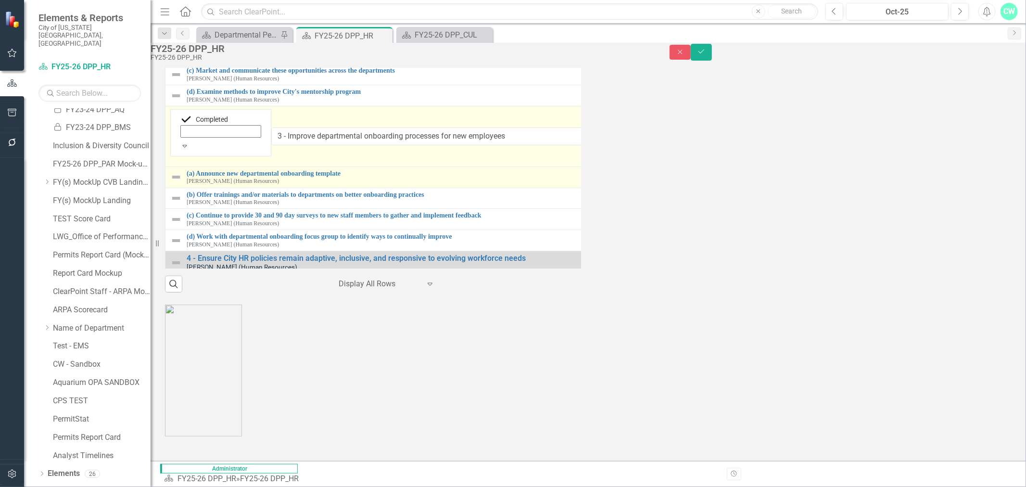
click at [182, 183] on img at bounding box center [176, 177] width 12 height 12
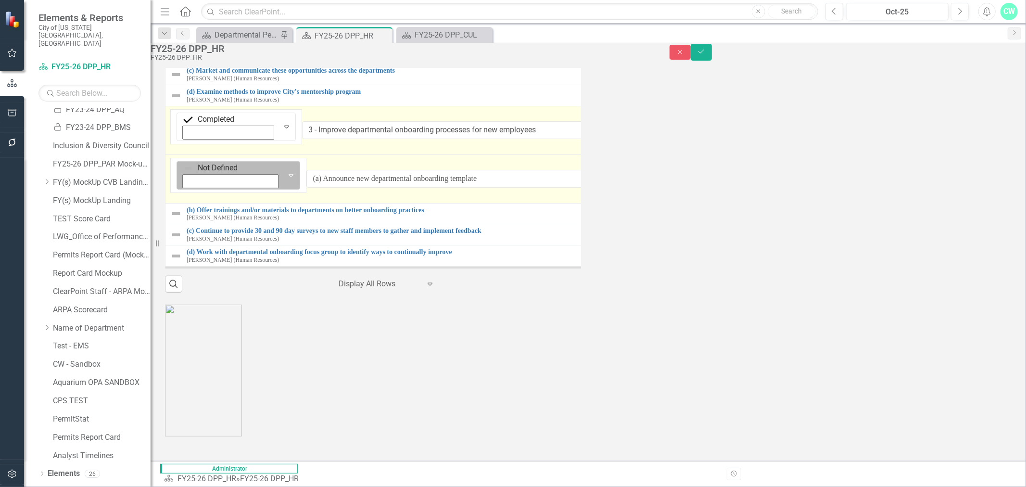
click at [185, 173] on img at bounding box center [188, 169] width 10 height 10
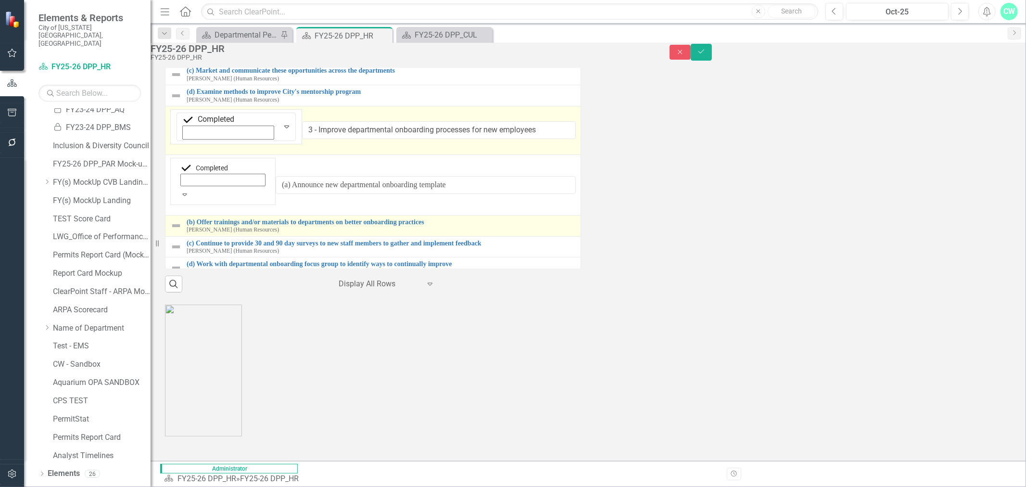
click at [182, 231] on img at bounding box center [176, 226] width 12 height 12
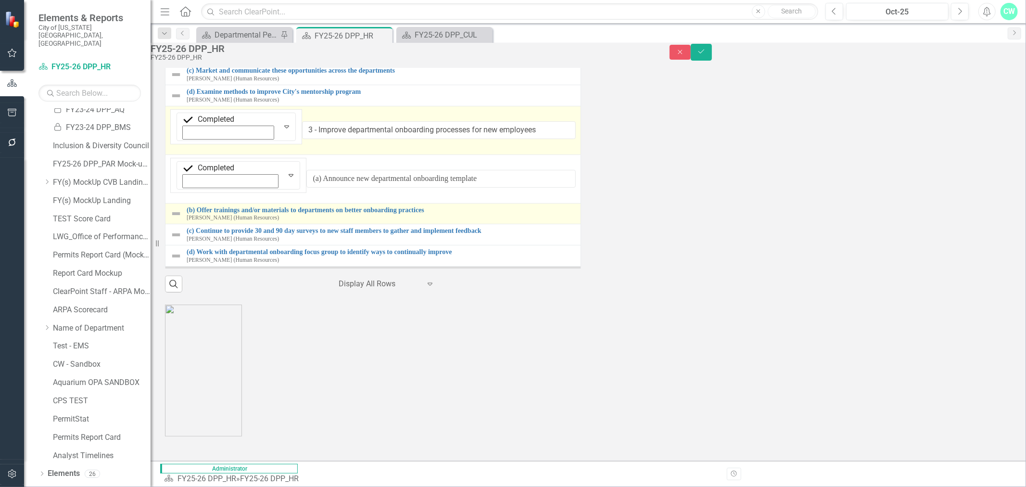
click at [182, 219] on img at bounding box center [176, 214] width 12 height 12
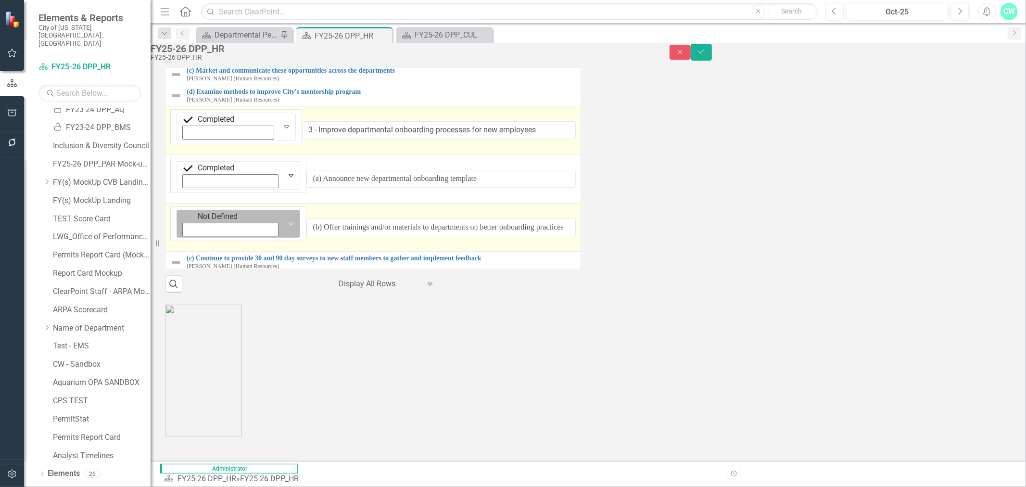
click at [189, 222] on img at bounding box center [188, 217] width 10 height 10
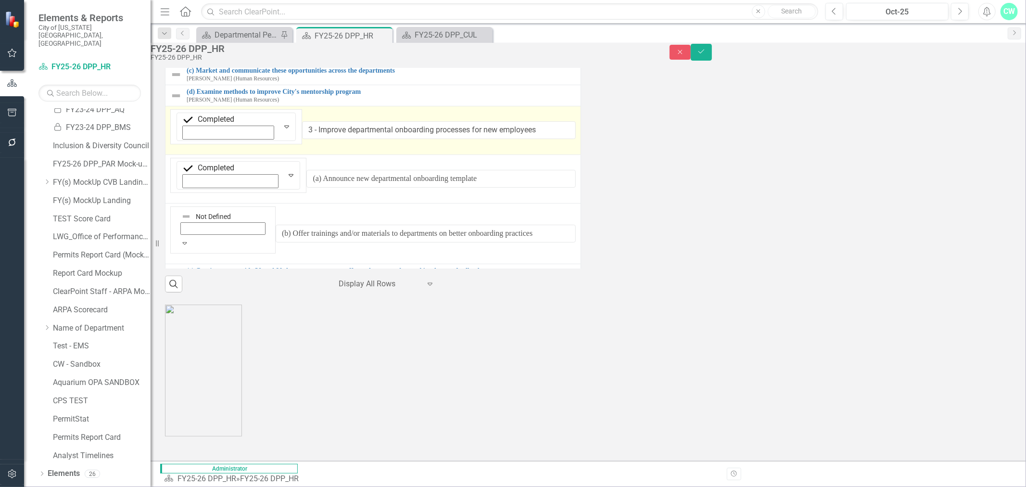
click at [182, 280] on img at bounding box center [176, 274] width 12 height 12
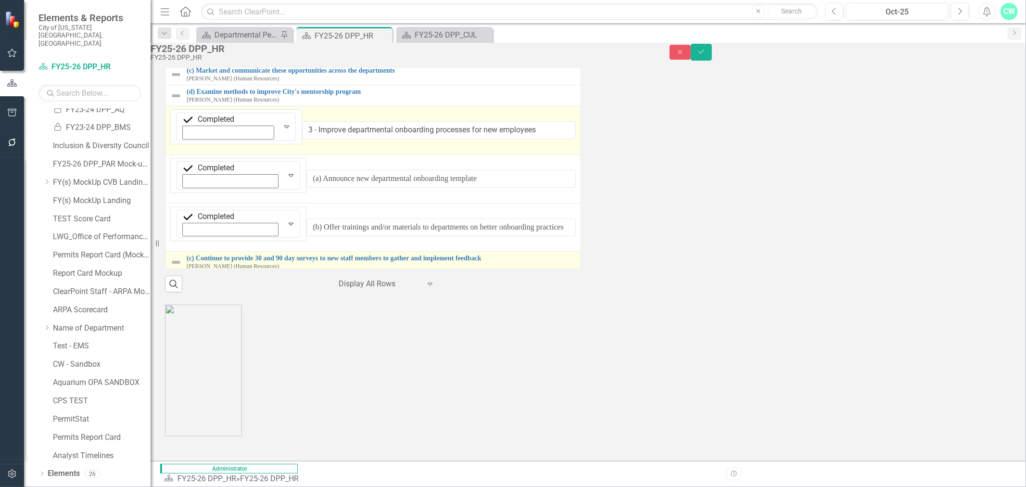
click at [182, 268] on img at bounding box center [176, 262] width 12 height 12
click at [189, 269] on img at bounding box center [186, 265] width 10 height 10
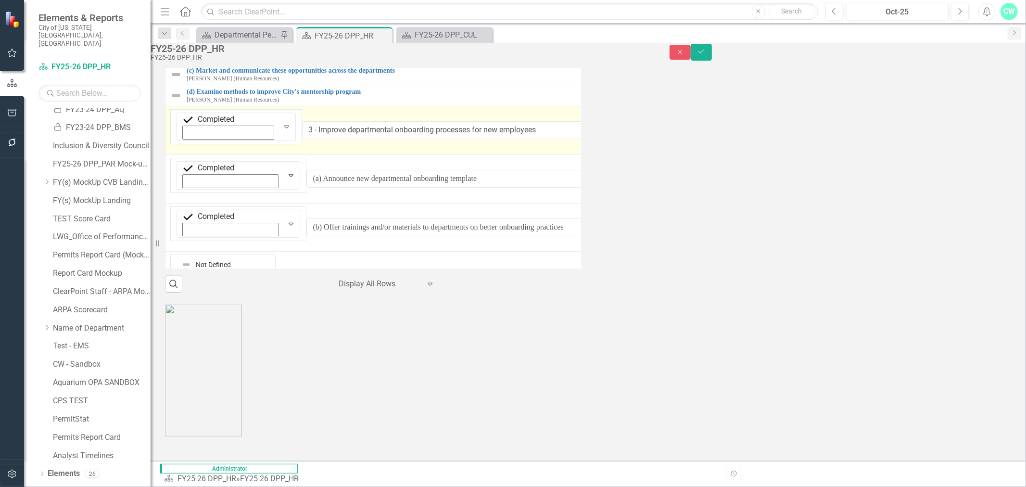
click at [192, 318] on div "(d) Work with departmental onboarding focus group to identify ways to continual…" at bounding box center [587, 310] width 835 height 15
click at [182, 316] on img at bounding box center [176, 311] width 12 height 12
click at [189, 318] on img at bounding box center [186, 313] width 10 height 10
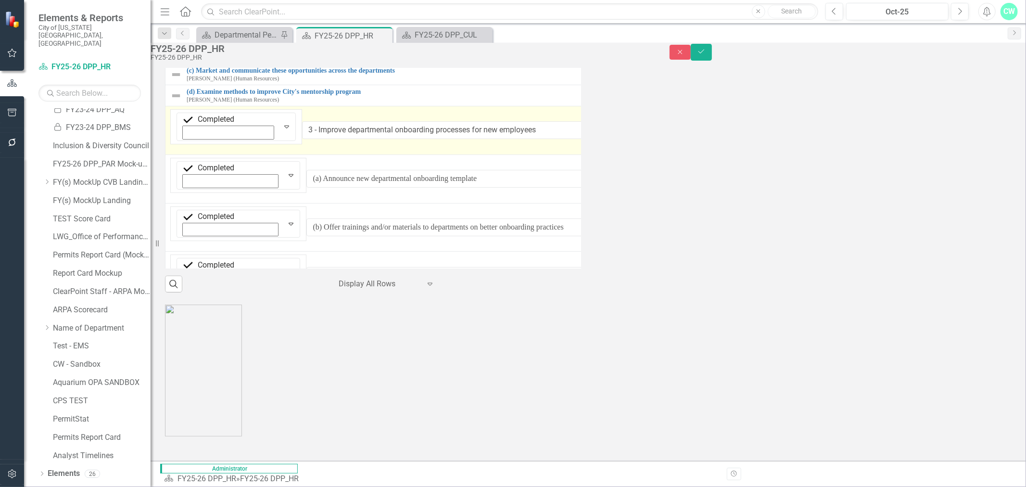
click at [705, 55] on icon "Save" at bounding box center [701, 51] width 9 height 7
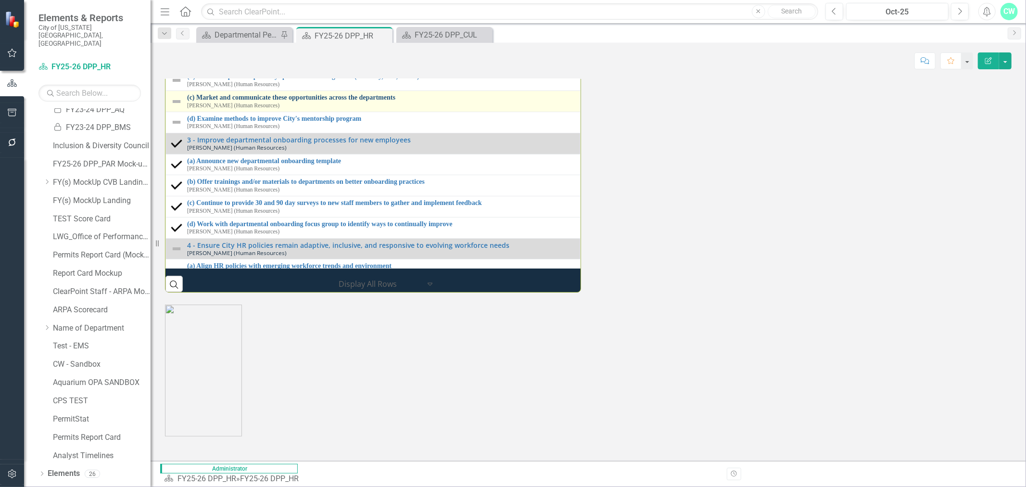
scroll to position [53, 0]
